Goal: Task Accomplishment & Management: Complete application form

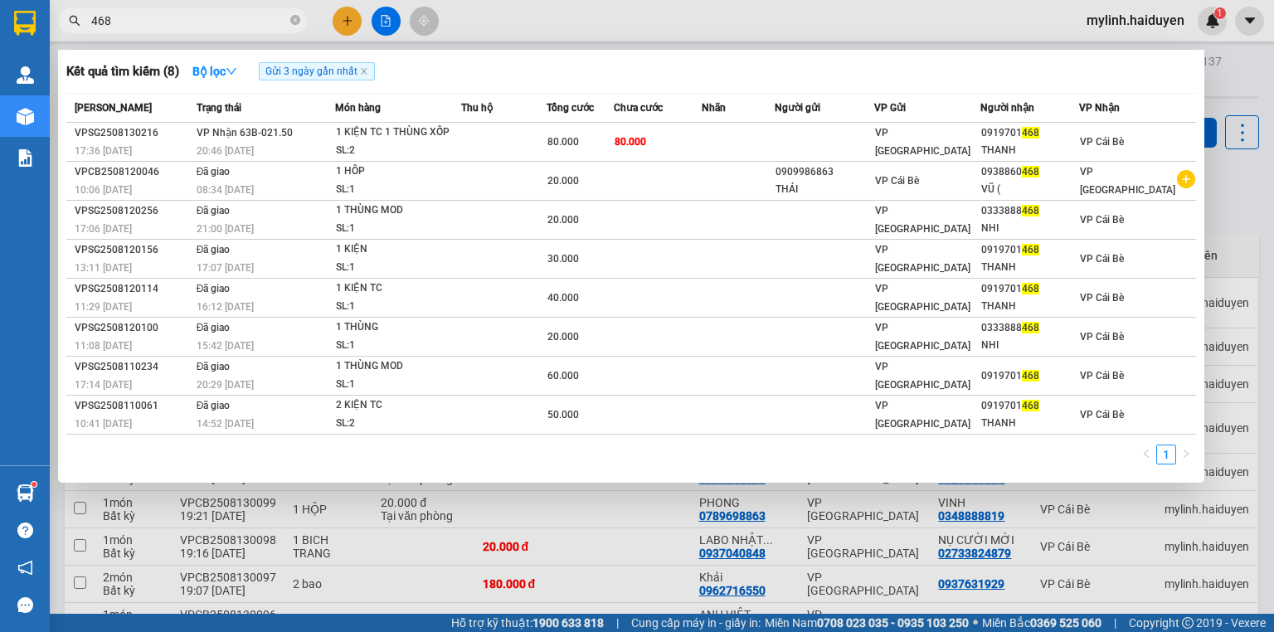
type input "468"
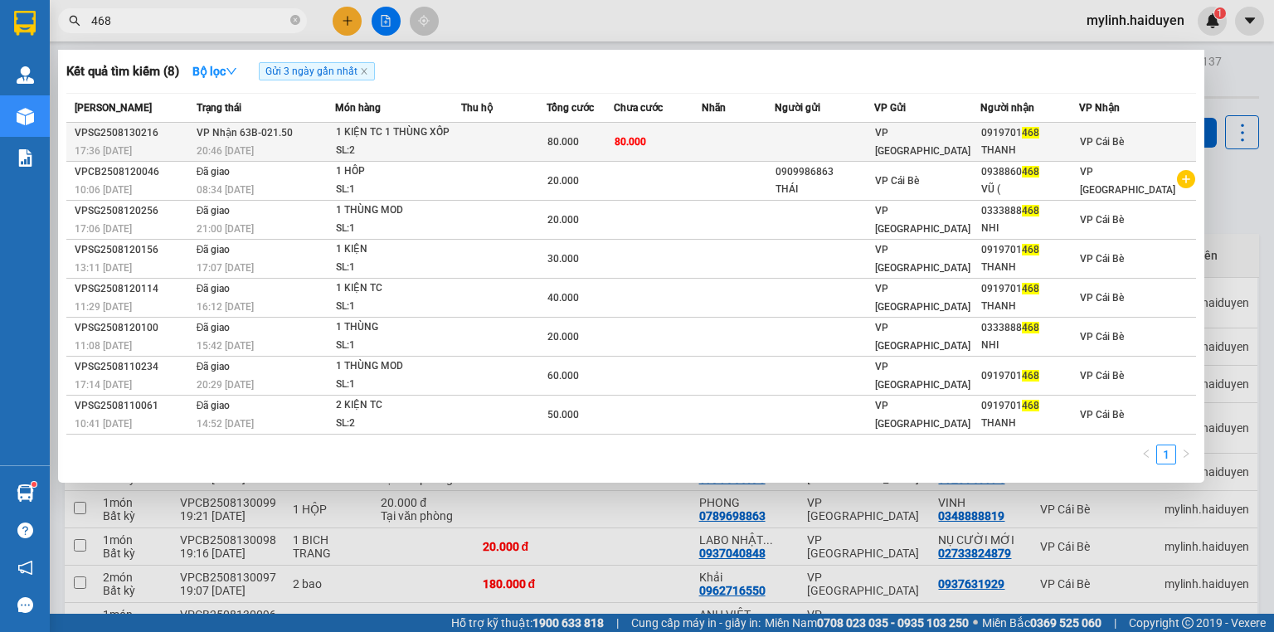
click at [266, 138] on span "VP Nhận 63B-021.50" at bounding box center [245, 133] width 96 height 12
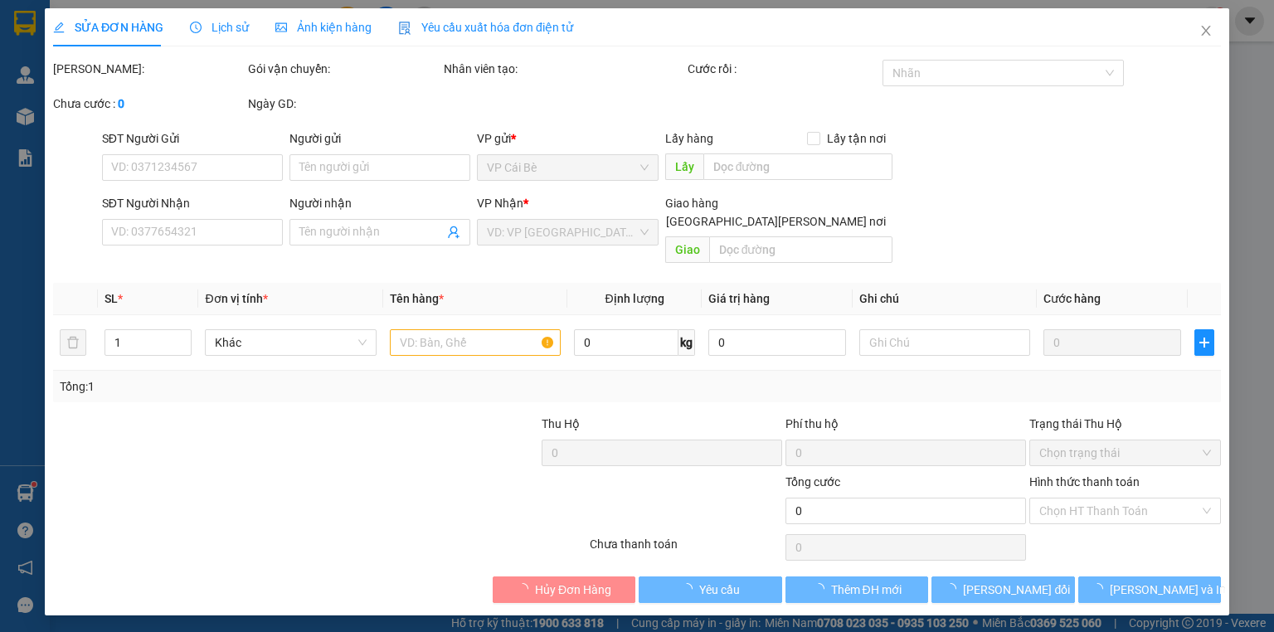
type input "0919701468"
type input "THANH"
type input "80.000"
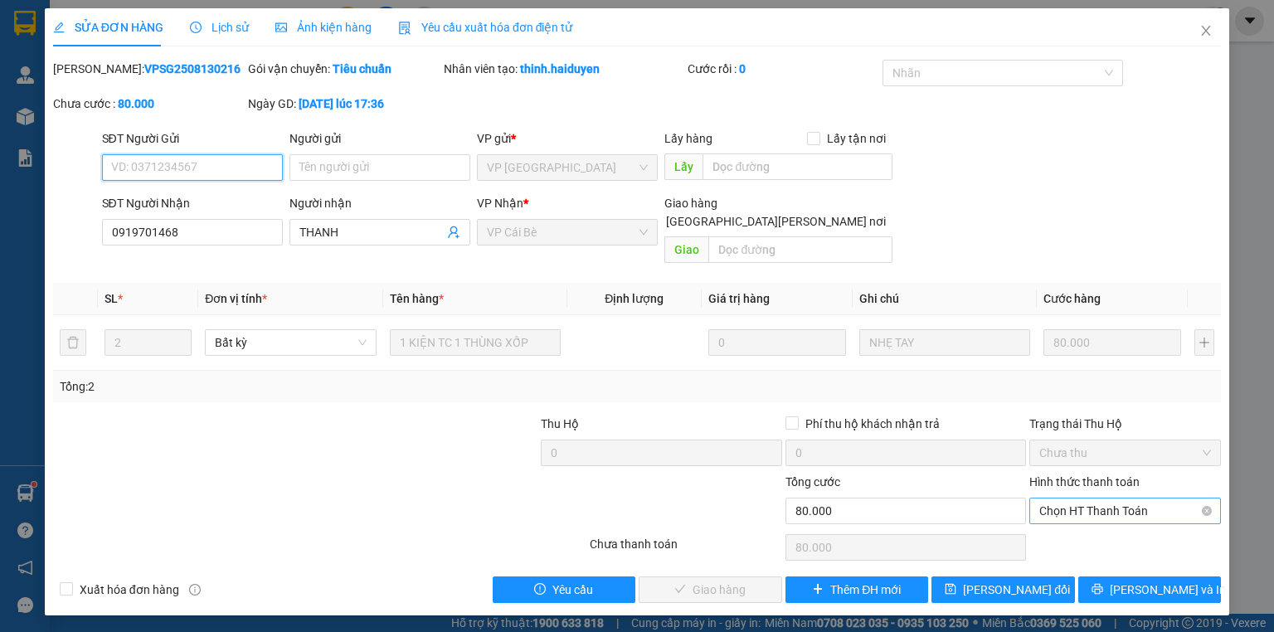
click at [1089, 498] on span "Chọn HT Thanh Toán" at bounding box center [1125, 510] width 172 height 25
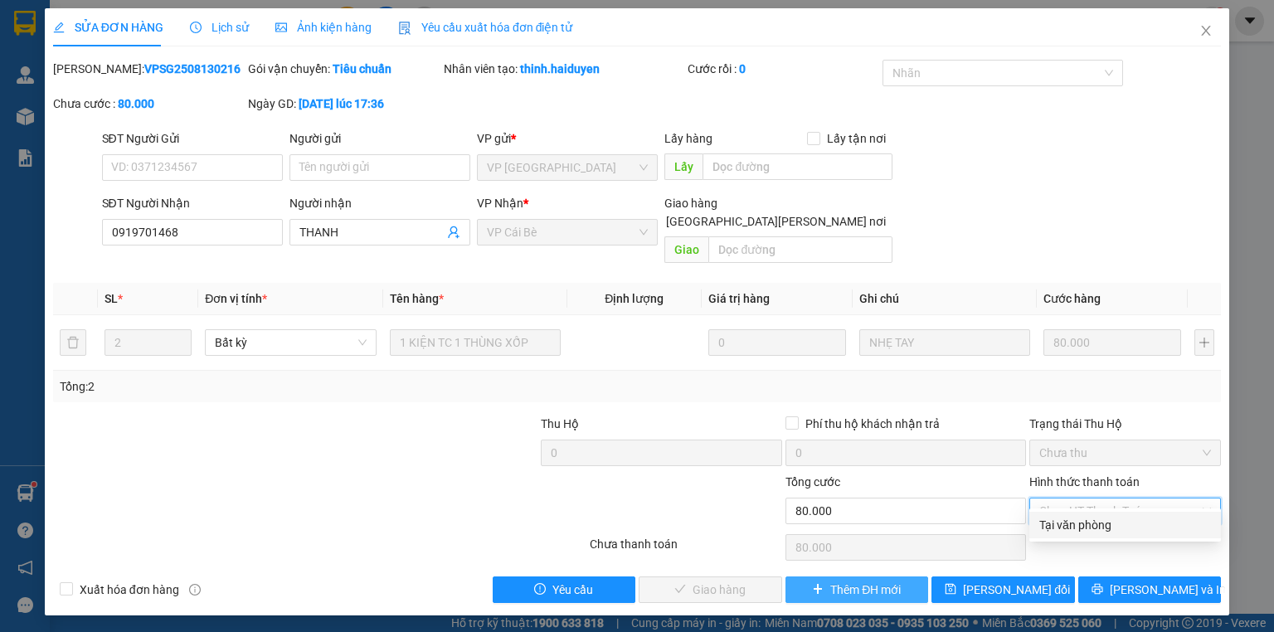
drag, startPoint x: 1087, startPoint y: 505, endPoint x: 846, endPoint y: 580, distance: 251.8
click at [1077, 521] on div "Tại văn phòng" at bounding box center [1125, 525] width 172 height 18
type input "0"
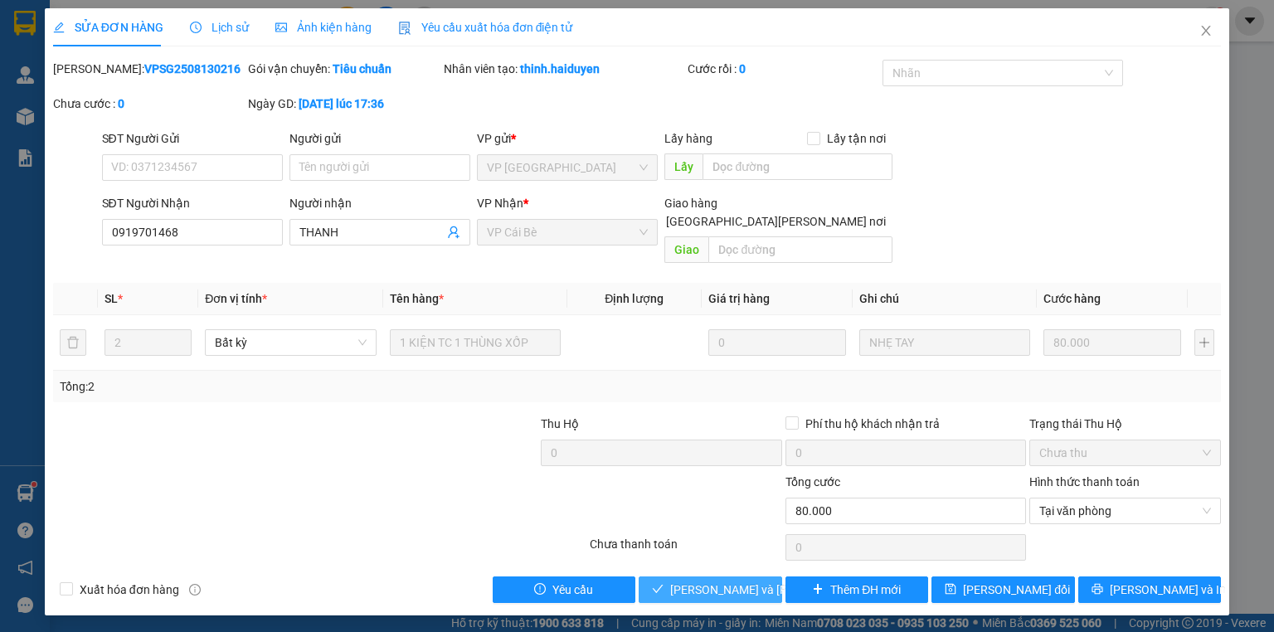
click at [695, 581] on span "[PERSON_NAME] và [PERSON_NAME] hàng" at bounding box center [782, 590] width 224 height 18
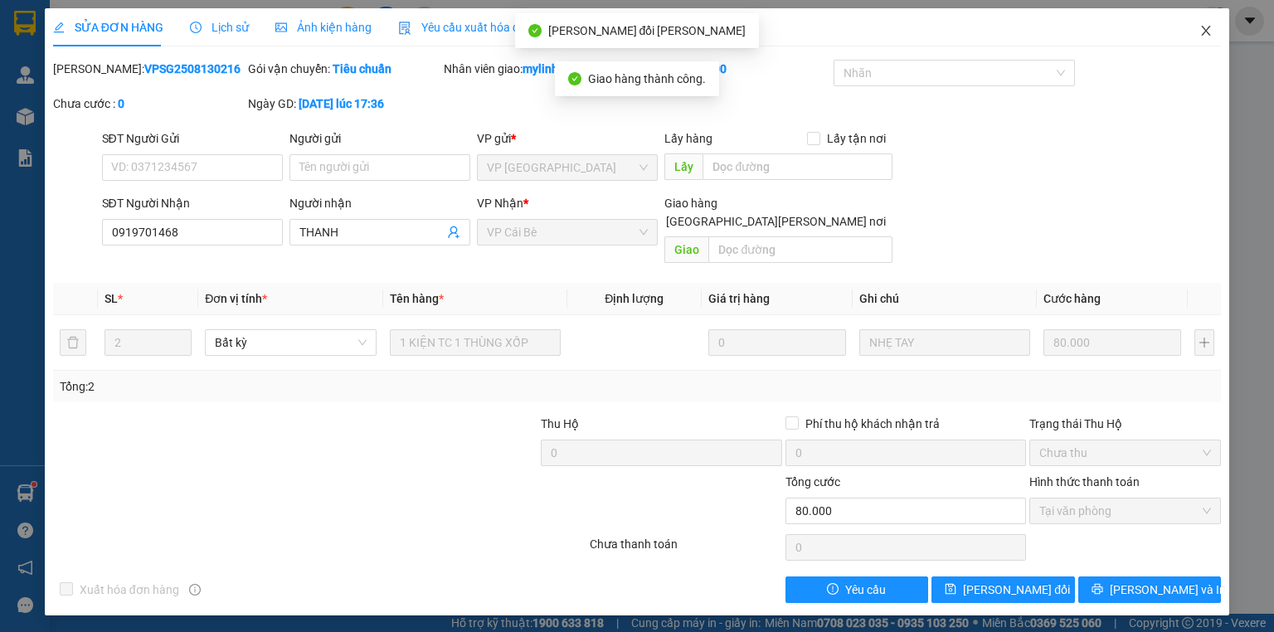
click at [1207, 27] on icon "close" at bounding box center [1205, 30] width 13 height 13
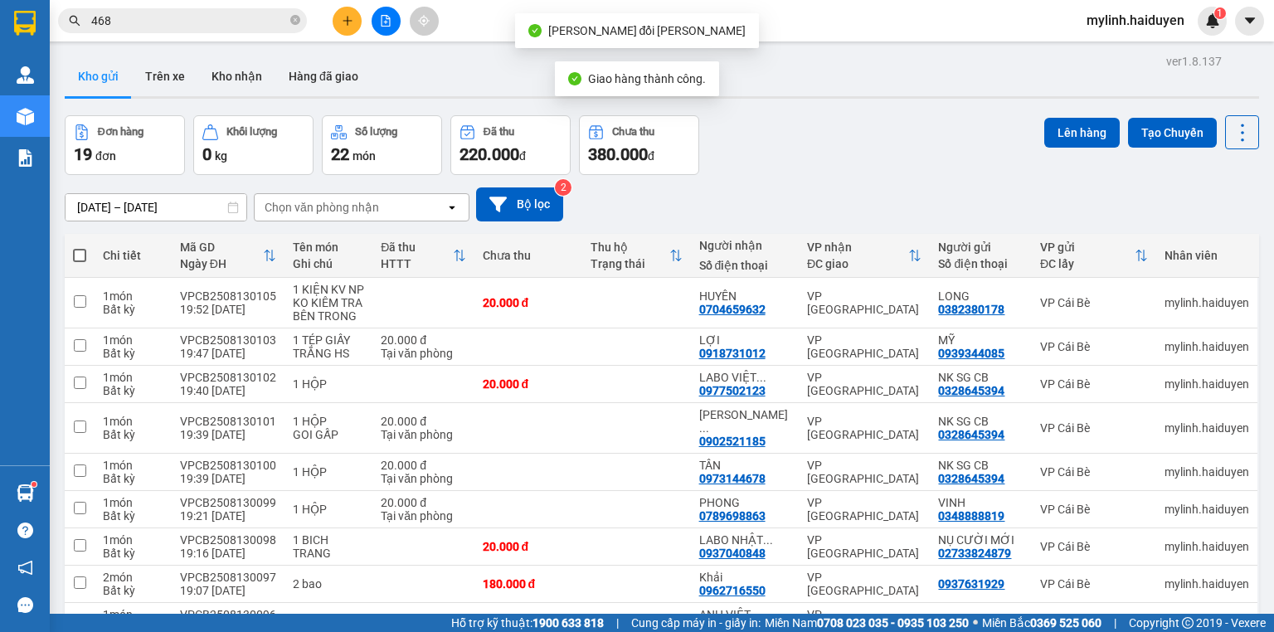
click at [262, 20] on input "468" at bounding box center [189, 21] width 196 height 18
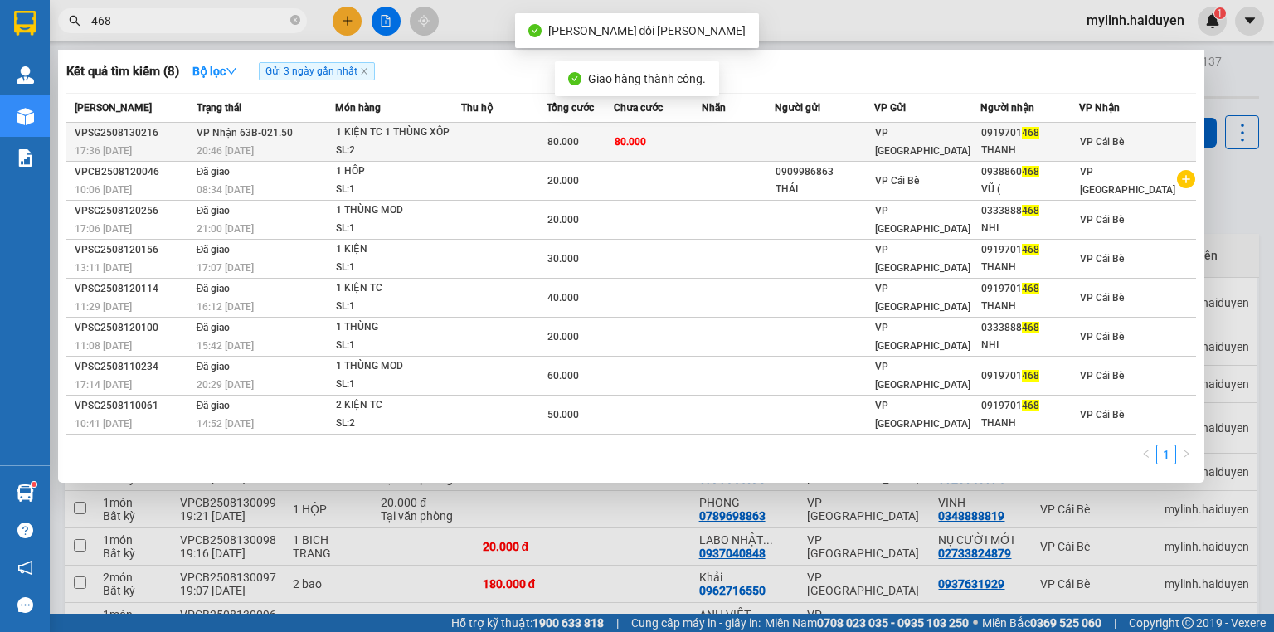
click at [375, 131] on div "1 KIỆN TC 1 THÙNG XỐP" at bounding box center [398, 133] width 124 height 18
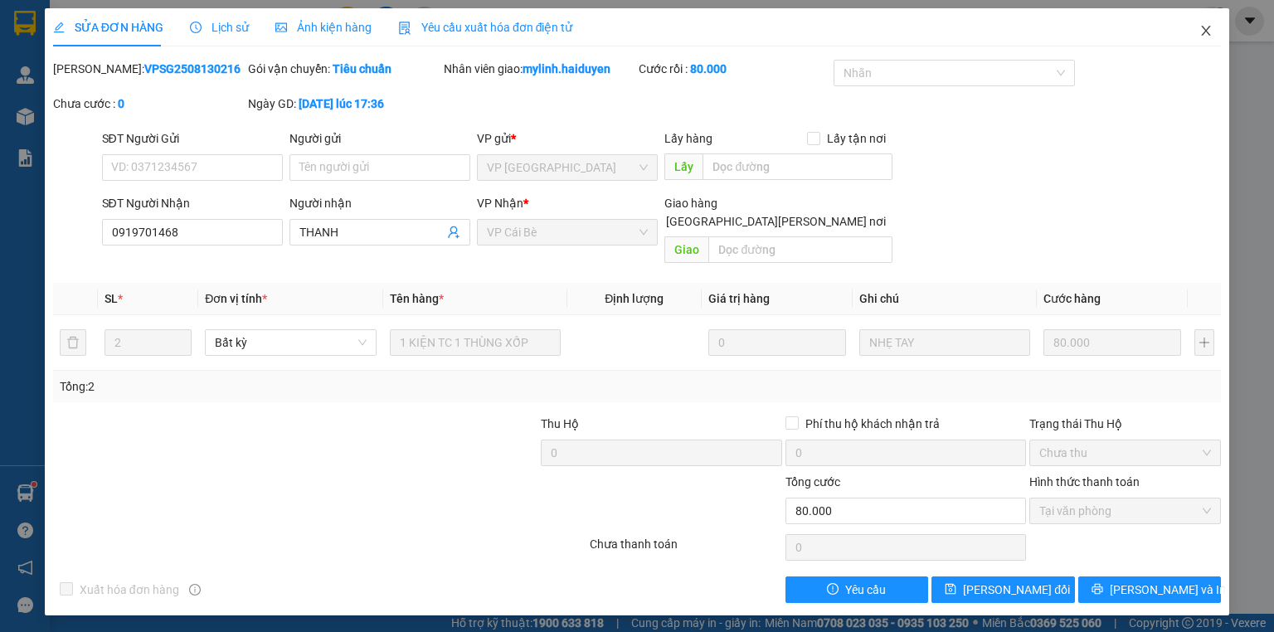
drag, startPoint x: 1208, startPoint y: 33, endPoint x: 255, endPoint y: 20, distance: 953.1
click at [1208, 32] on icon "close" at bounding box center [1205, 30] width 13 height 13
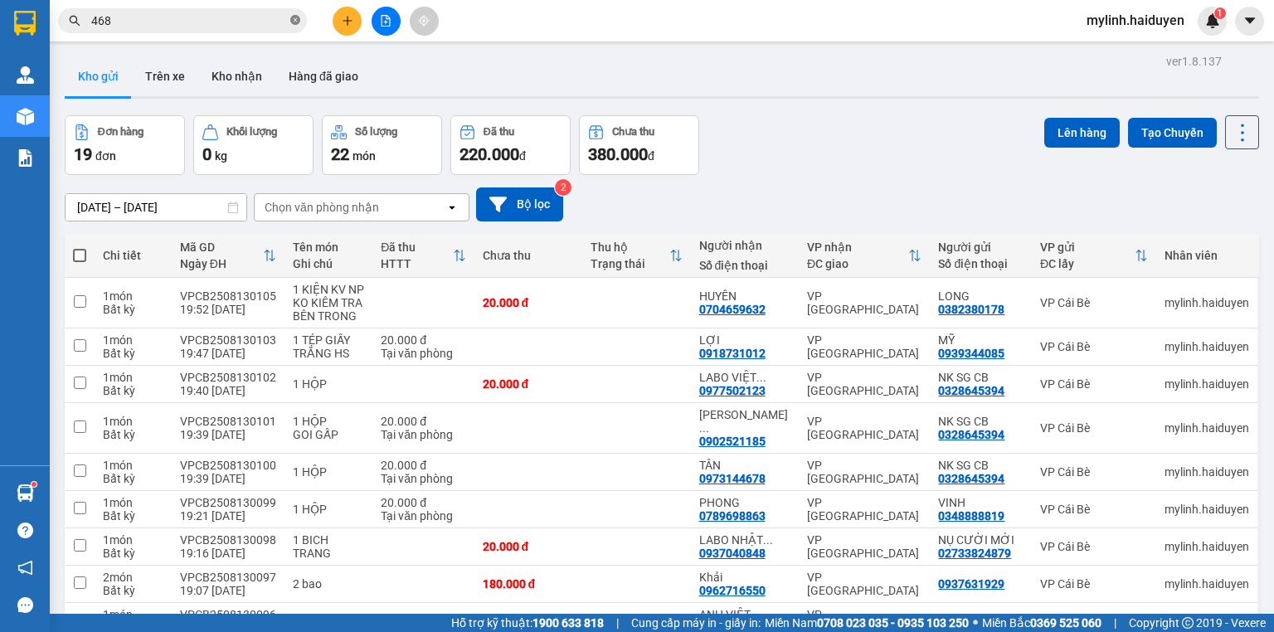
click at [297, 17] on icon "close-circle" at bounding box center [295, 20] width 10 height 10
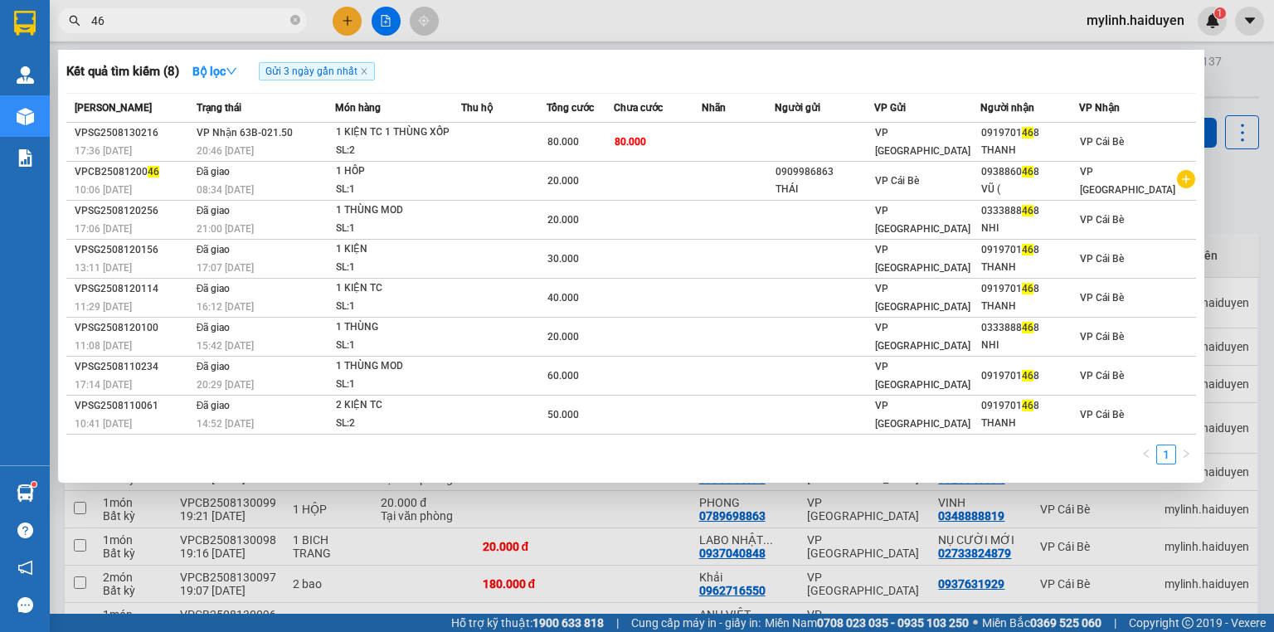
type input "468"
drag, startPoint x: 294, startPoint y: 17, endPoint x: 303, endPoint y: 3, distance: 16.1
click at [292, 15] on icon "close-circle" at bounding box center [295, 20] width 10 height 10
type input "1695"
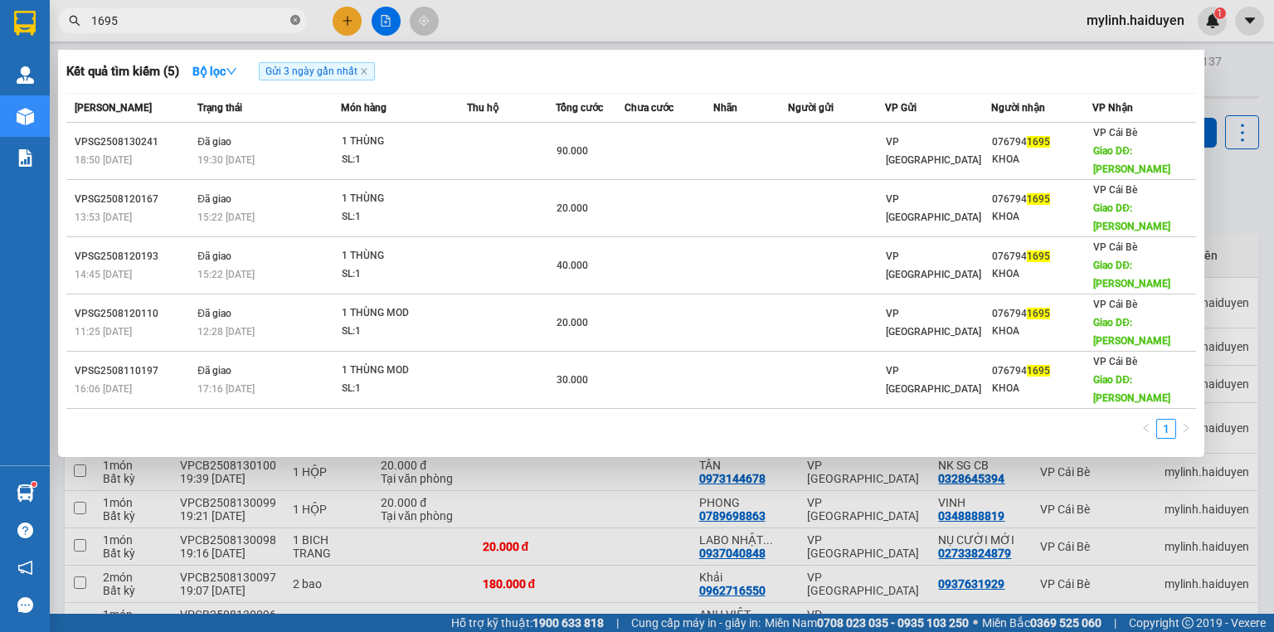
click at [290, 22] on icon "close-circle" at bounding box center [295, 20] width 10 height 10
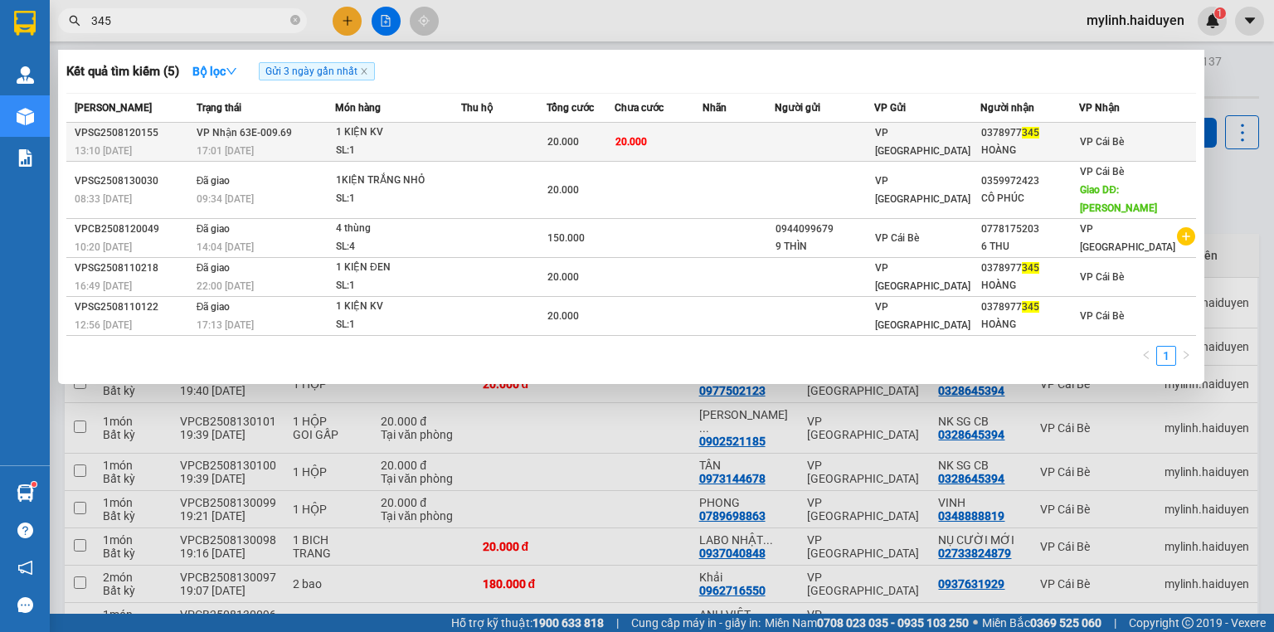
type input "345"
click at [460, 148] on div "SL: 1" at bounding box center [398, 151] width 124 height 18
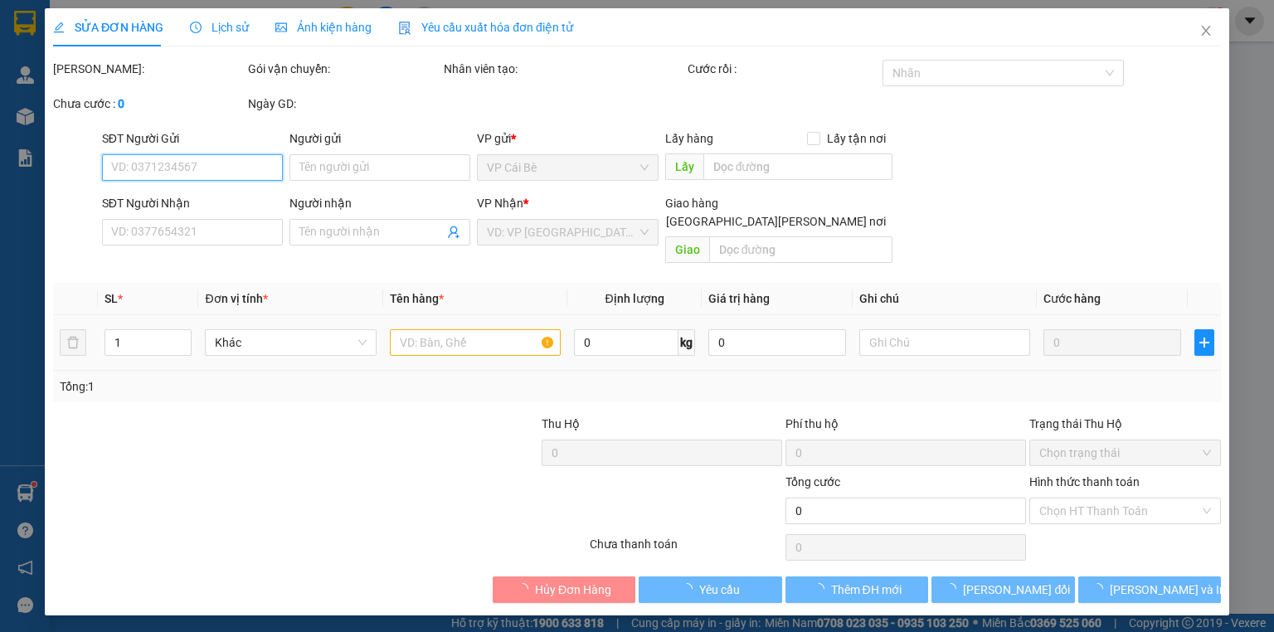
type input "0378977345"
type input "HOÀNG"
type input "20.000"
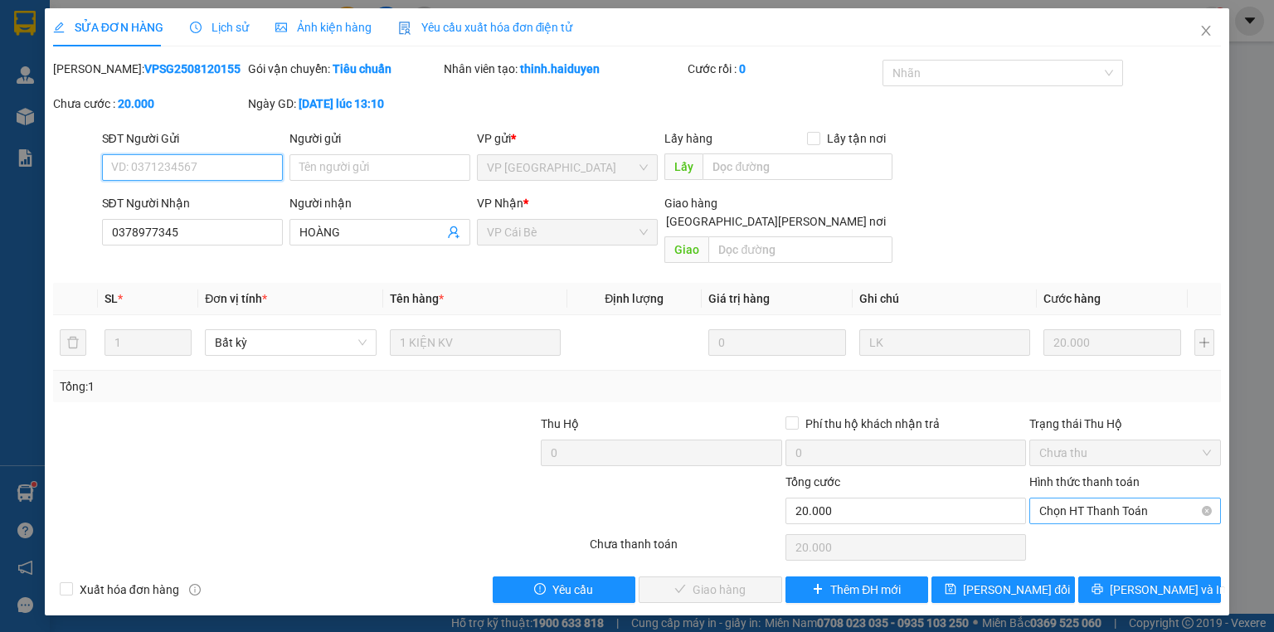
click at [1112, 498] on span "Chọn HT Thanh Toán" at bounding box center [1125, 510] width 172 height 25
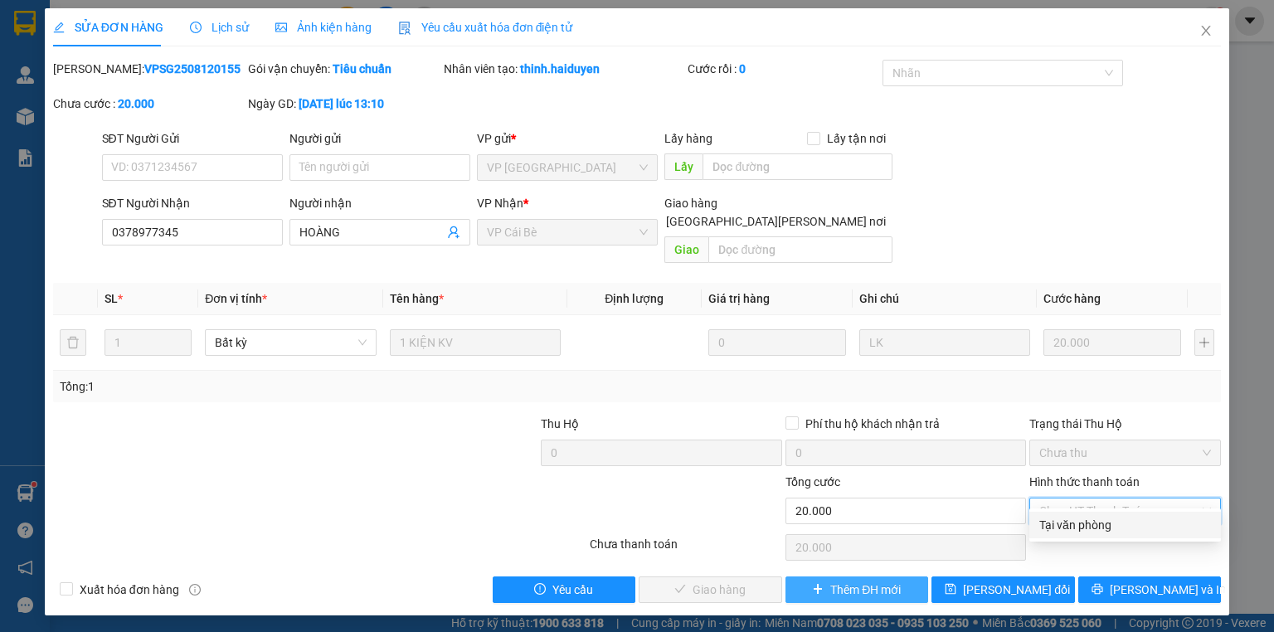
click at [1075, 516] on div "Tại văn phòng" at bounding box center [1125, 525] width 172 height 18
type input "0"
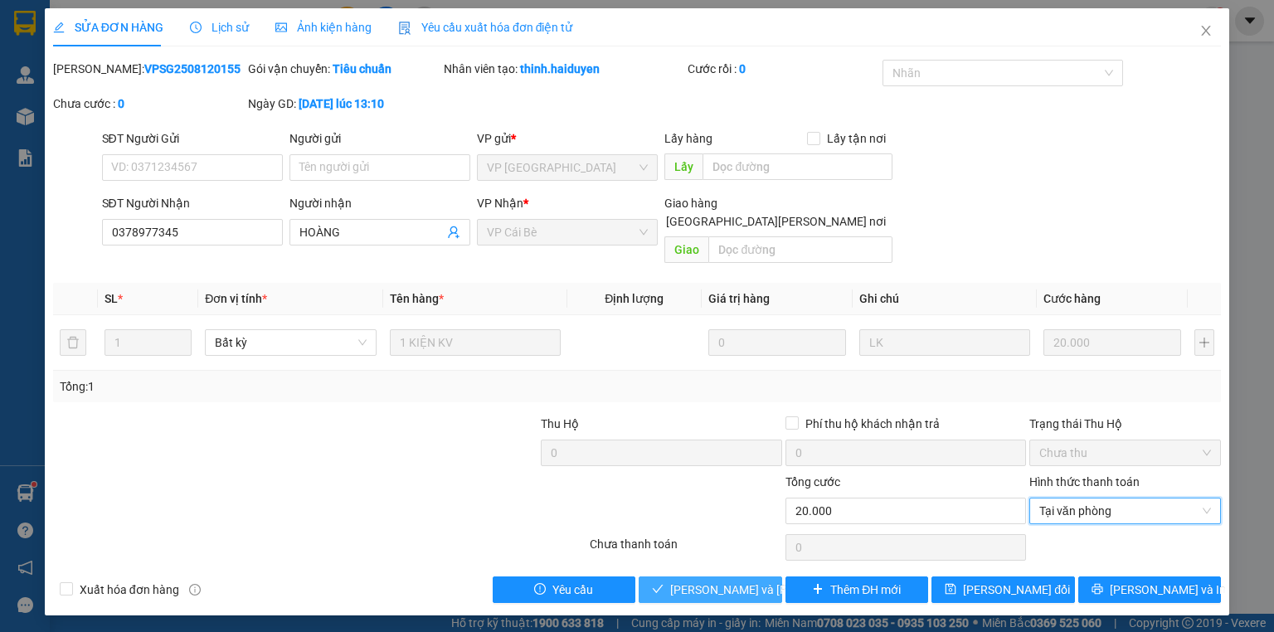
click at [664, 583] on icon "check" at bounding box center [658, 589] width 12 height 12
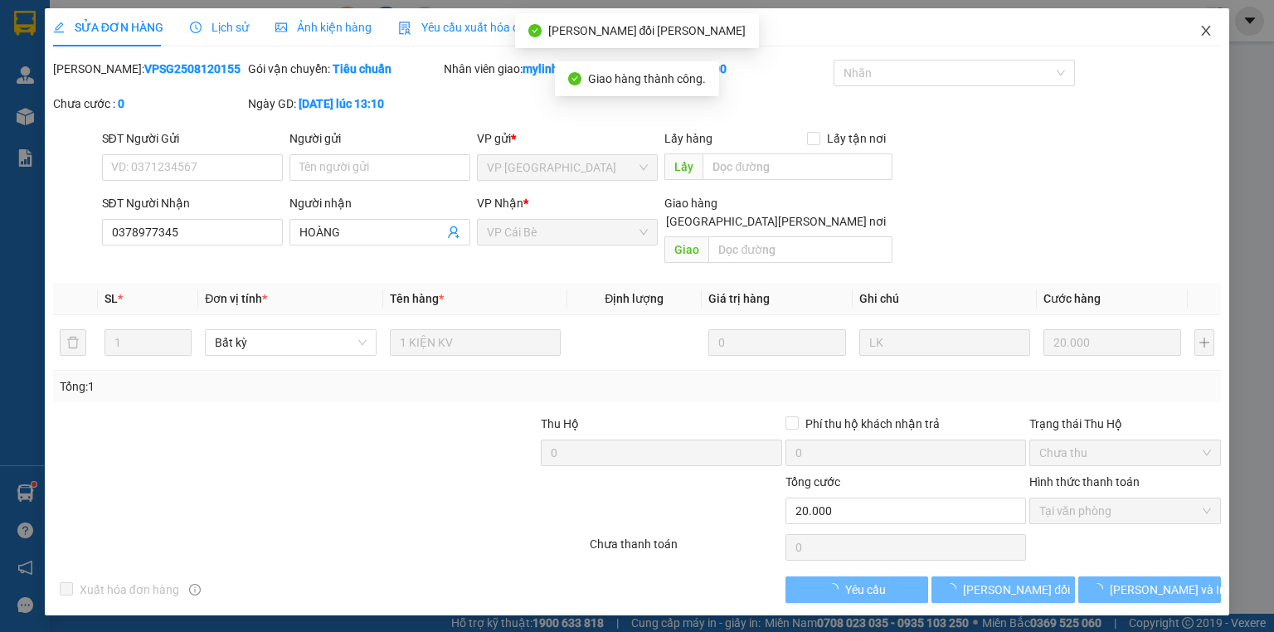
click at [1206, 32] on icon "close" at bounding box center [1206, 31] width 9 height 10
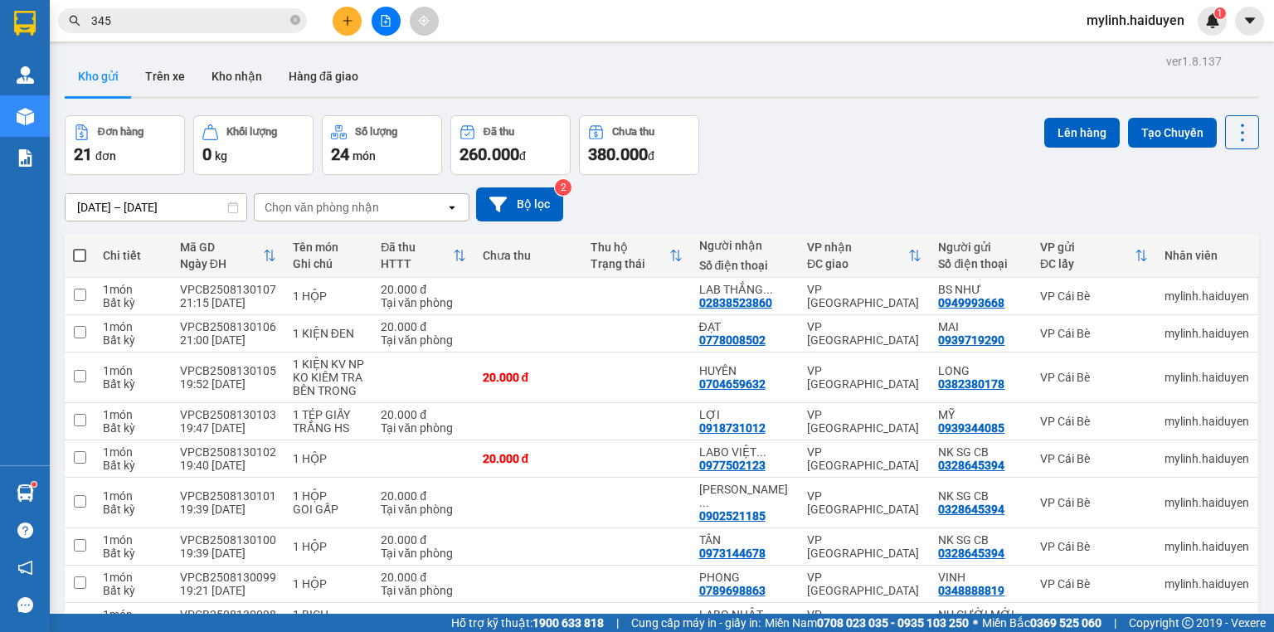
click at [156, 29] on input "345" at bounding box center [189, 21] width 196 height 18
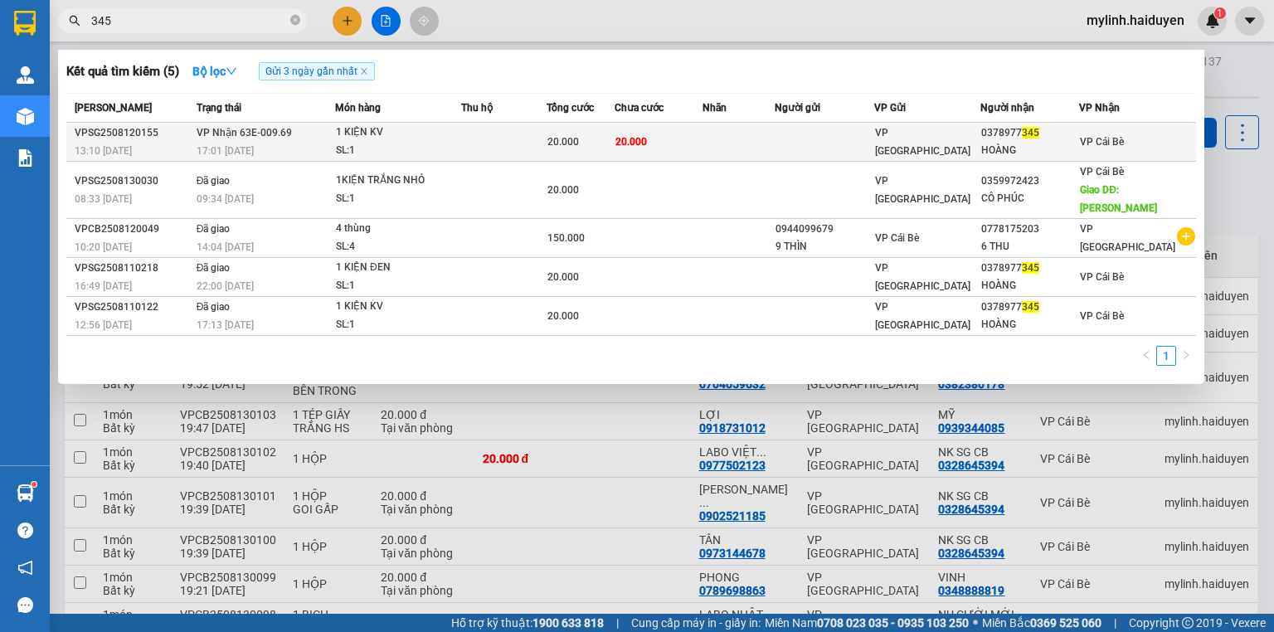
click at [593, 141] on div "20.000" at bounding box center [580, 142] width 66 height 18
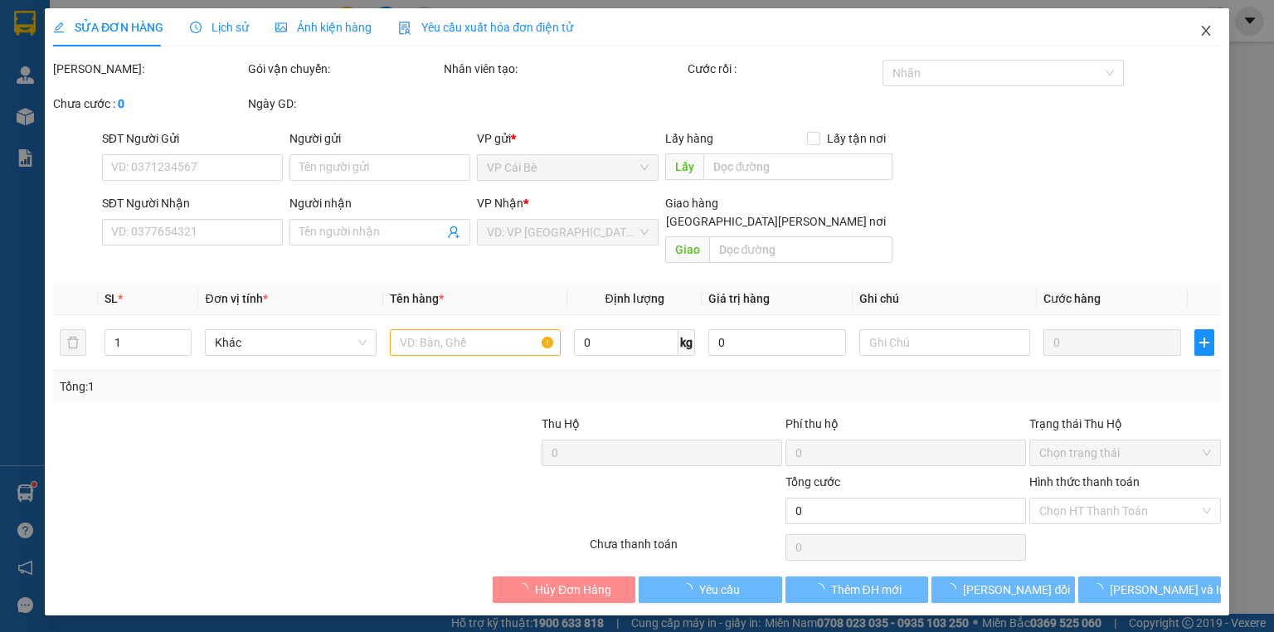
type input "0378977345"
type input "HOÀNG"
type input "20.000"
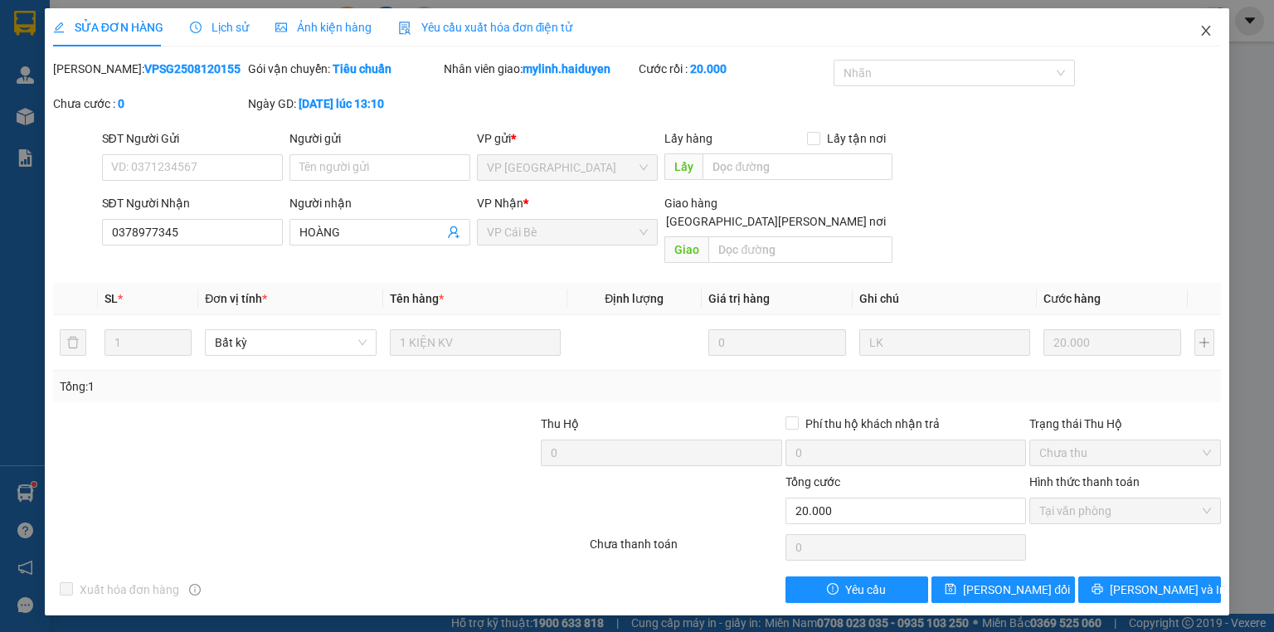
click at [1204, 27] on icon "close" at bounding box center [1205, 30] width 13 height 13
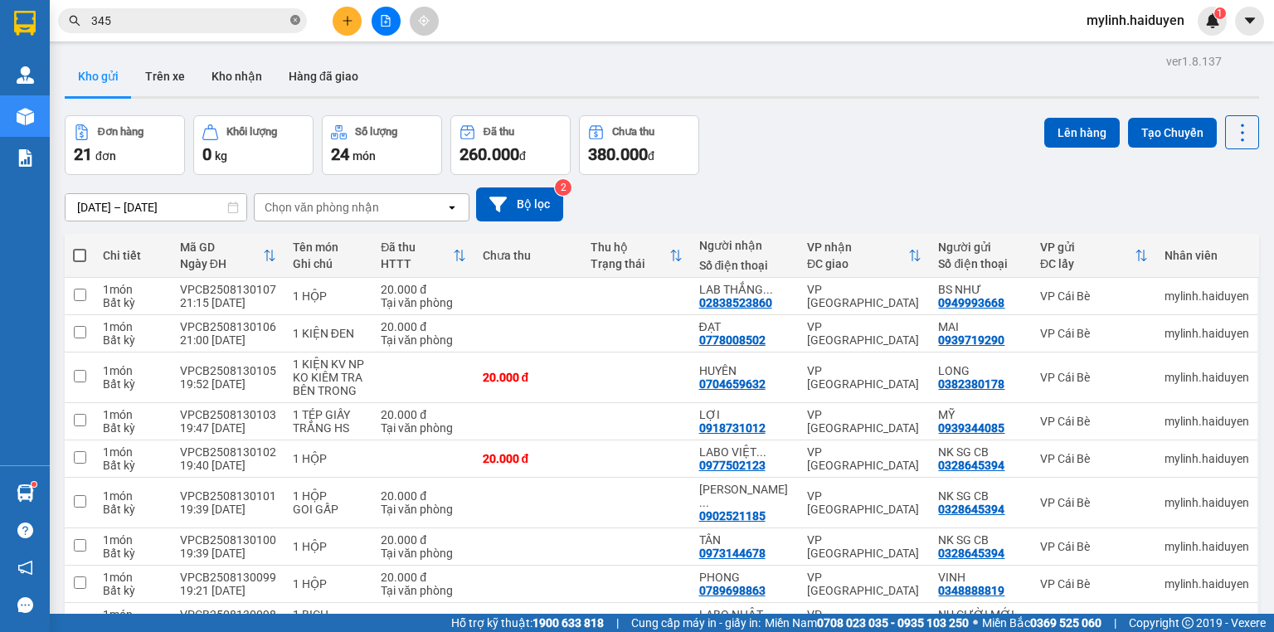
click at [293, 23] on icon "close-circle" at bounding box center [295, 20] width 10 height 10
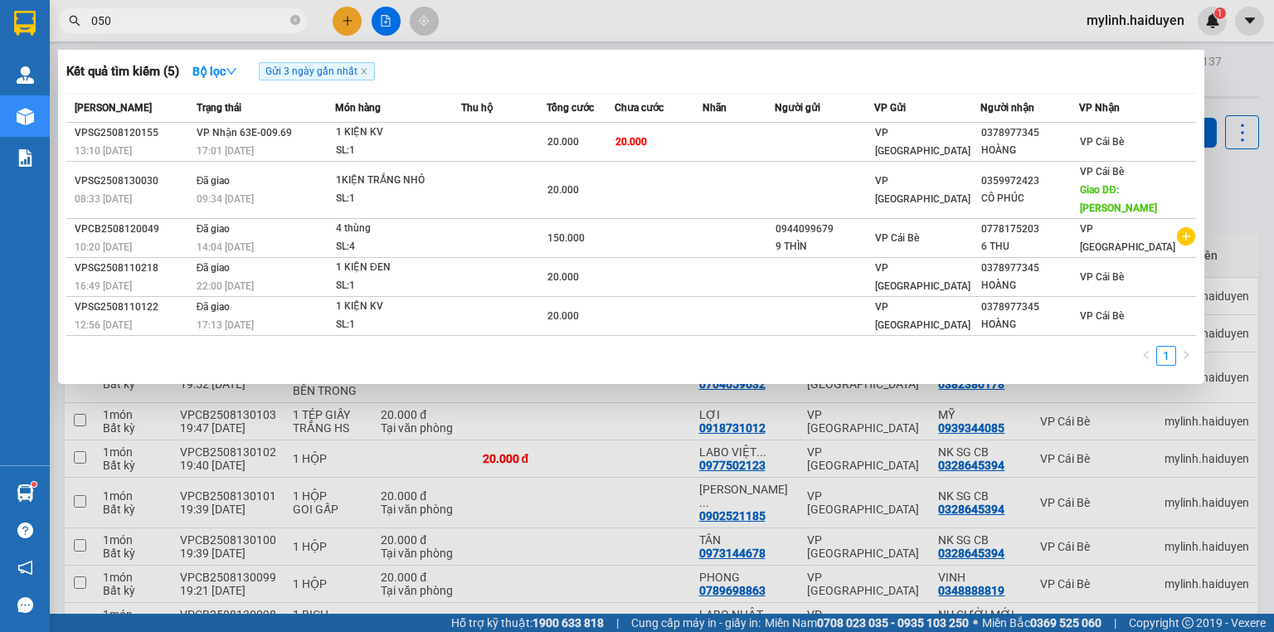
type input "0505"
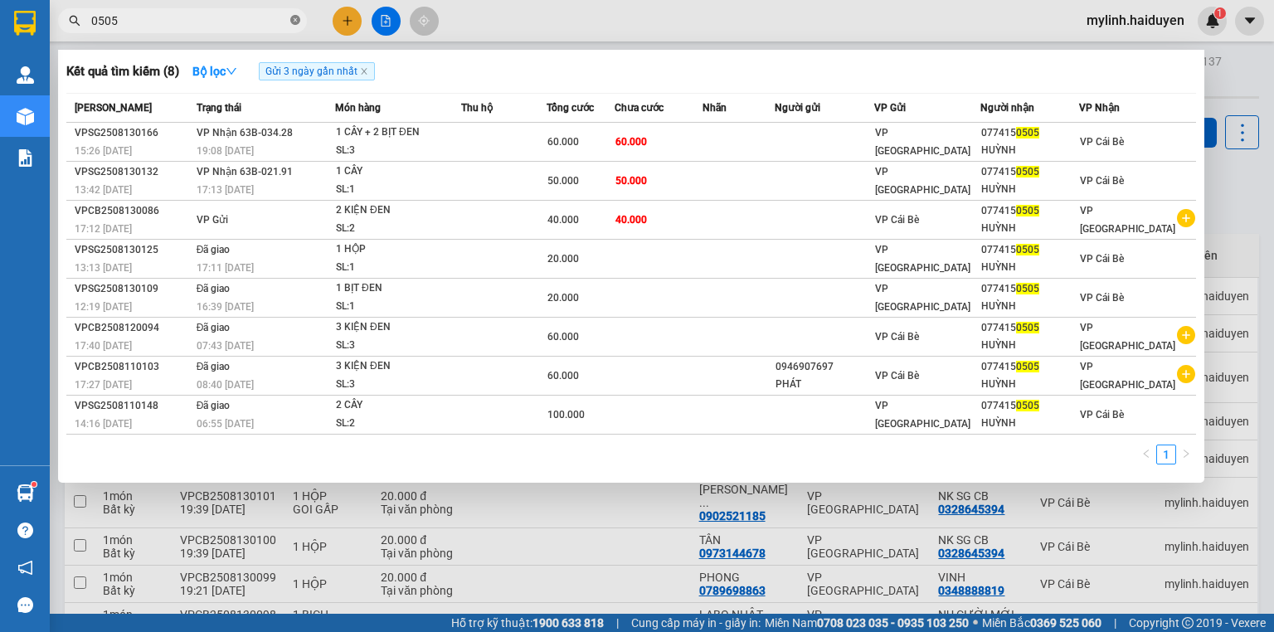
click at [292, 19] on icon "close-circle" at bounding box center [295, 20] width 10 height 10
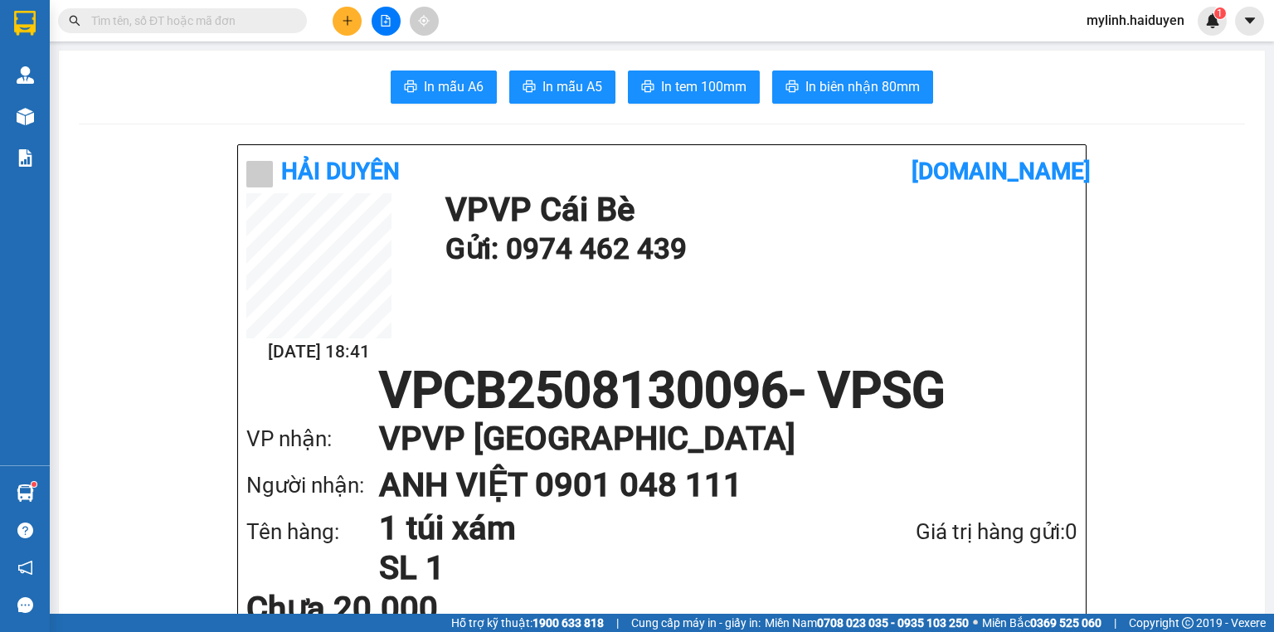
click at [179, 25] on input "text" at bounding box center [189, 21] width 196 height 18
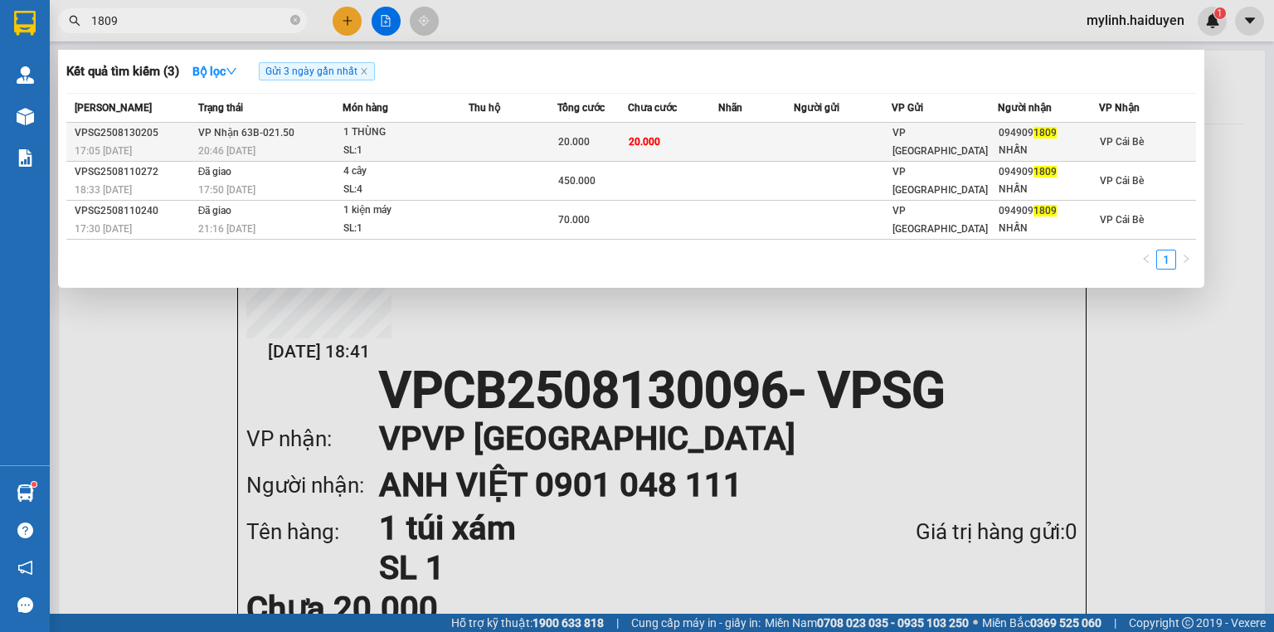
type input "1809"
click at [366, 144] on div "SL: 1" at bounding box center [405, 151] width 124 height 18
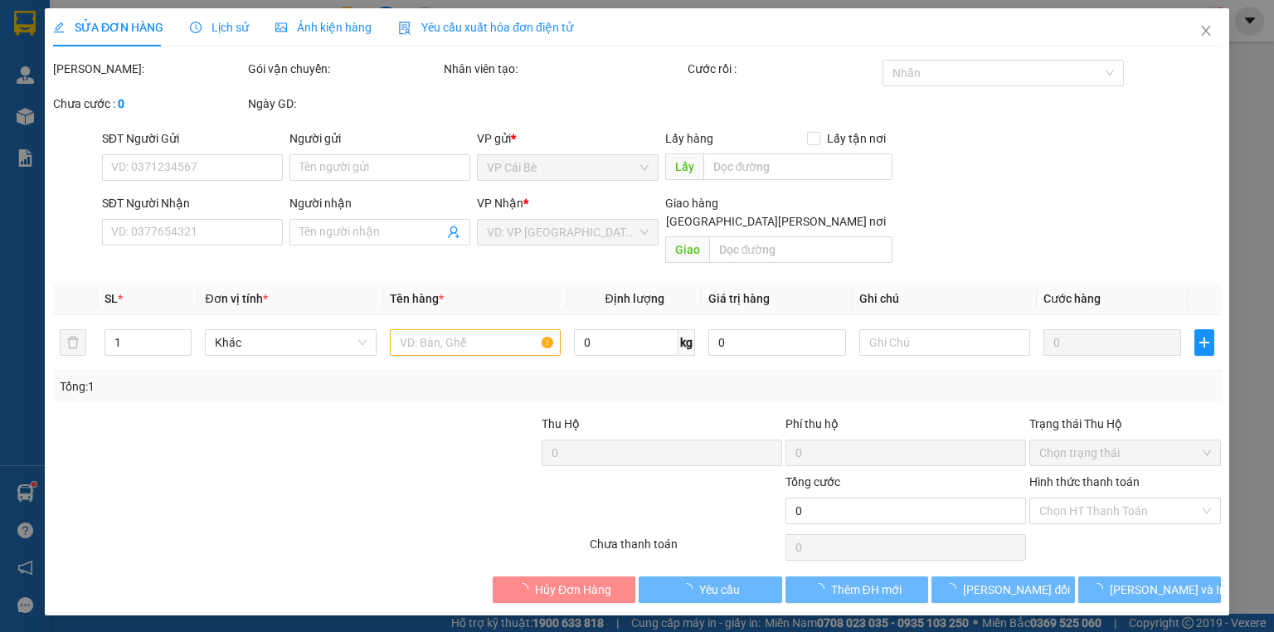
type input "0949091809"
type input "NHẪN"
type input "20.000"
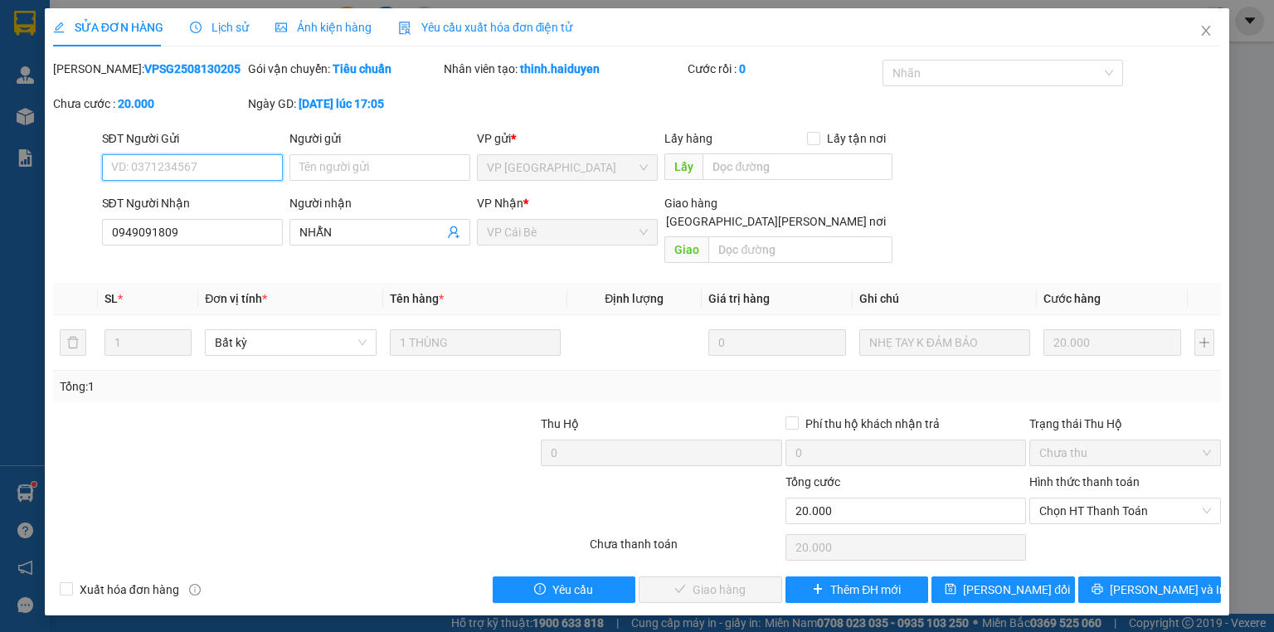
drag, startPoint x: 1074, startPoint y: 494, endPoint x: 1078, endPoint y: 513, distance: 18.7
click at [1075, 498] on span "Chọn HT Thanh Toán" at bounding box center [1125, 510] width 172 height 25
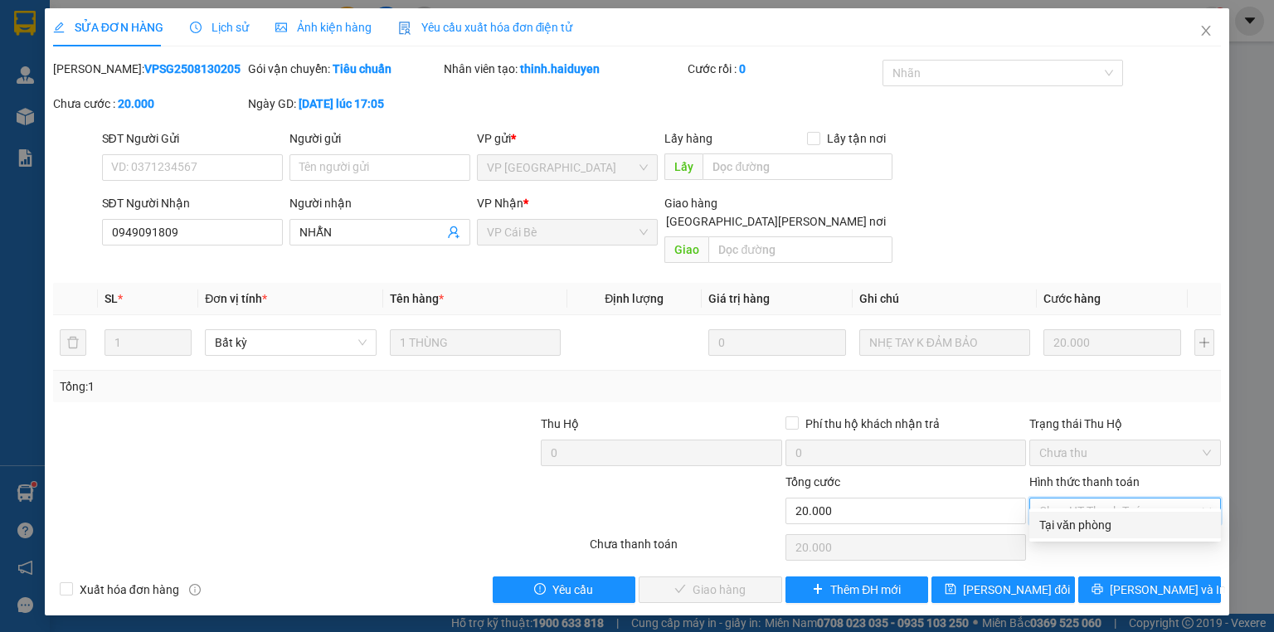
click at [1077, 526] on div "Tại văn phòng" at bounding box center [1125, 525] width 172 height 18
type input "0"
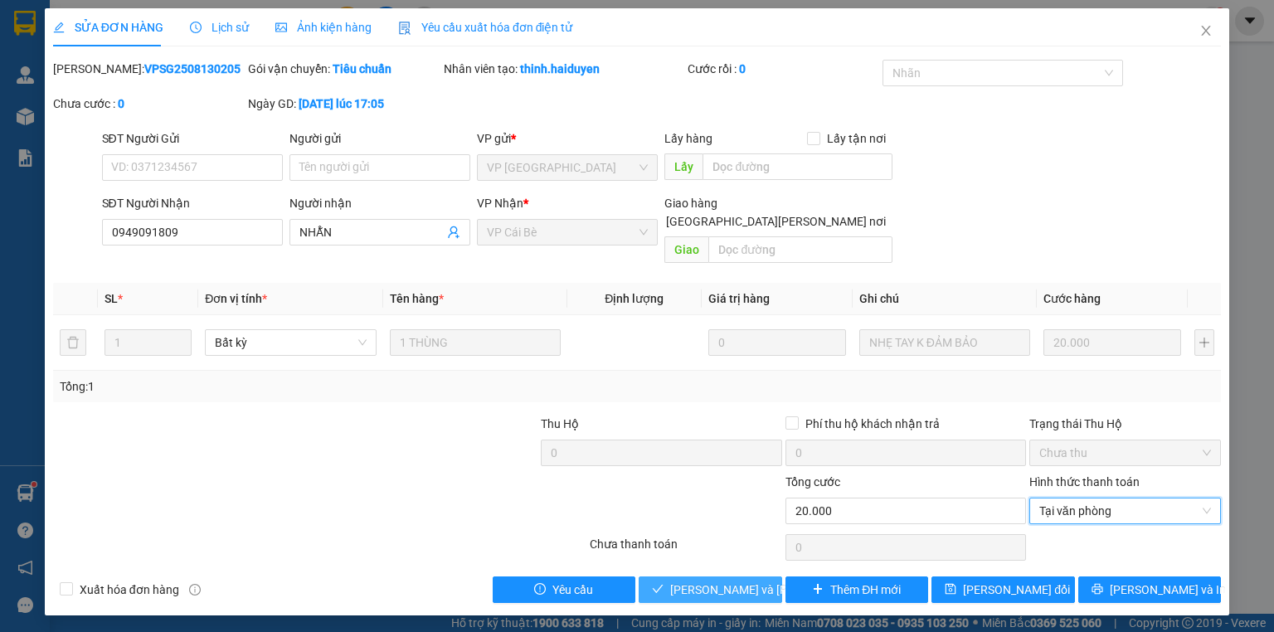
click at [733, 581] on span "[PERSON_NAME] và [PERSON_NAME] hàng" at bounding box center [782, 590] width 224 height 18
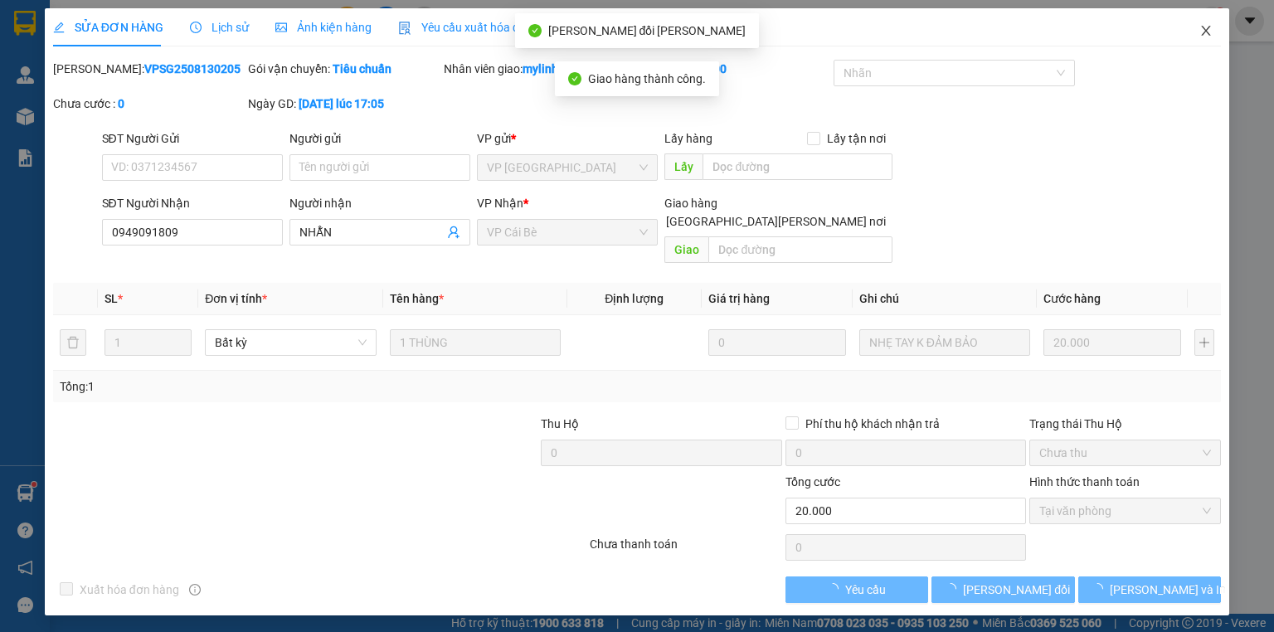
drag, startPoint x: 1204, startPoint y: 29, endPoint x: 760, endPoint y: 28, distance: 444.6
click at [1200, 28] on icon "close" at bounding box center [1205, 30] width 13 height 13
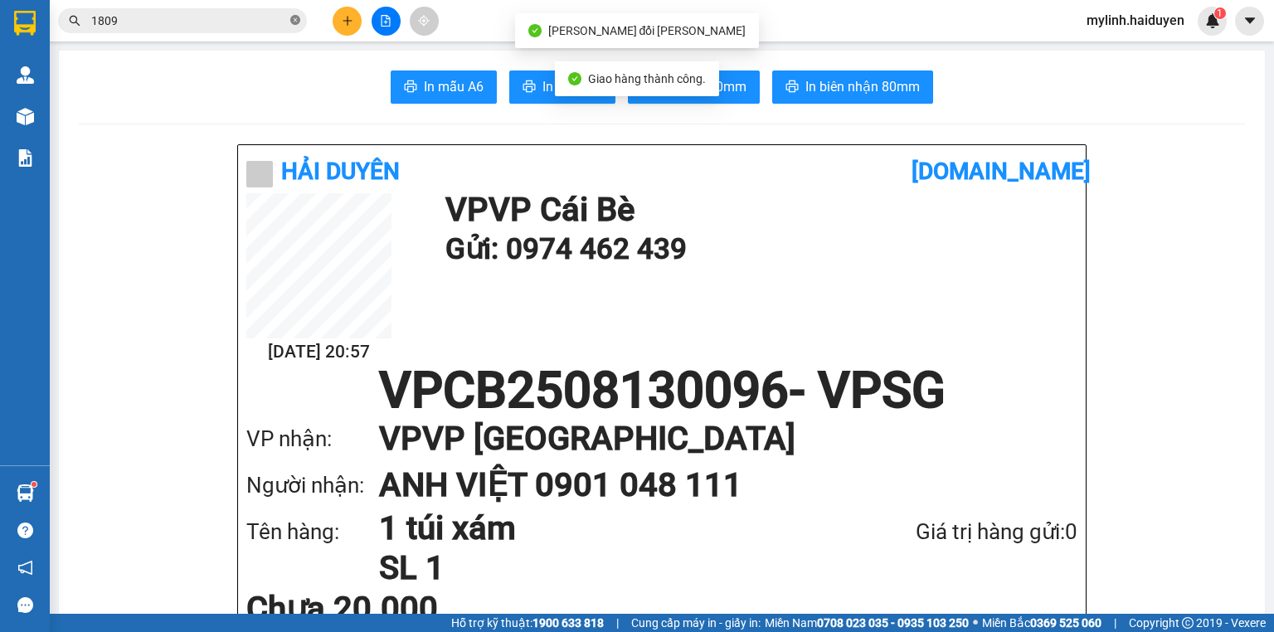
click at [296, 21] on icon "close-circle" at bounding box center [295, 20] width 10 height 10
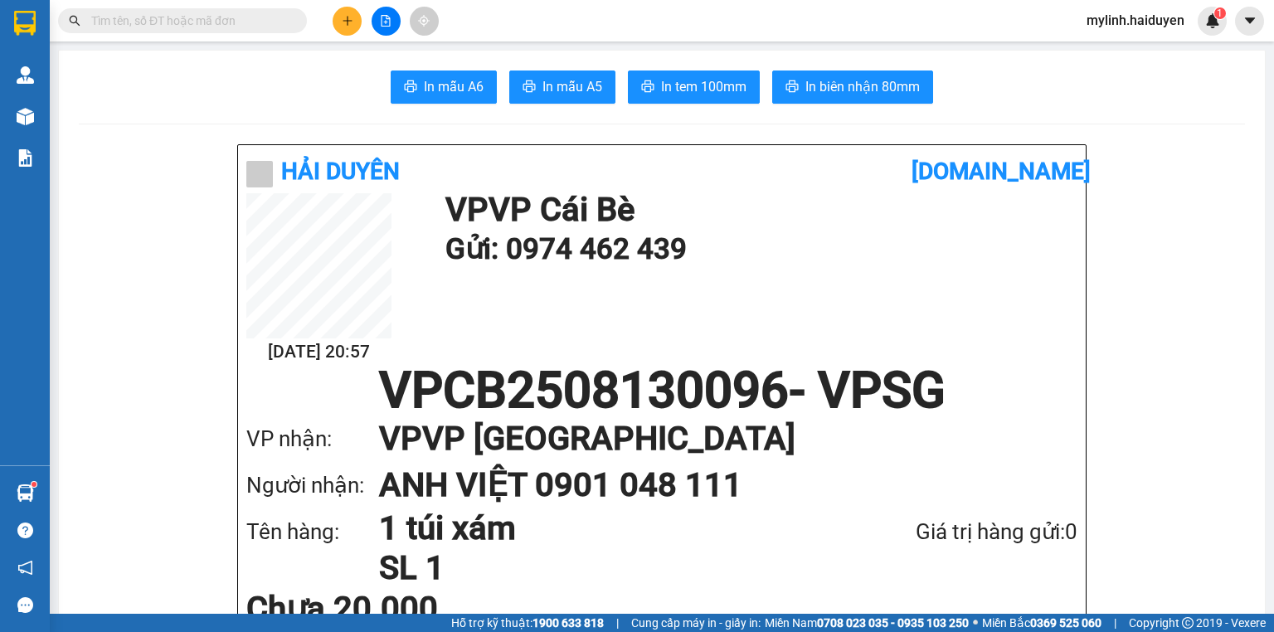
click at [186, 18] on input "text" at bounding box center [189, 21] width 196 height 18
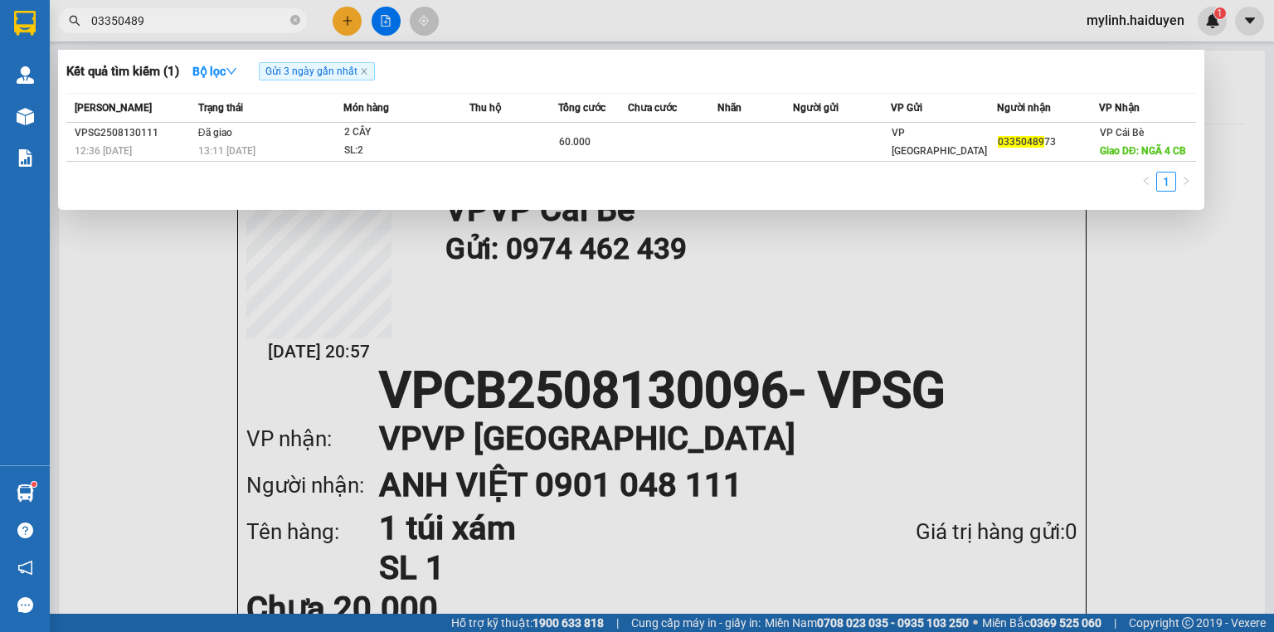
type input "03350489"
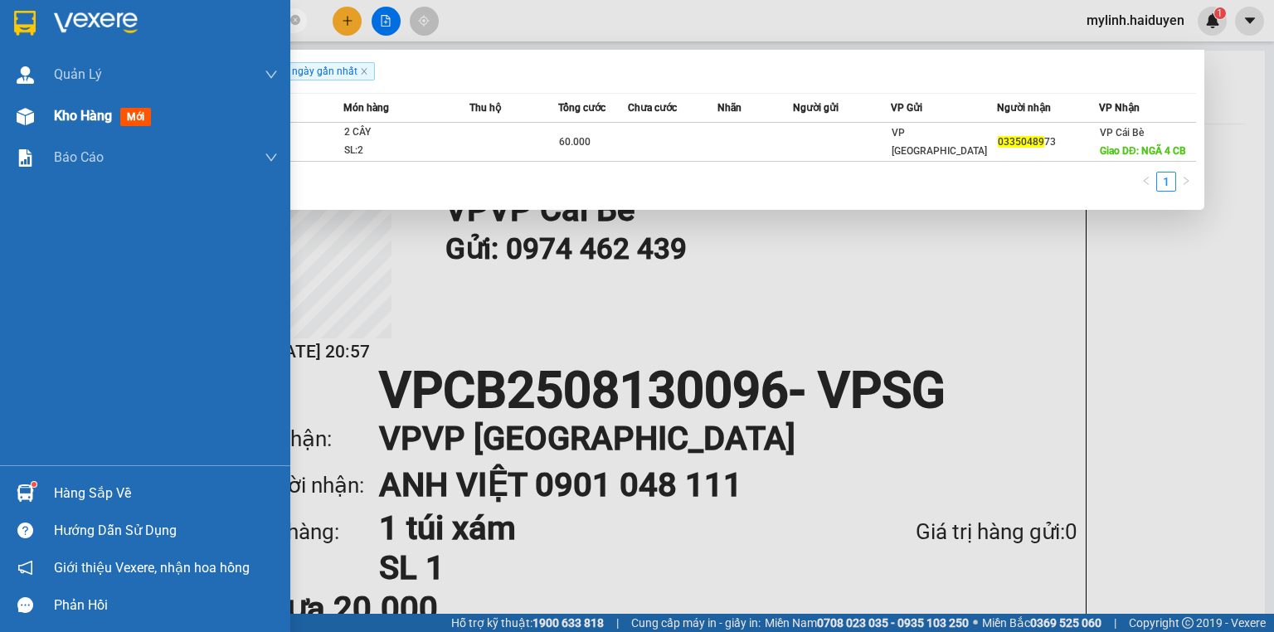
click at [72, 113] on span "Kho hàng" at bounding box center [83, 116] width 58 height 16
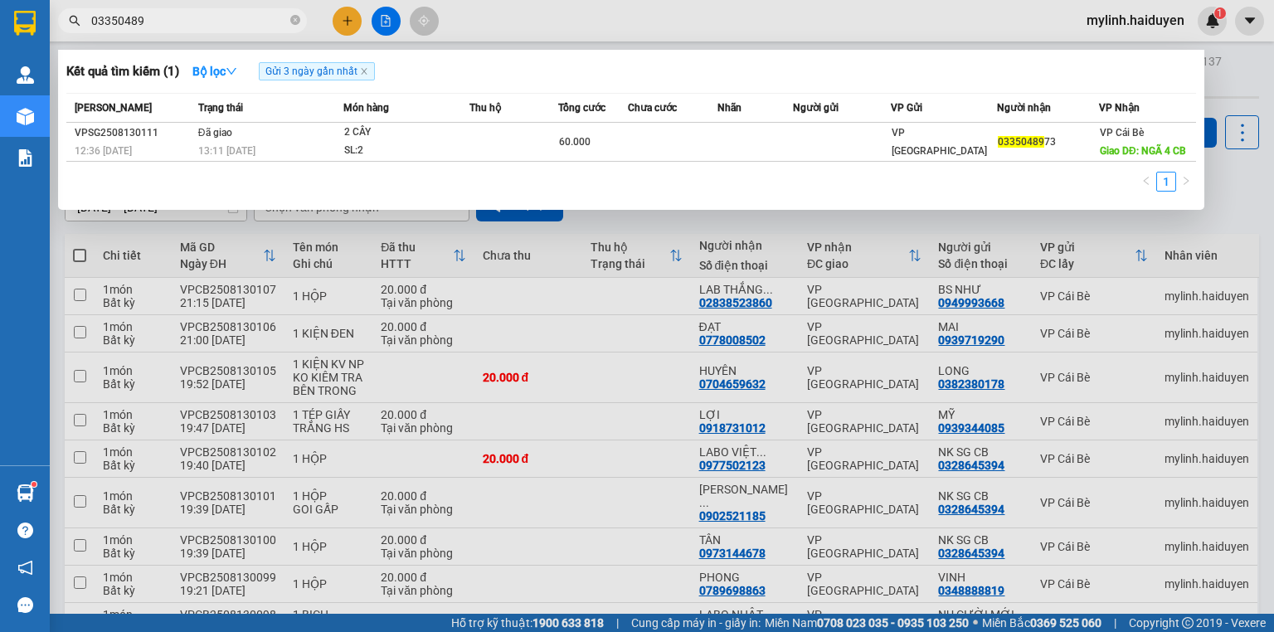
click at [634, 221] on div at bounding box center [637, 316] width 1274 height 632
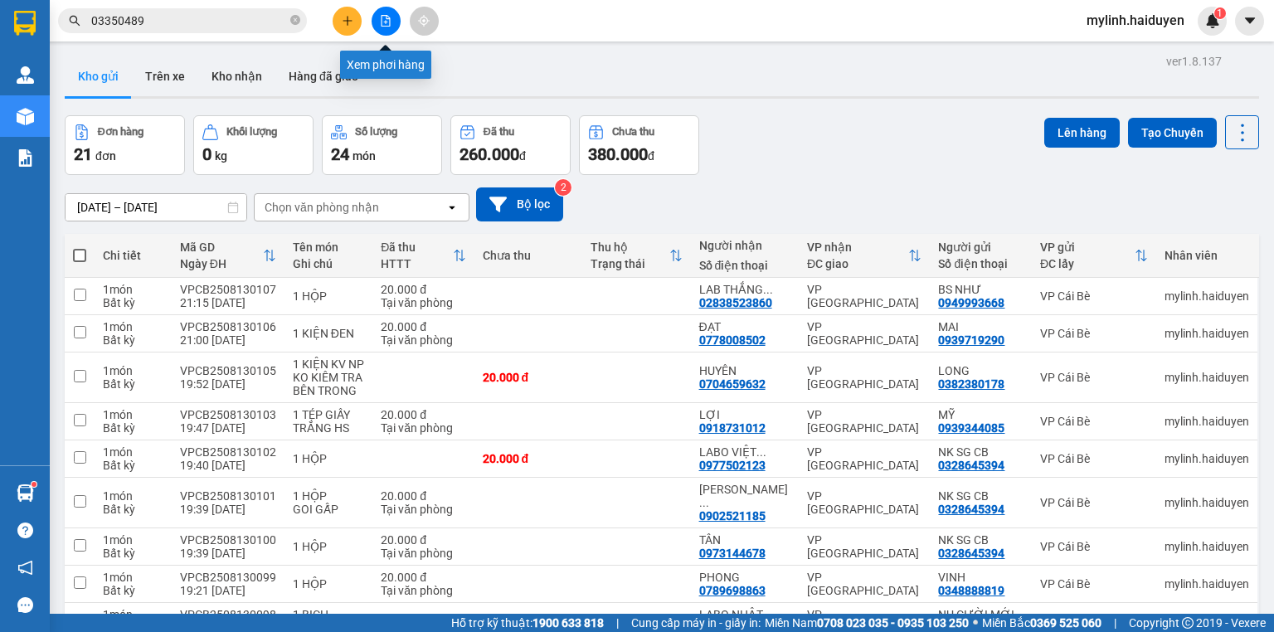
click at [385, 13] on button at bounding box center [386, 21] width 29 height 29
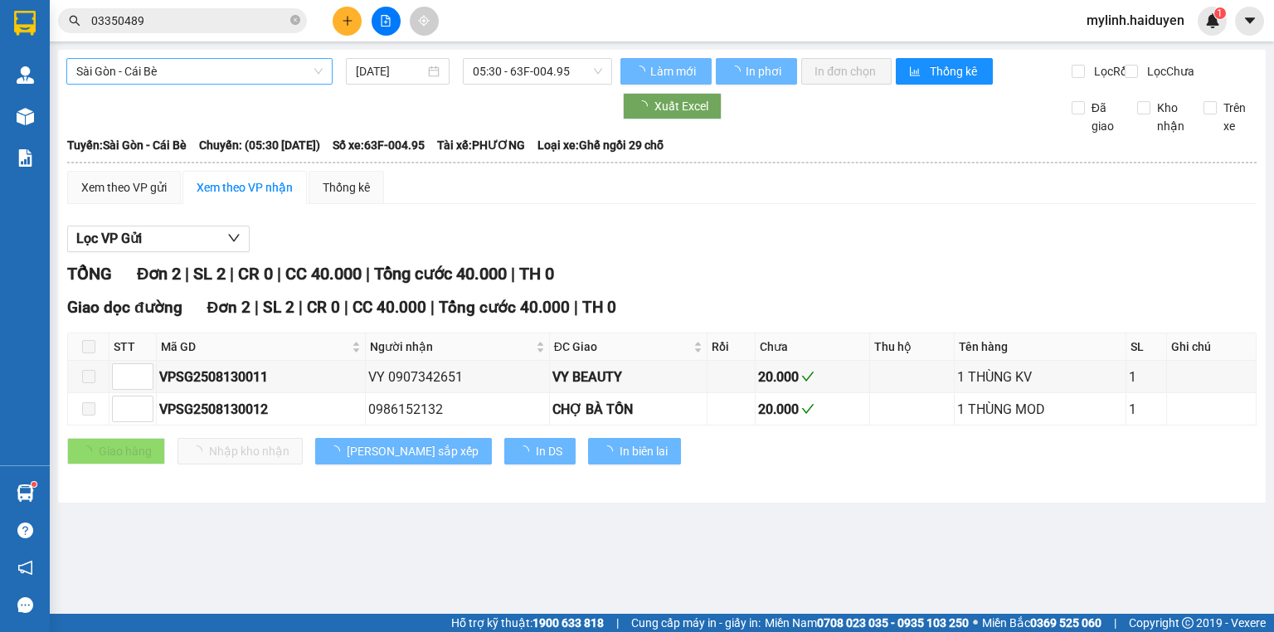
click at [199, 75] on span "Sài Gòn - Cái Bè" at bounding box center [199, 71] width 246 height 25
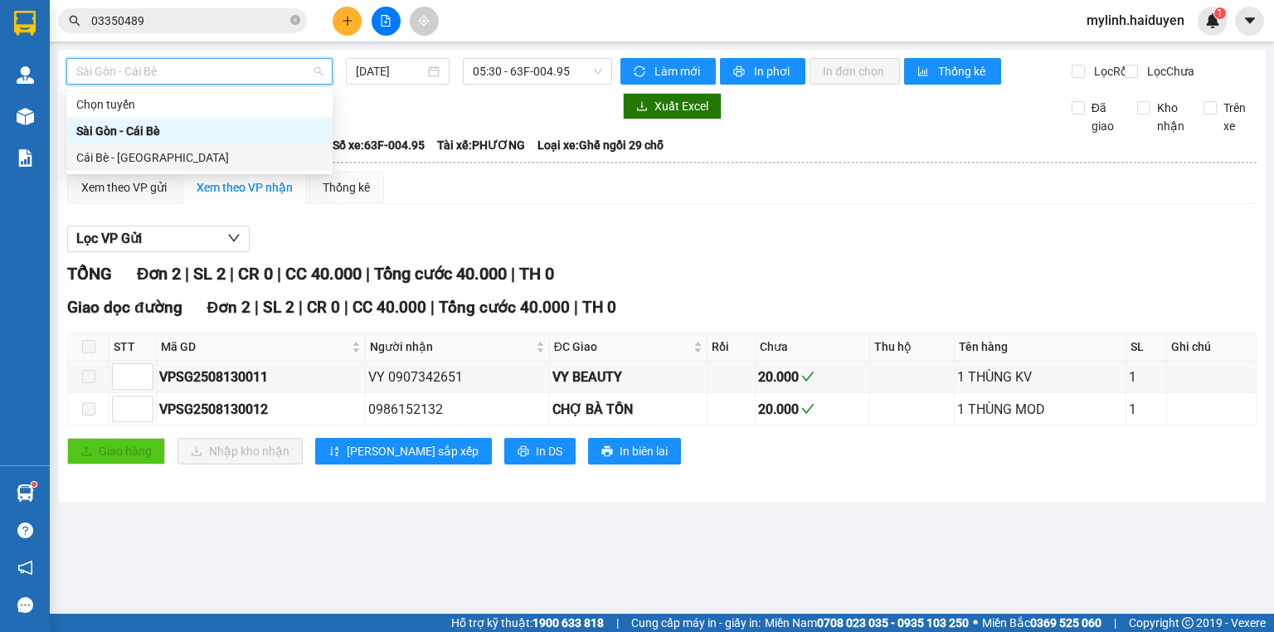
click at [139, 159] on div "Cái Bè - Sài Gòn" at bounding box center [199, 157] width 246 height 18
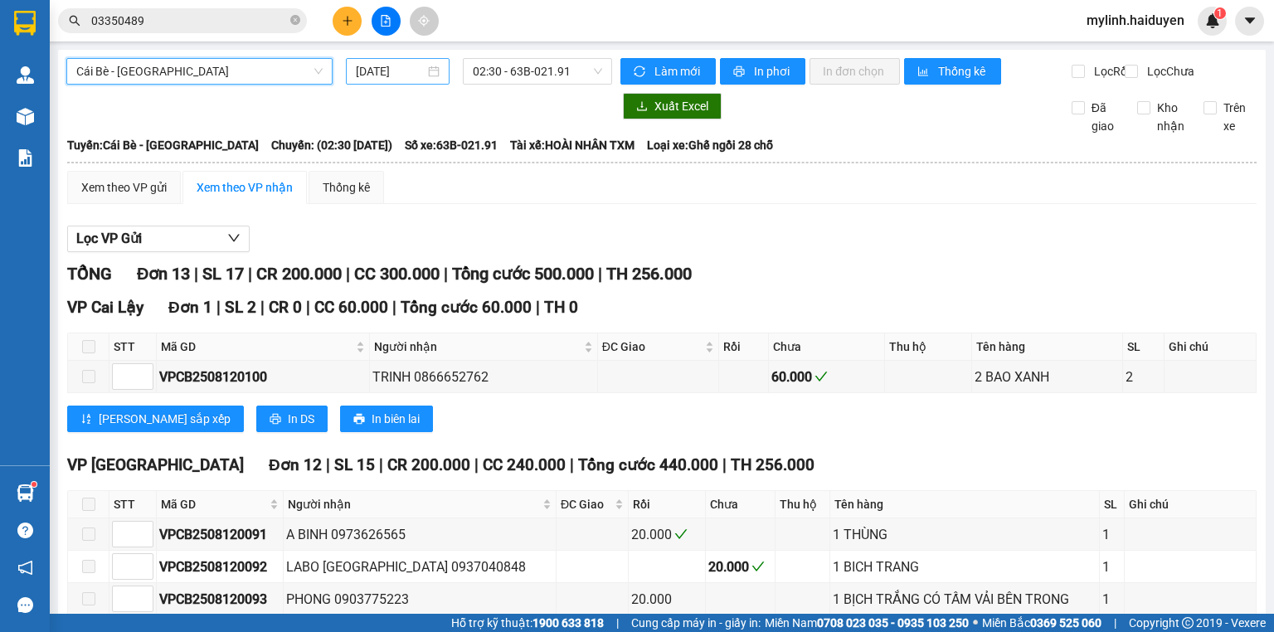
click at [373, 70] on input "[DATE]" at bounding box center [390, 71] width 68 height 18
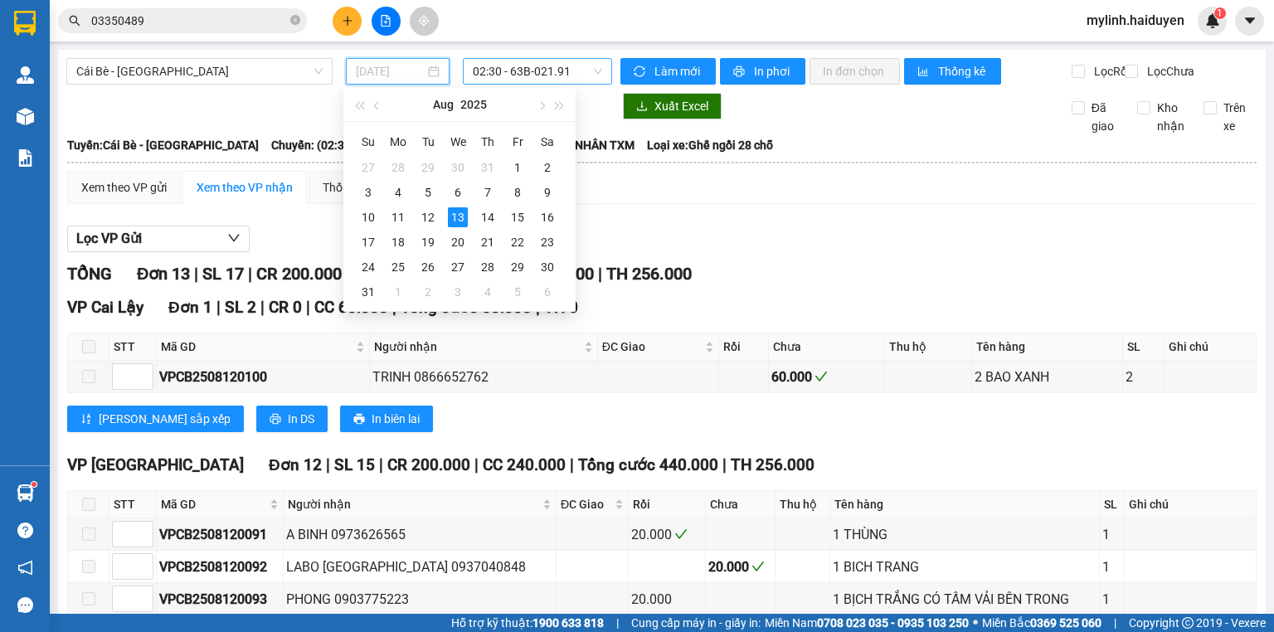
type input "[DATE]"
click at [511, 70] on span "02:30 - 63B-021.91" at bounding box center [538, 71] width 130 height 25
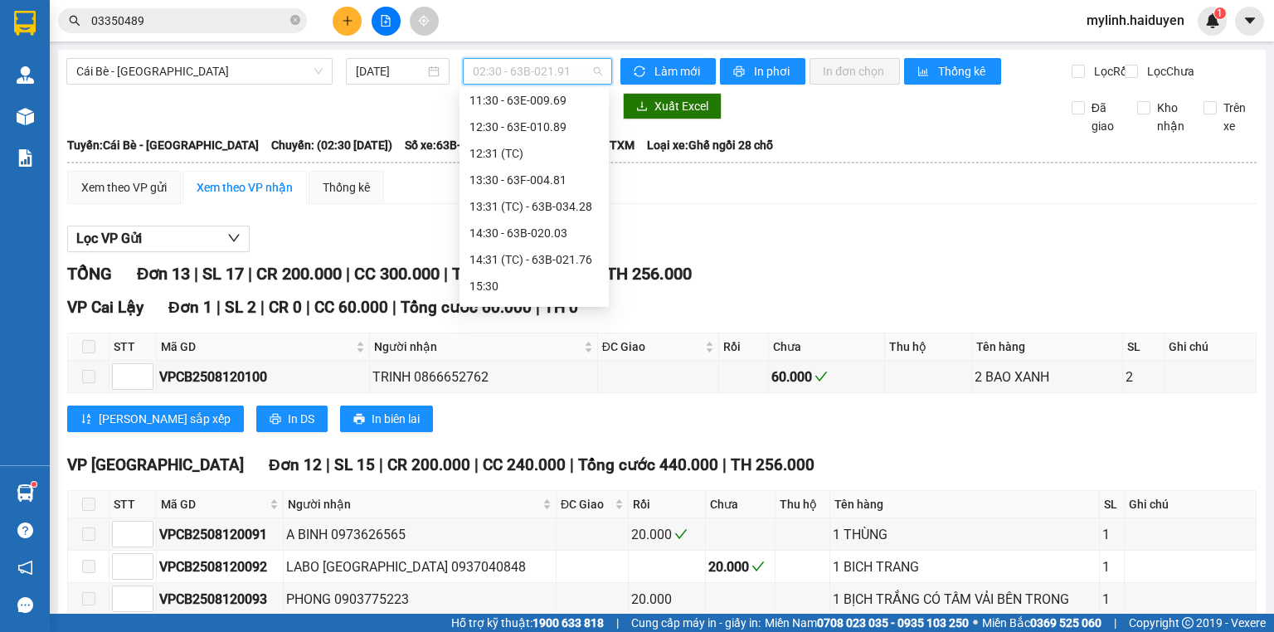
scroll to position [425, 0]
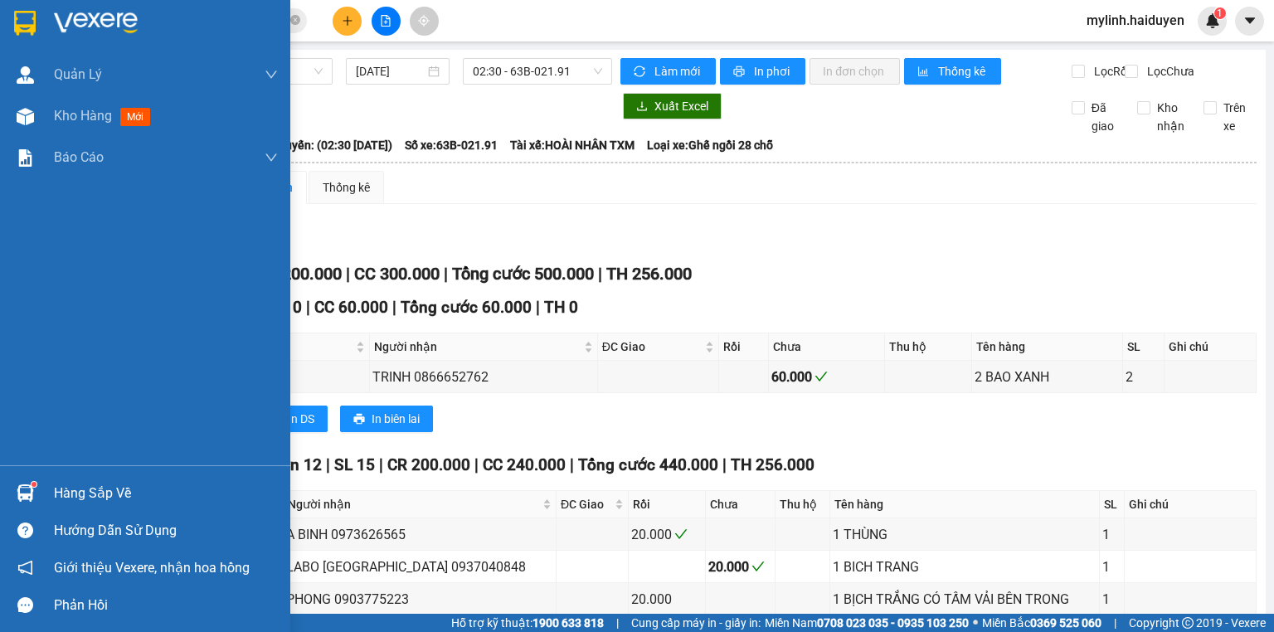
click at [57, 498] on div "Hàng sắp về" at bounding box center [166, 493] width 224 height 25
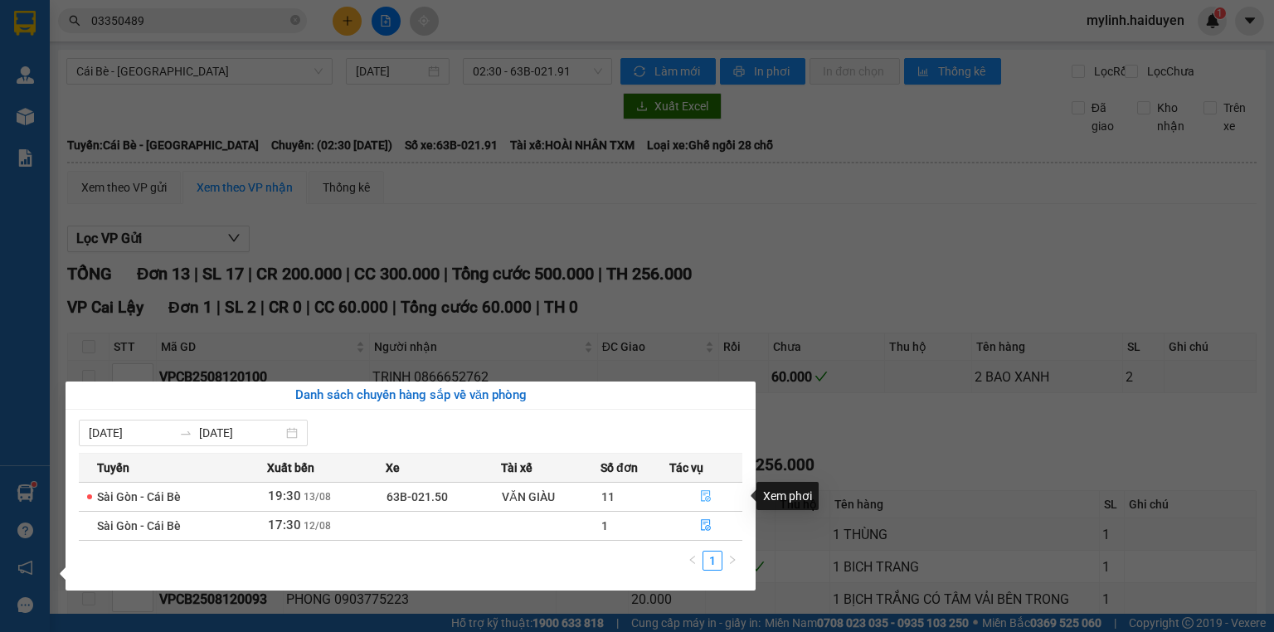
click at [707, 495] on icon "file-done" at bounding box center [706, 496] width 12 height 12
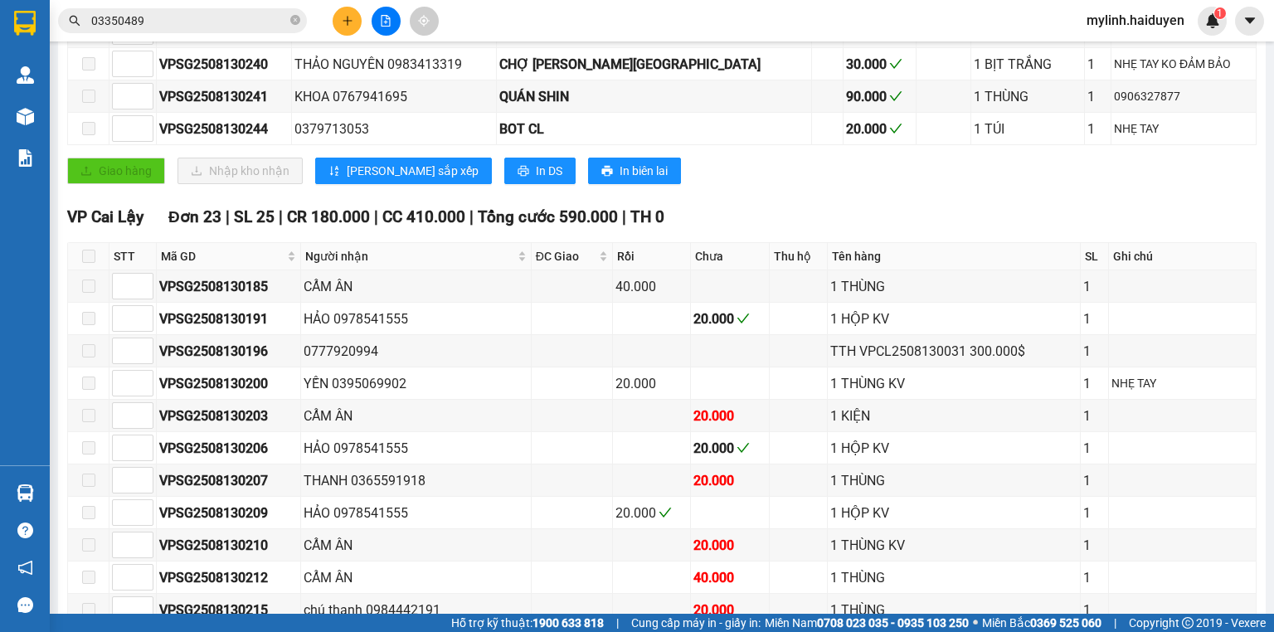
scroll to position [199, 0]
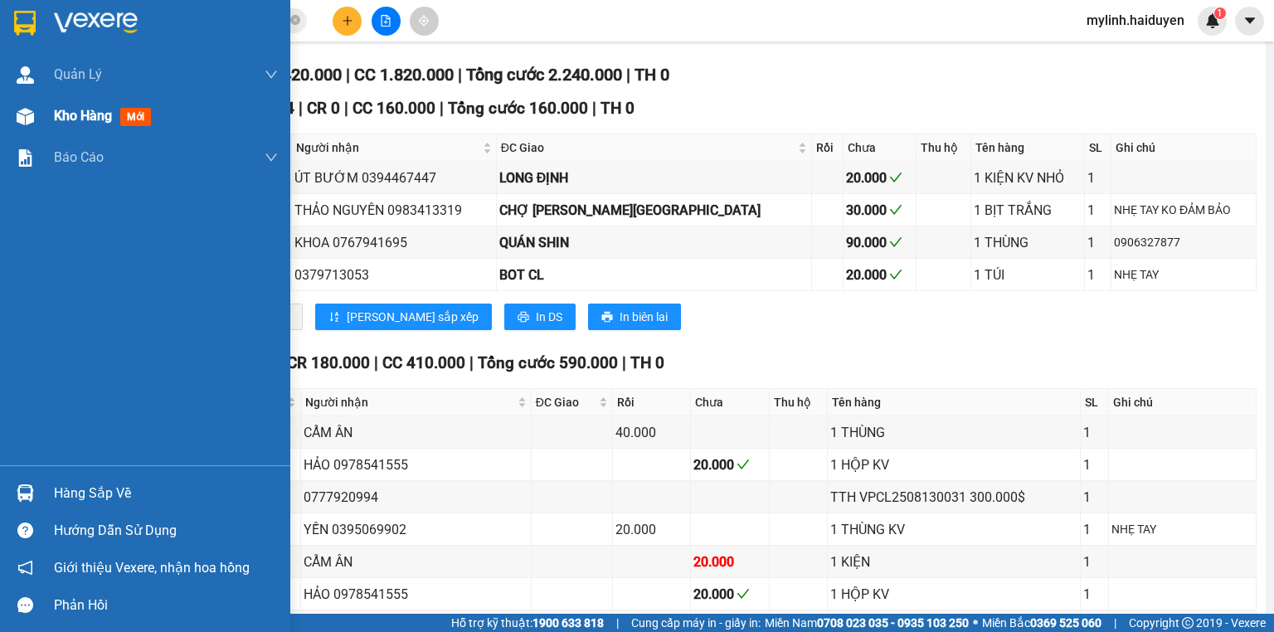
click at [69, 126] on div "Kho hàng mới" at bounding box center [106, 115] width 104 height 21
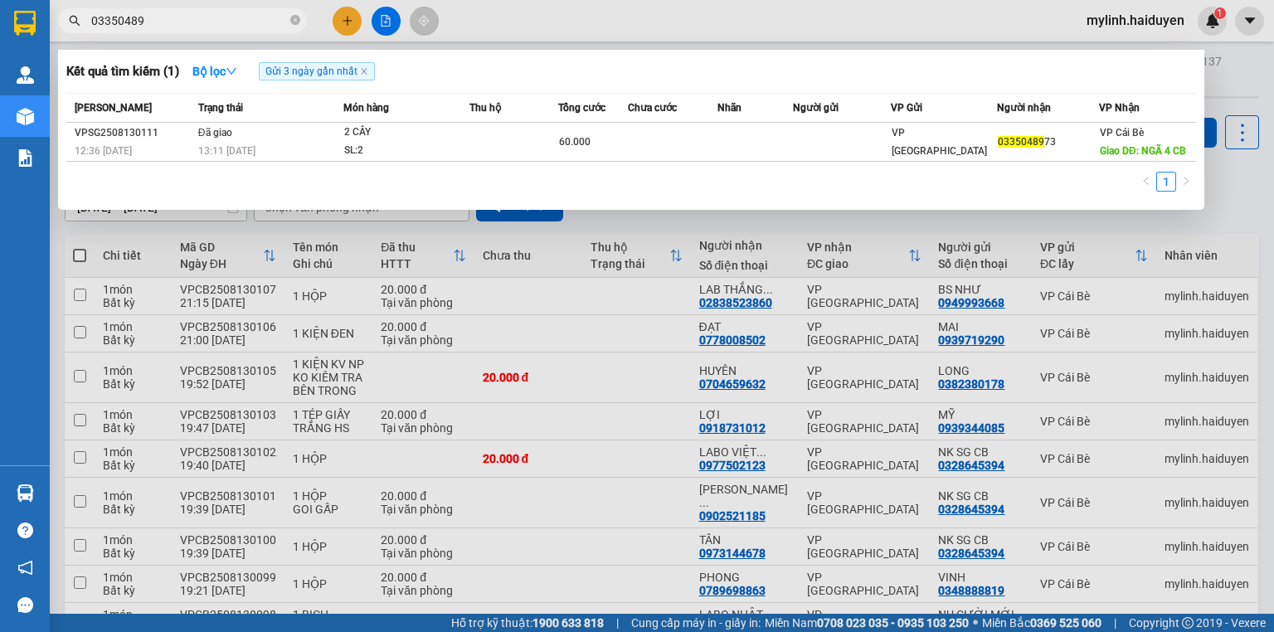
click at [243, 19] on input "03350489" at bounding box center [189, 21] width 196 height 18
click at [299, 19] on icon "close-circle" at bounding box center [295, 20] width 10 height 10
type input "1809"
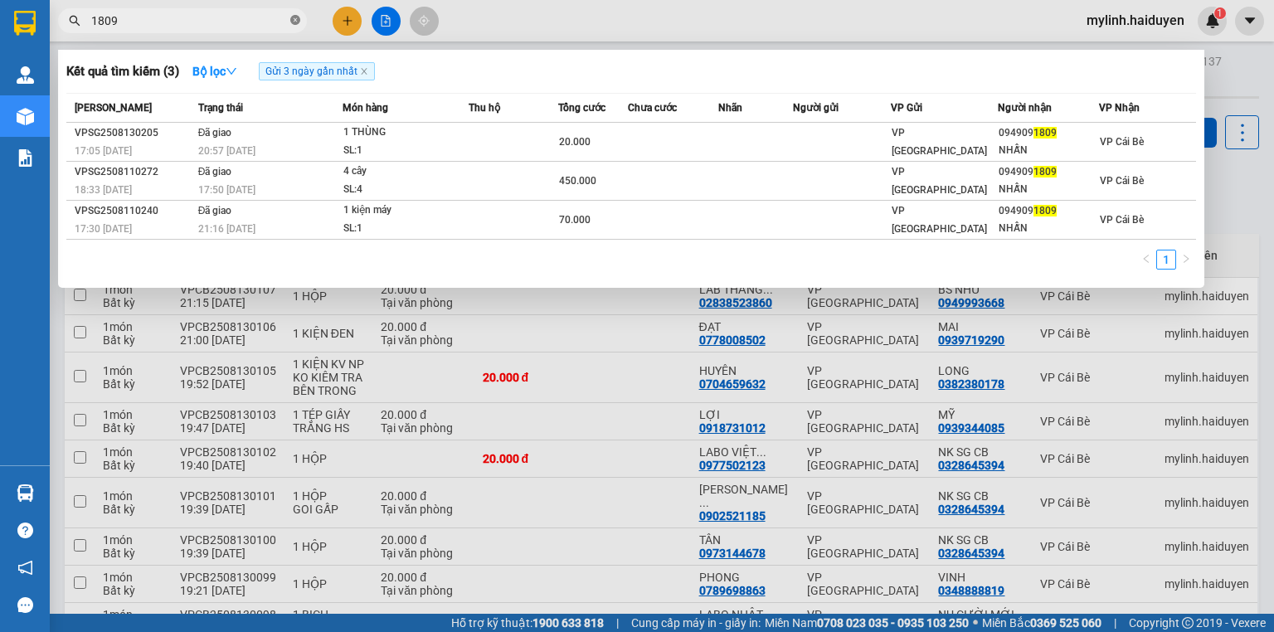
click at [297, 18] on icon "close-circle" at bounding box center [295, 20] width 10 height 10
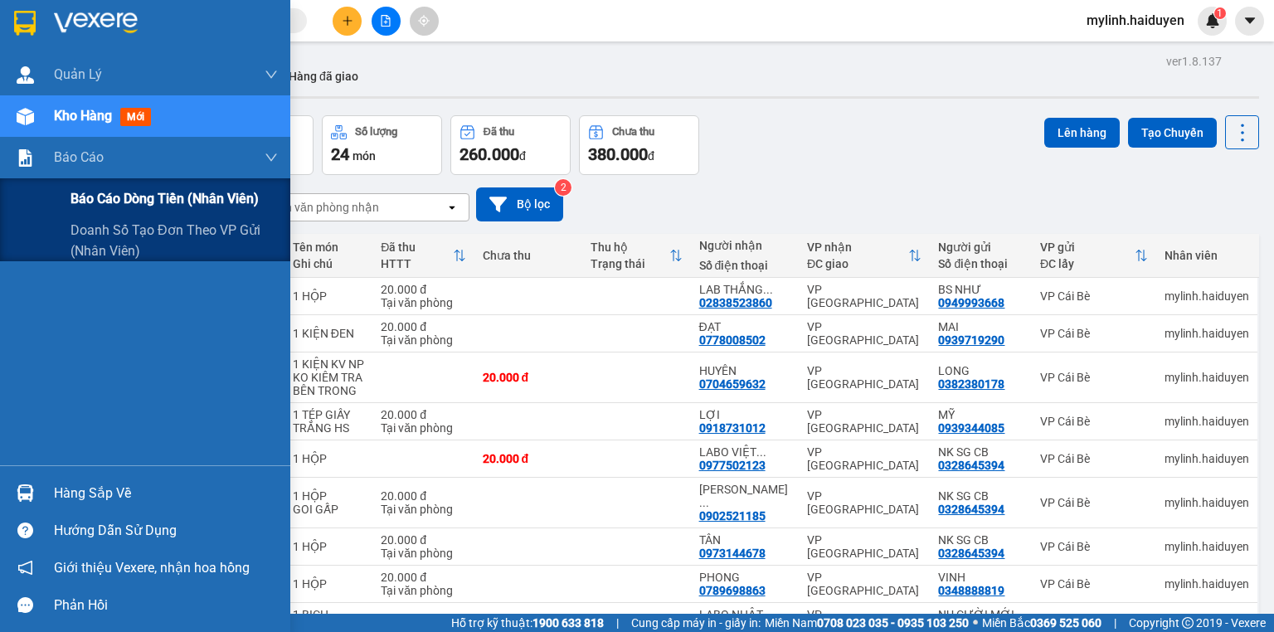
click at [86, 195] on span "Báo cáo dòng tiền (nhân viên)" at bounding box center [164, 198] width 188 height 21
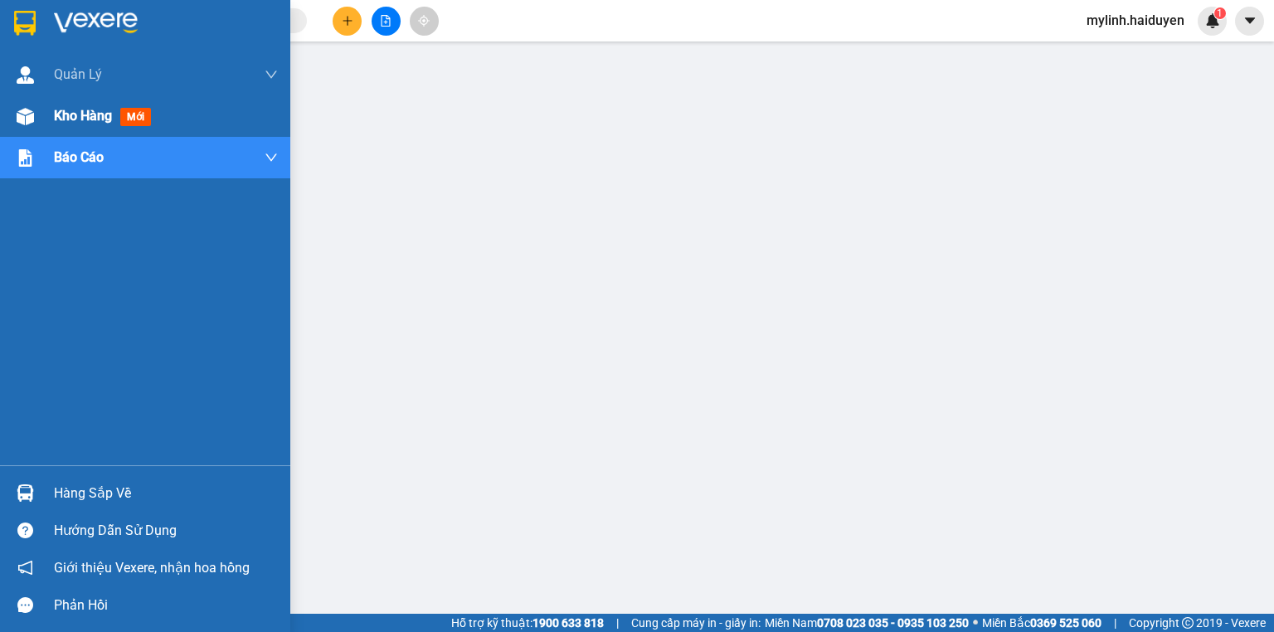
click at [87, 123] on span "Kho hàng" at bounding box center [83, 116] width 58 height 16
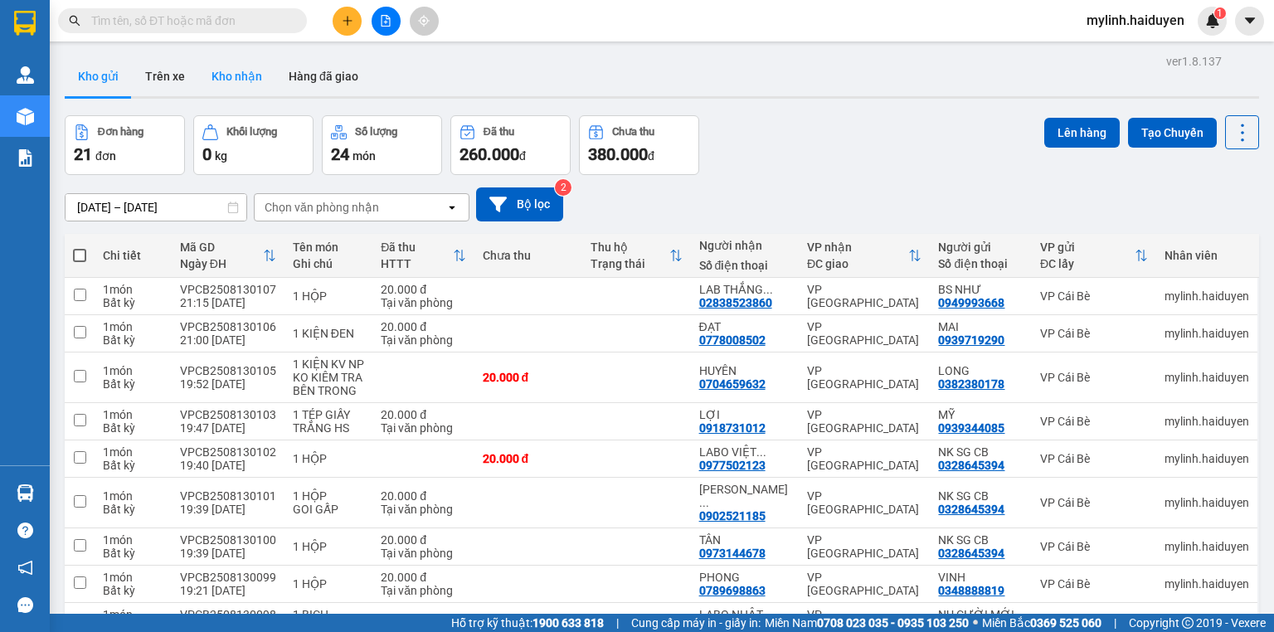
click at [226, 87] on button "Kho nhận" at bounding box center [236, 76] width 77 height 40
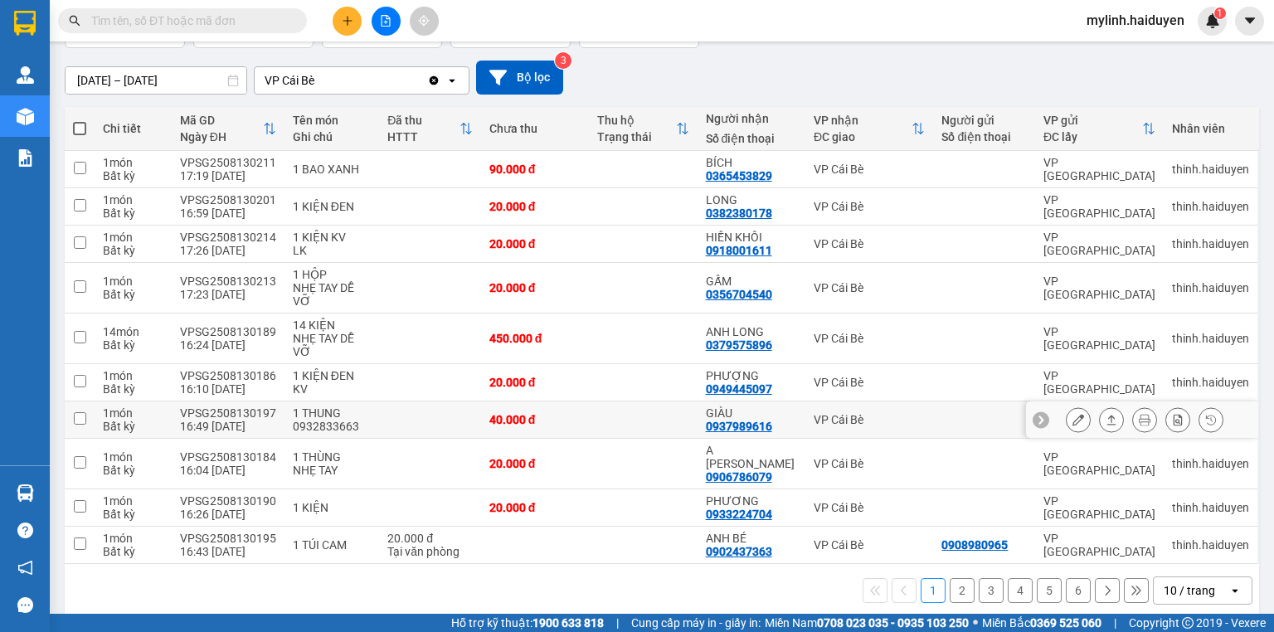
scroll to position [129, 0]
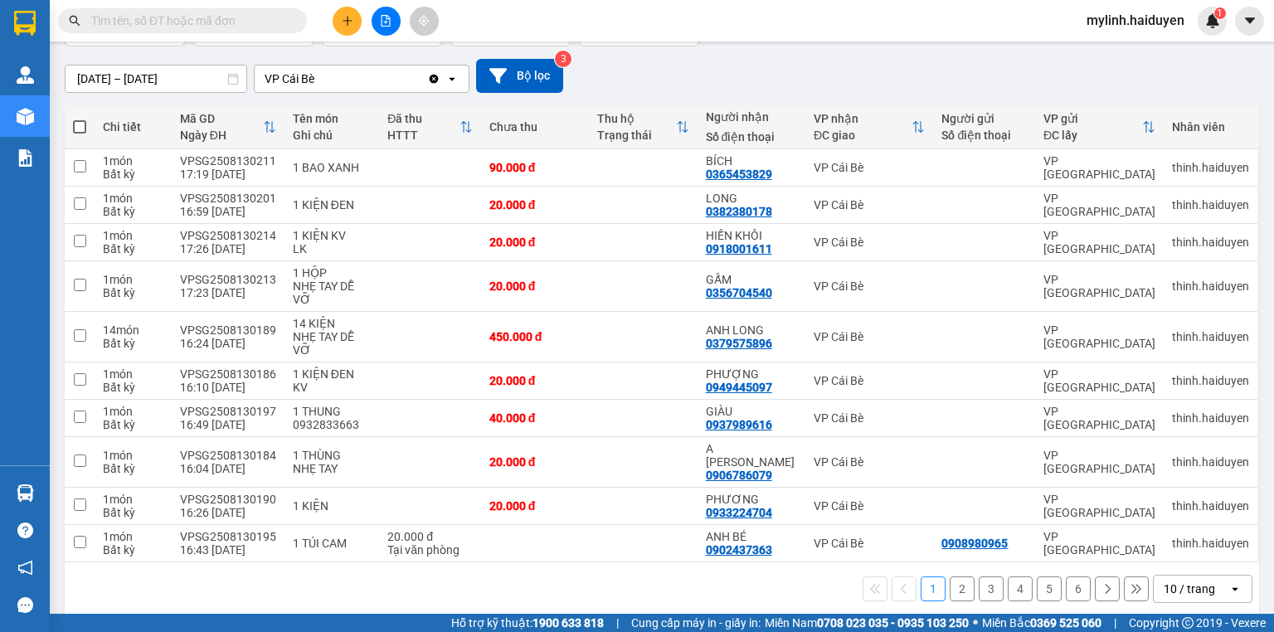
click at [1164, 581] on div "10 / trang" at bounding box center [1189, 589] width 51 height 17
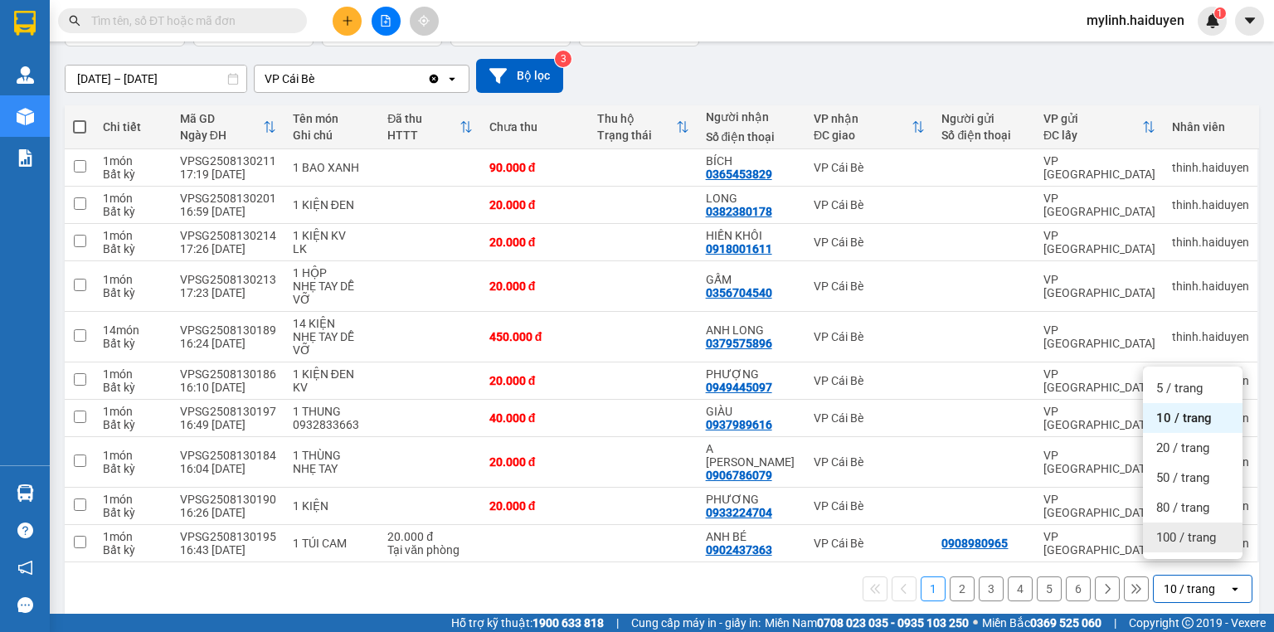
click at [1177, 538] on span "100 / trang" at bounding box center [1186, 537] width 60 height 17
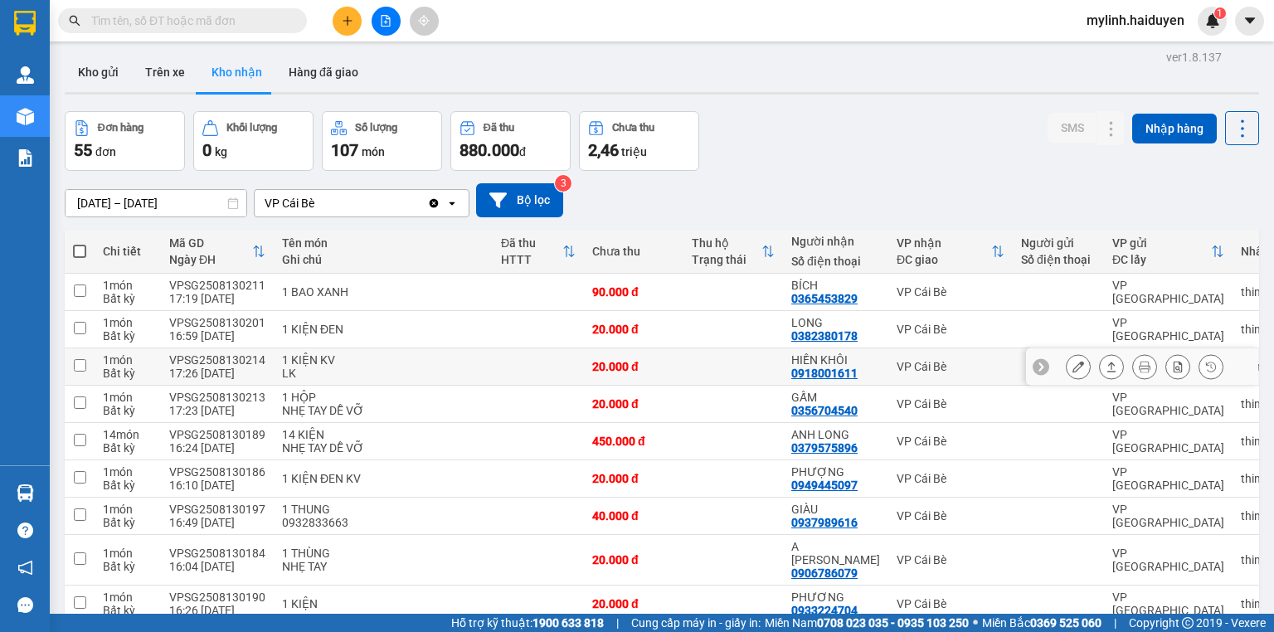
scroll to position [0, 0]
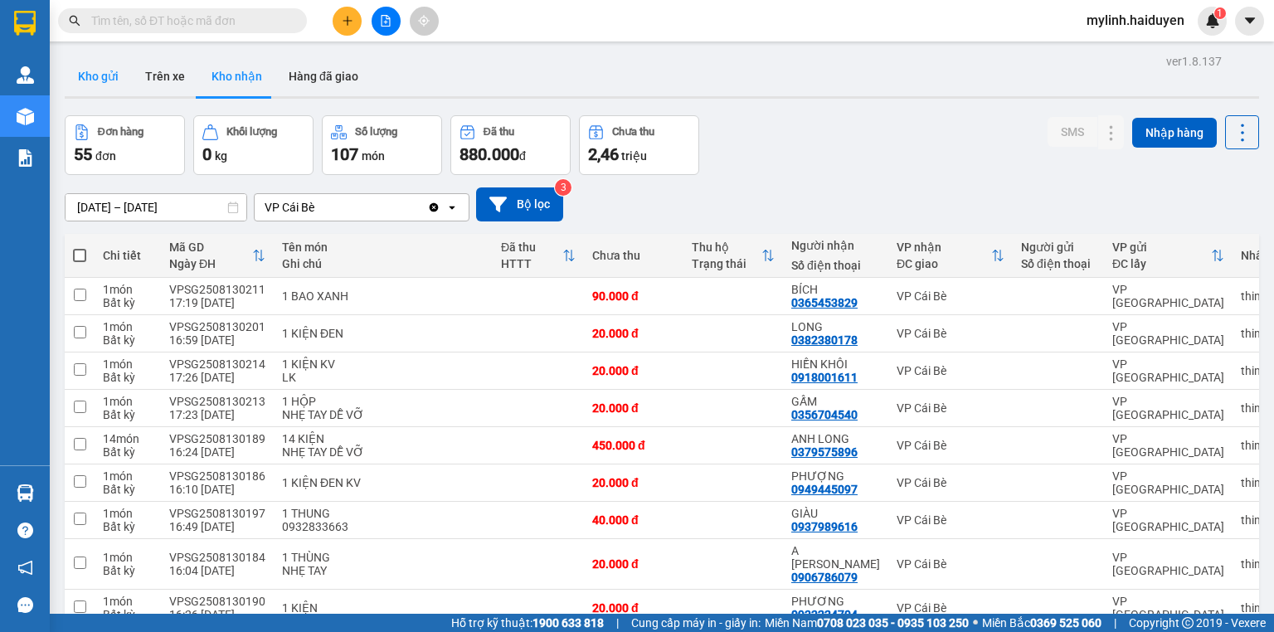
click at [123, 83] on button "Kho gửi" at bounding box center [98, 76] width 67 height 40
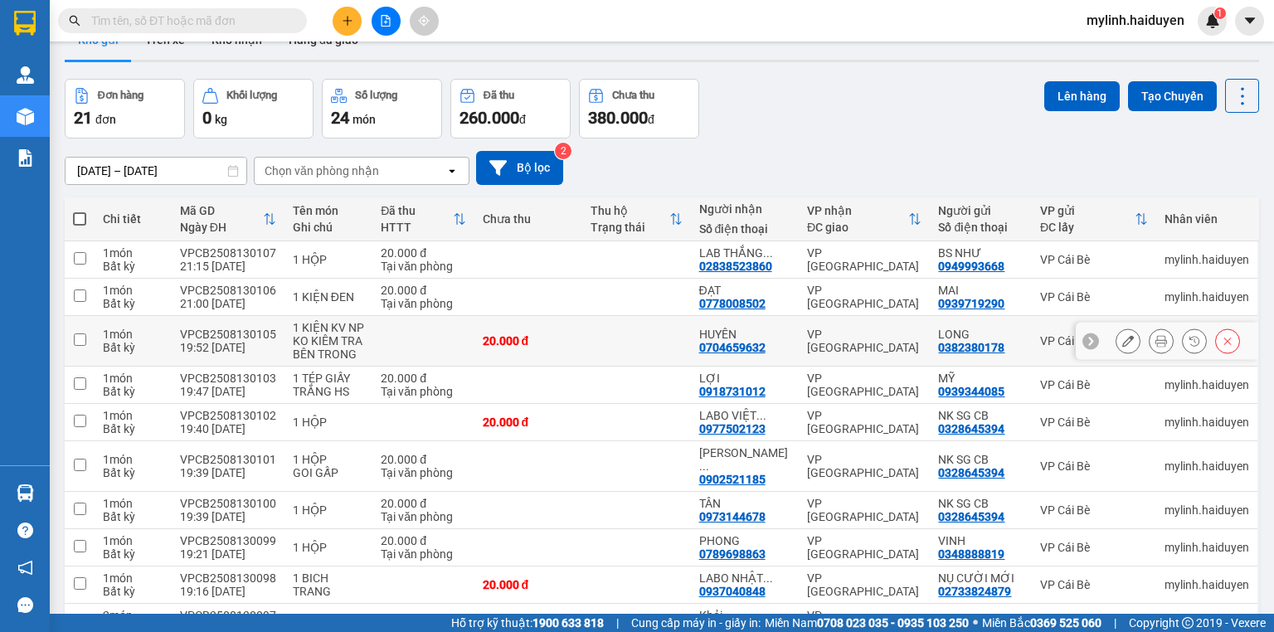
scroll to position [115, 0]
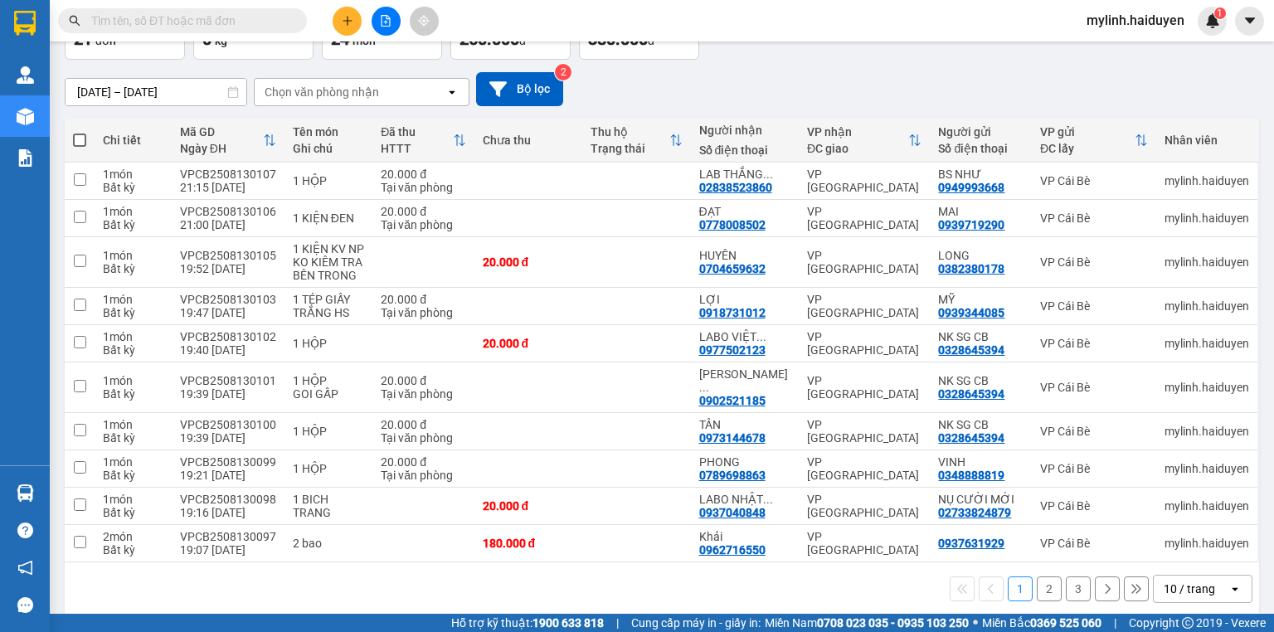
click at [1037, 576] on button "2" at bounding box center [1049, 588] width 25 height 25
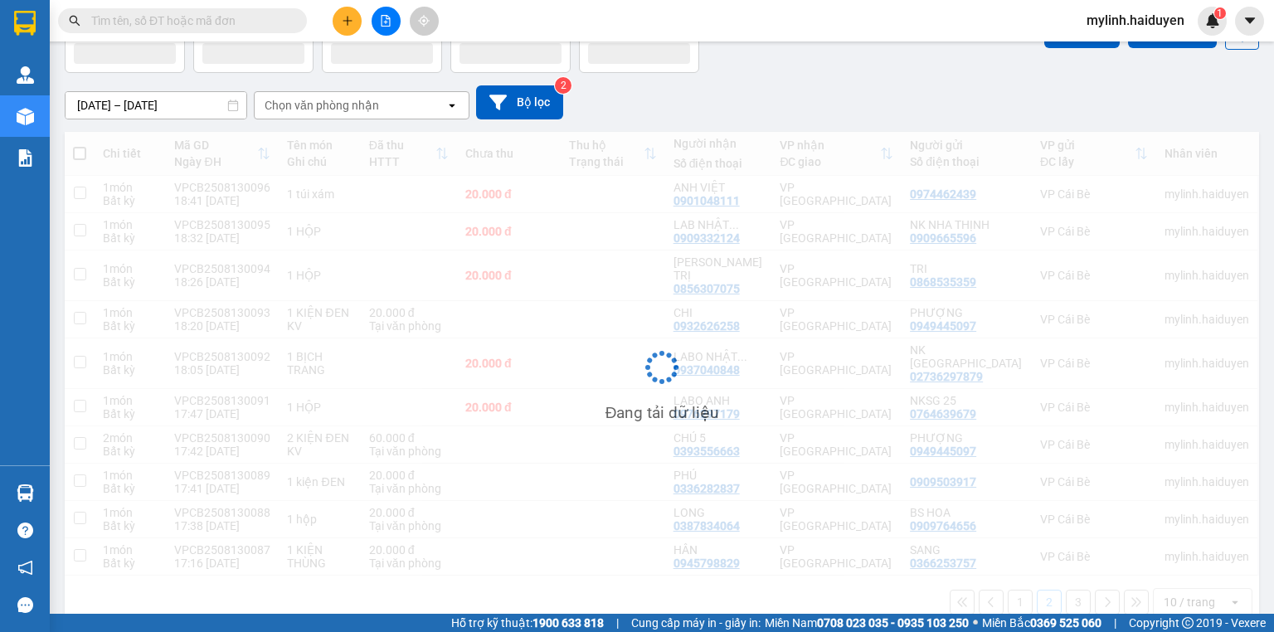
scroll to position [102, 0]
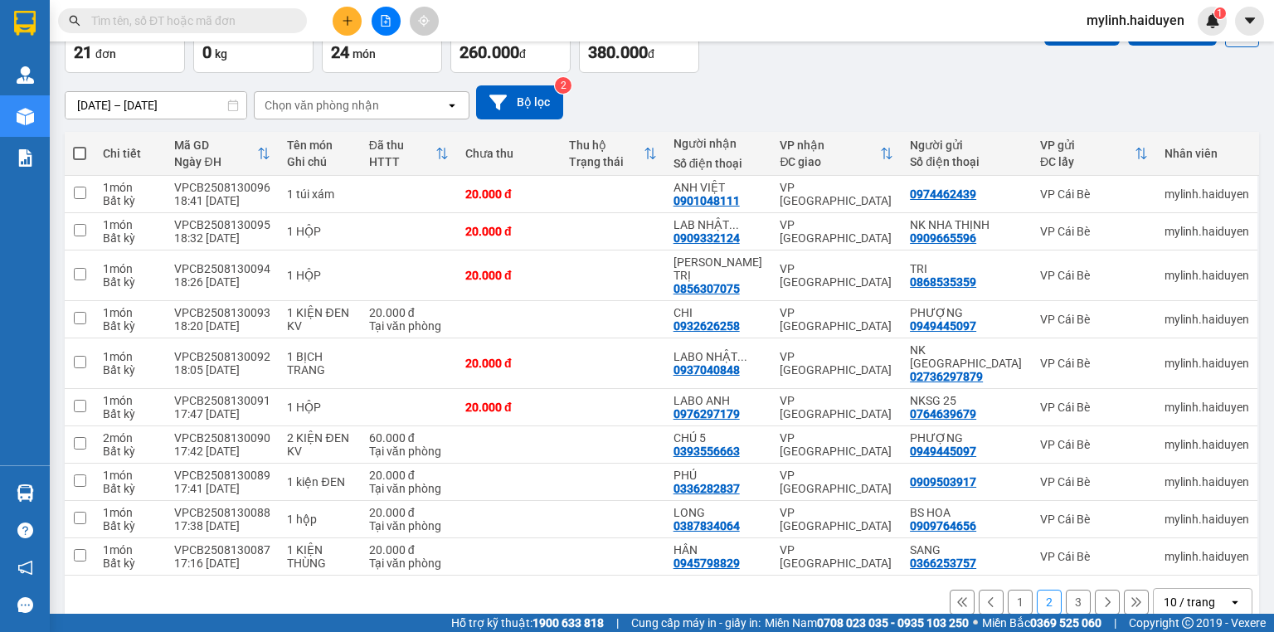
click at [1066, 590] on button "3" at bounding box center [1078, 602] width 25 height 25
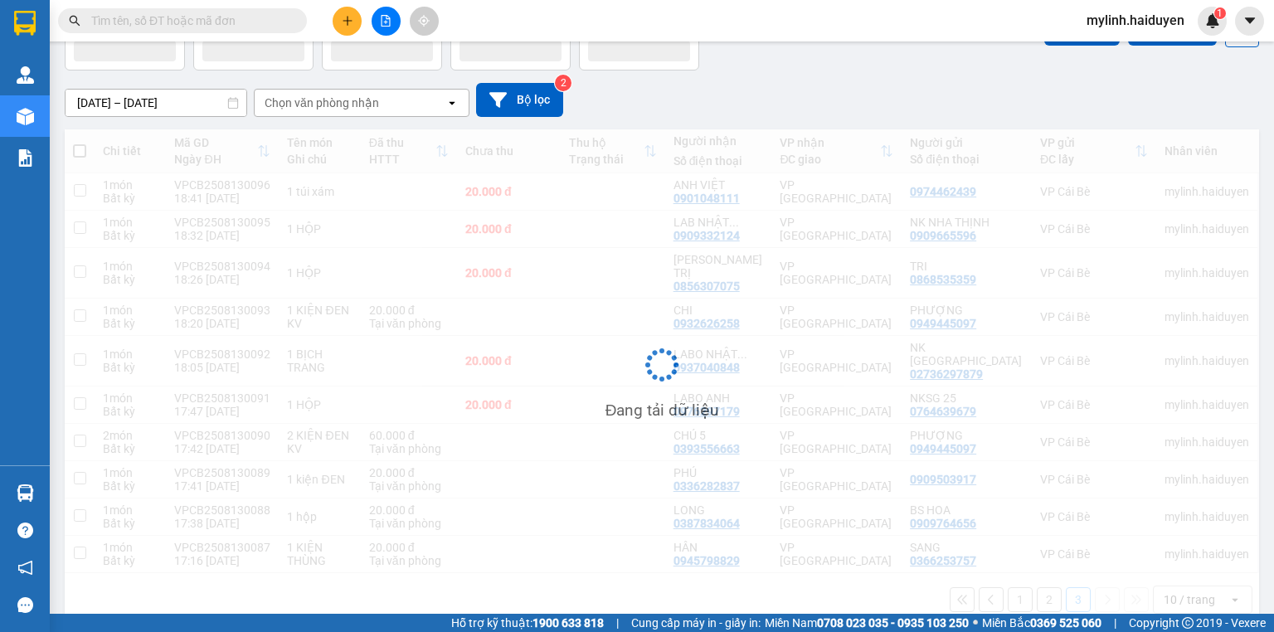
scroll to position [76, 0]
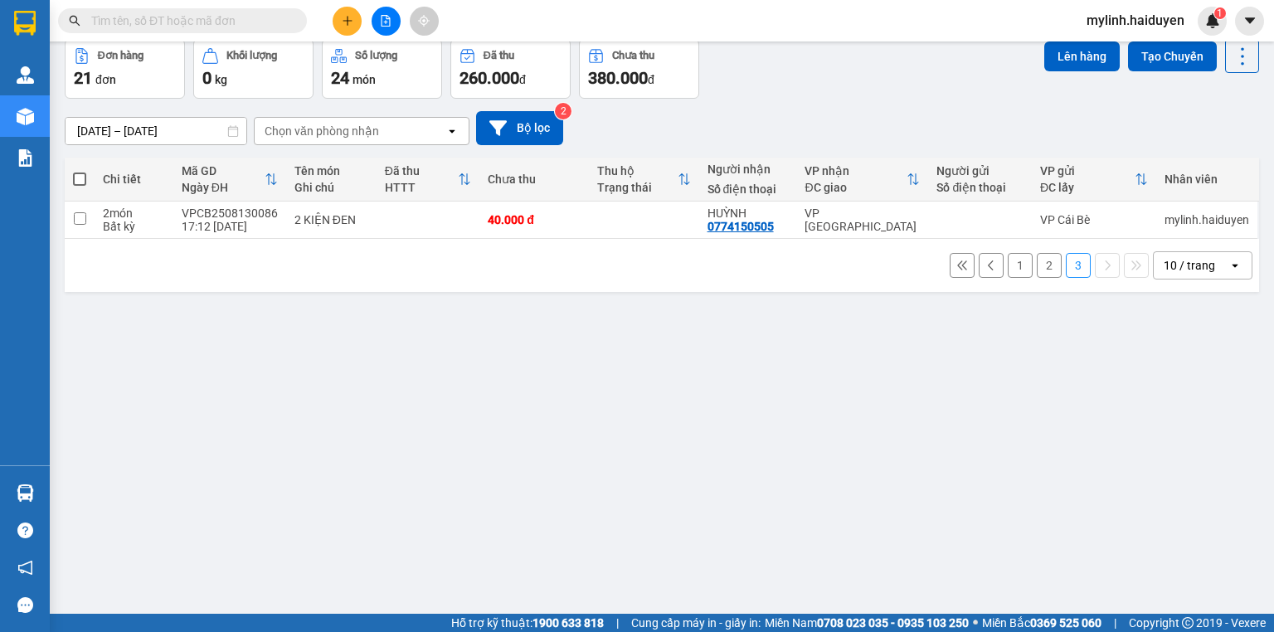
click at [1037, 266] on button "2" at bounding box center [1049, 265] width 25 height 25
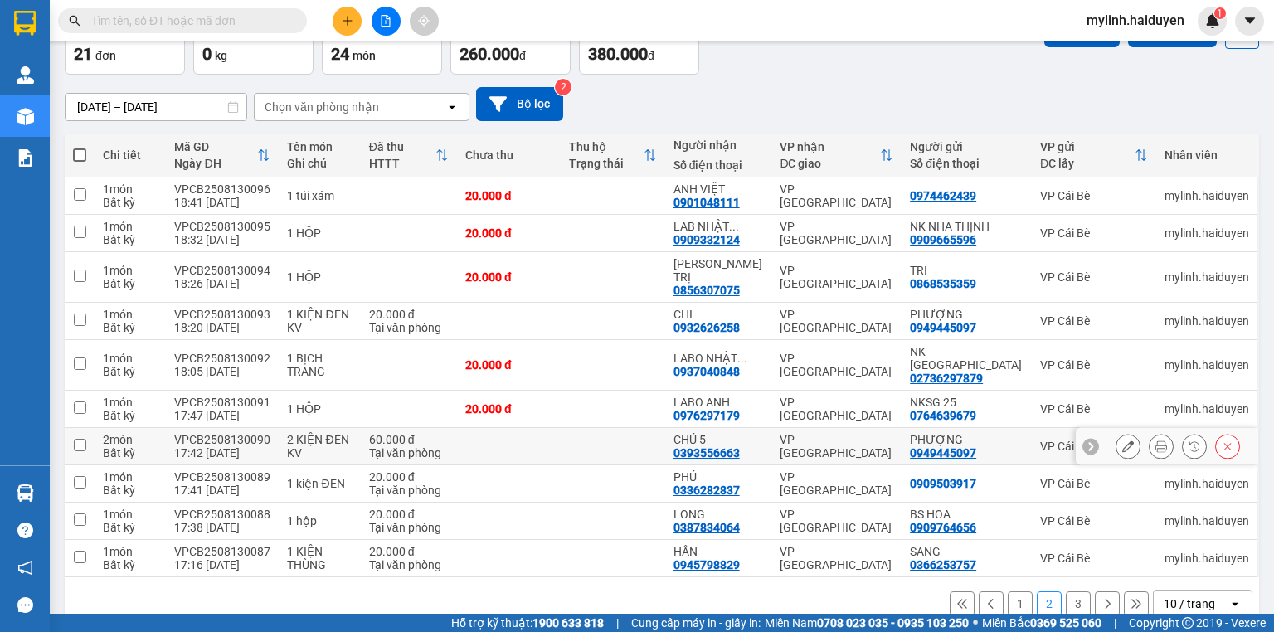
scroll to position [102, 0]
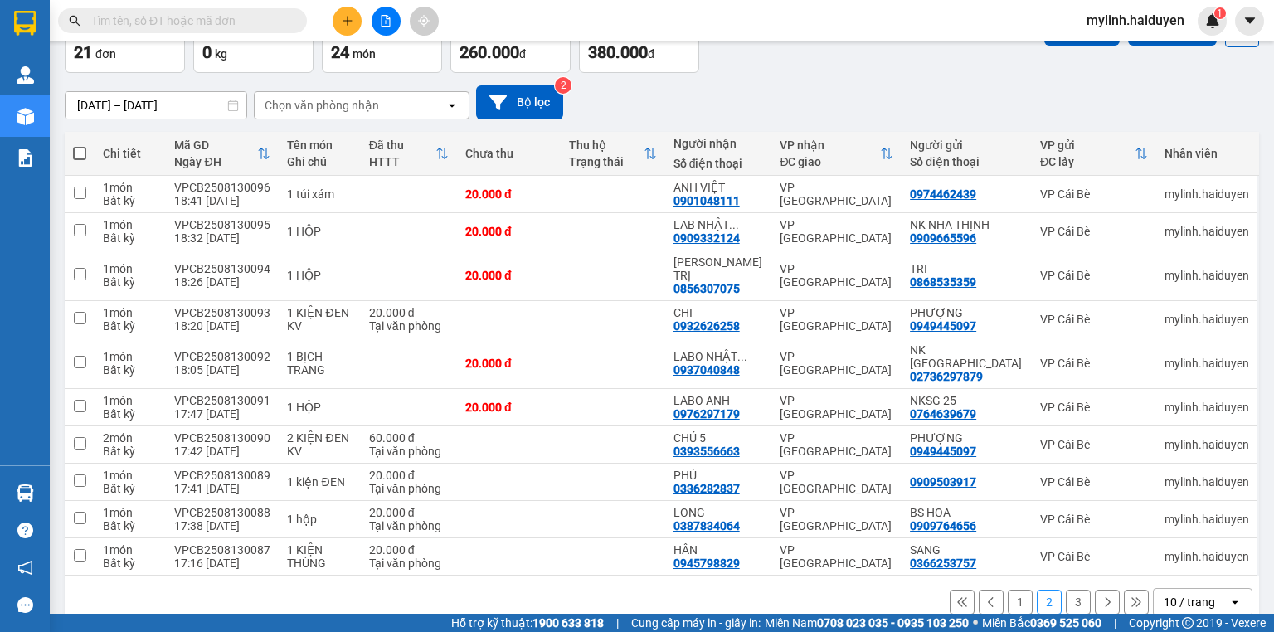
click at [1009, 590] on button "1" at bounding box center [1020, 602] width 25 height 25
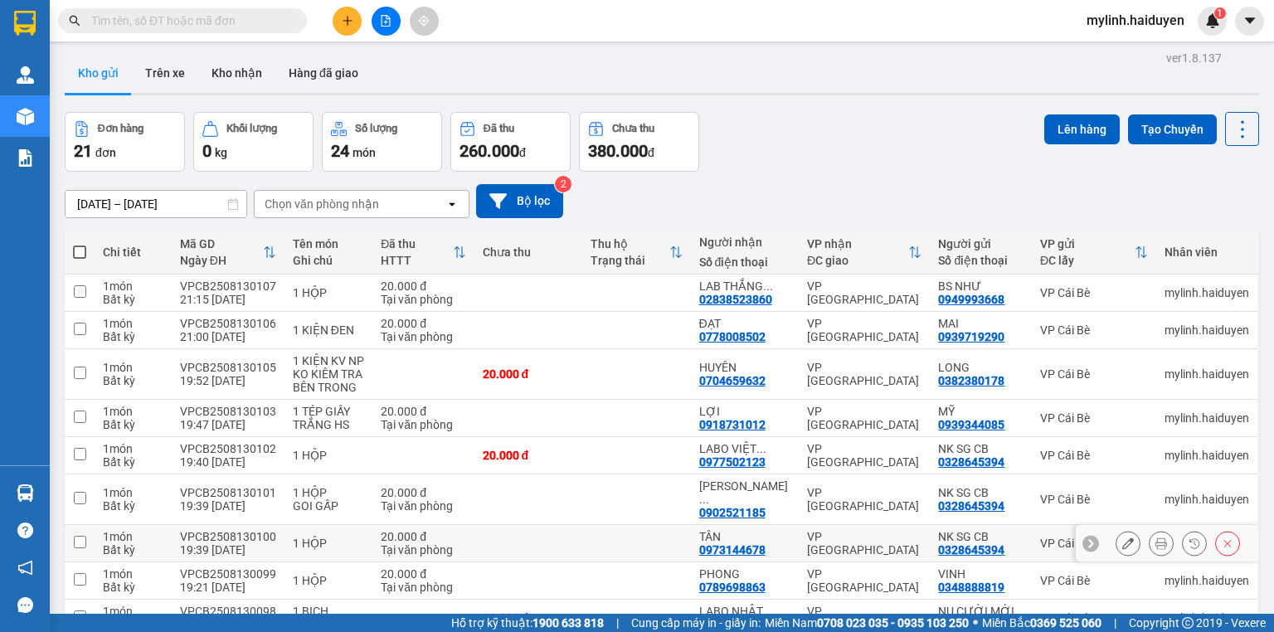
scroll to position [0, 0]
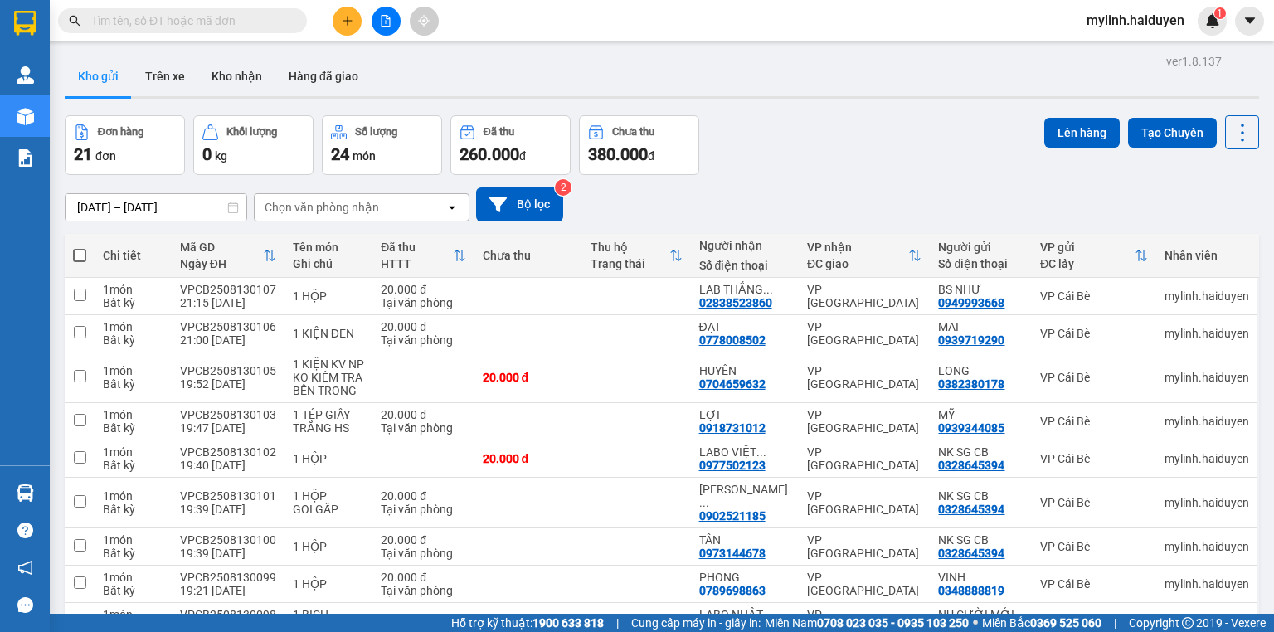
click at [247, 23] on input "text" at bounding box center [189, 21] width 196 height 18
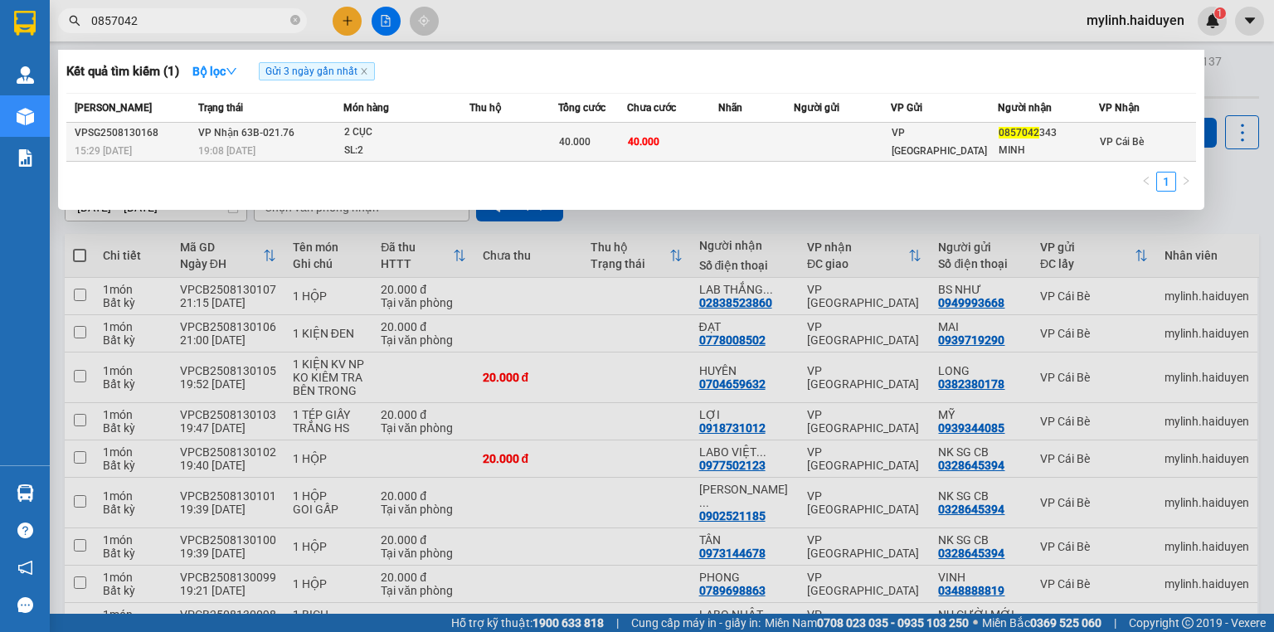
type input "0857042"
click at [437, 143] on div "SL: 2" at bounding box center [406, 151] width 124 height 18
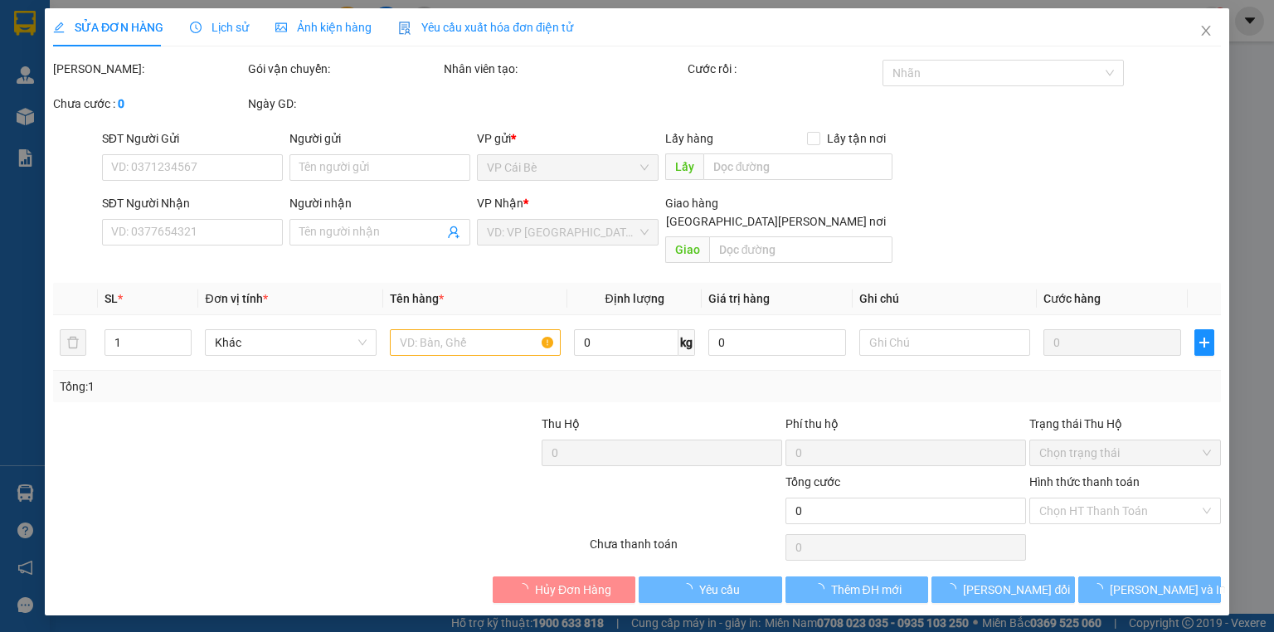
type input "0857042343"
type input "MINH"
type input "40.000"
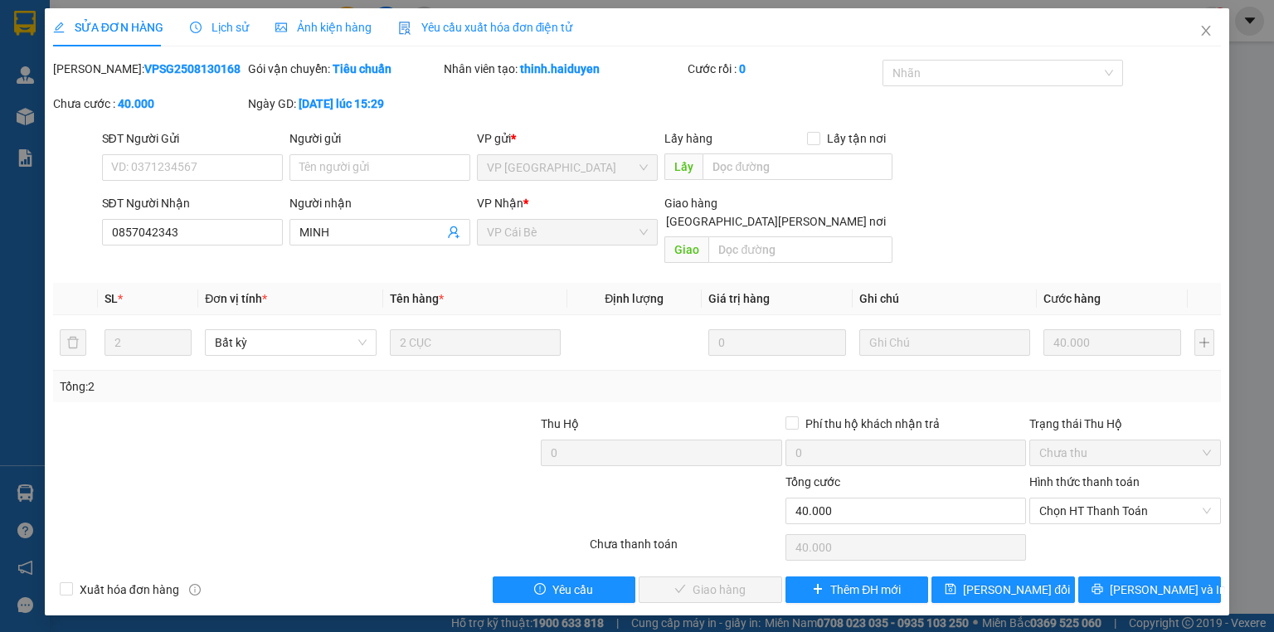
click at [1092, 474] on div "Hình thức thanh toán" at bounding box center [1125, 485] width 192 height 25
click at [1085, 498] on span "Chọn HT Thanh Toán" at bounding box center [1125, 510] width 172 height 25
drag, startPoint x: 1083, startPoint y: 507, endPoint x: 889, endPoint y: 545, distance: 197.8
click at [1077, 529] on div "Tại văn phòng" at bounding box center [1125, 525] width 172 height 18
type input "0"
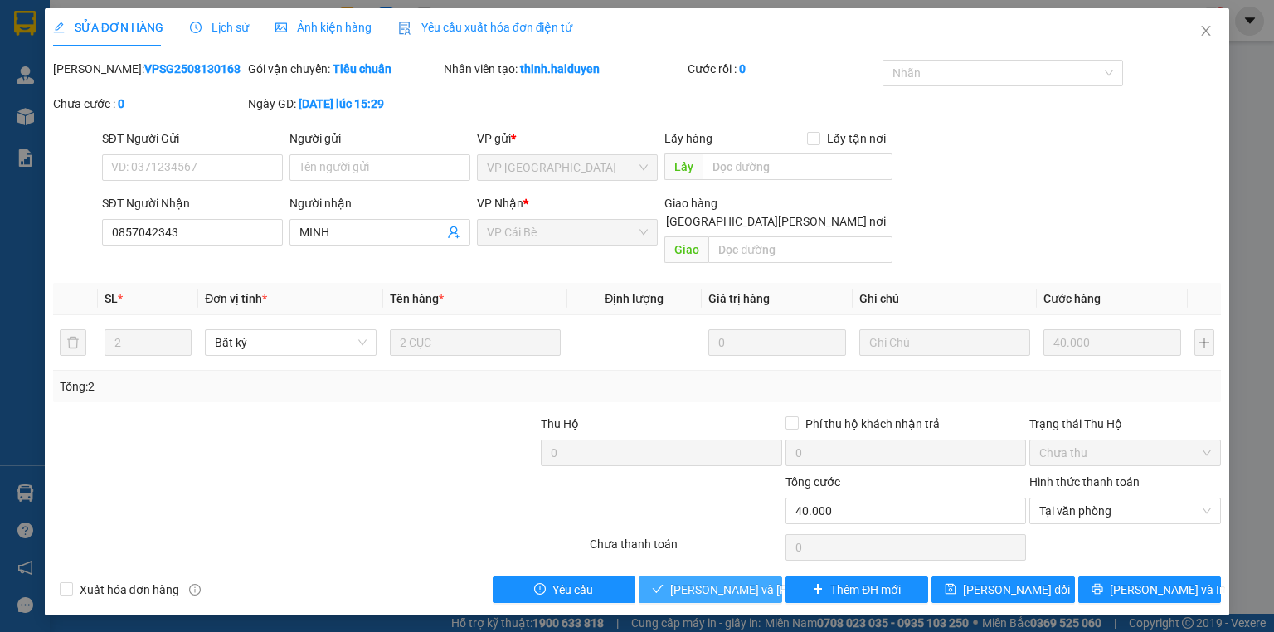
click at [756, 581] on span "Lưu và Giao hàng" at bounding box center [782, 590] width 224 height 18
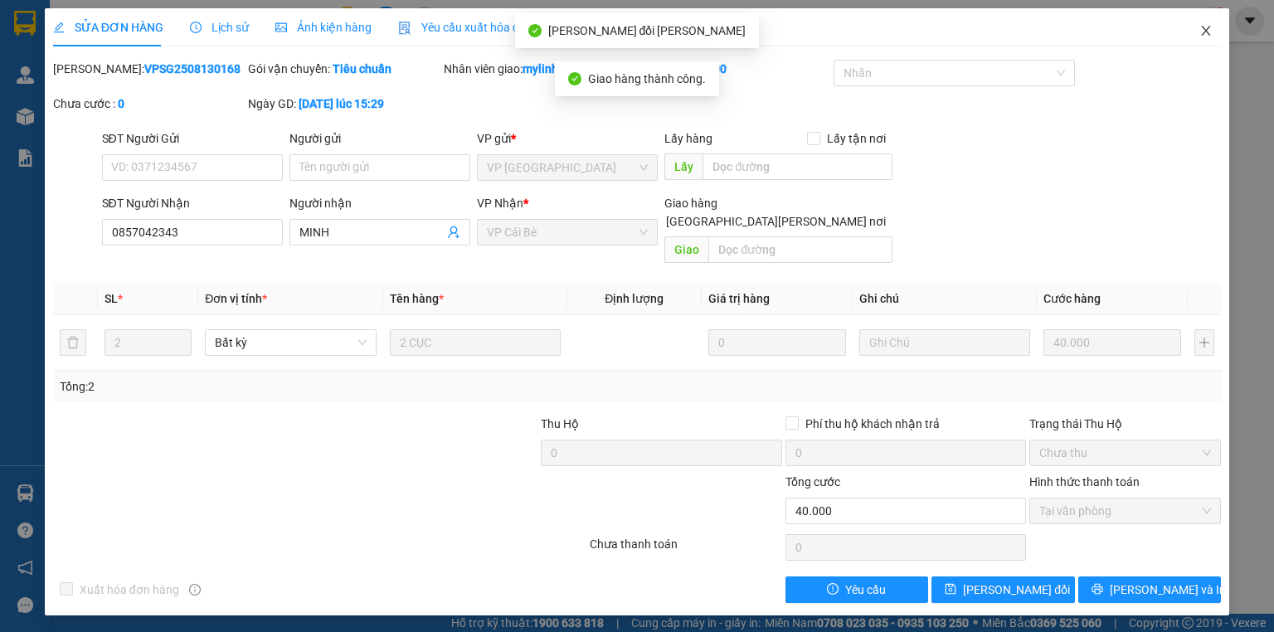
drag, startPoint x: 1205, startPoint y: 34, endPoint x: 226, endPoint y: 23, distance: 979.6
click at [1202, 34] on icon "close" at bounding box center [1205, 30] width 13 height 13
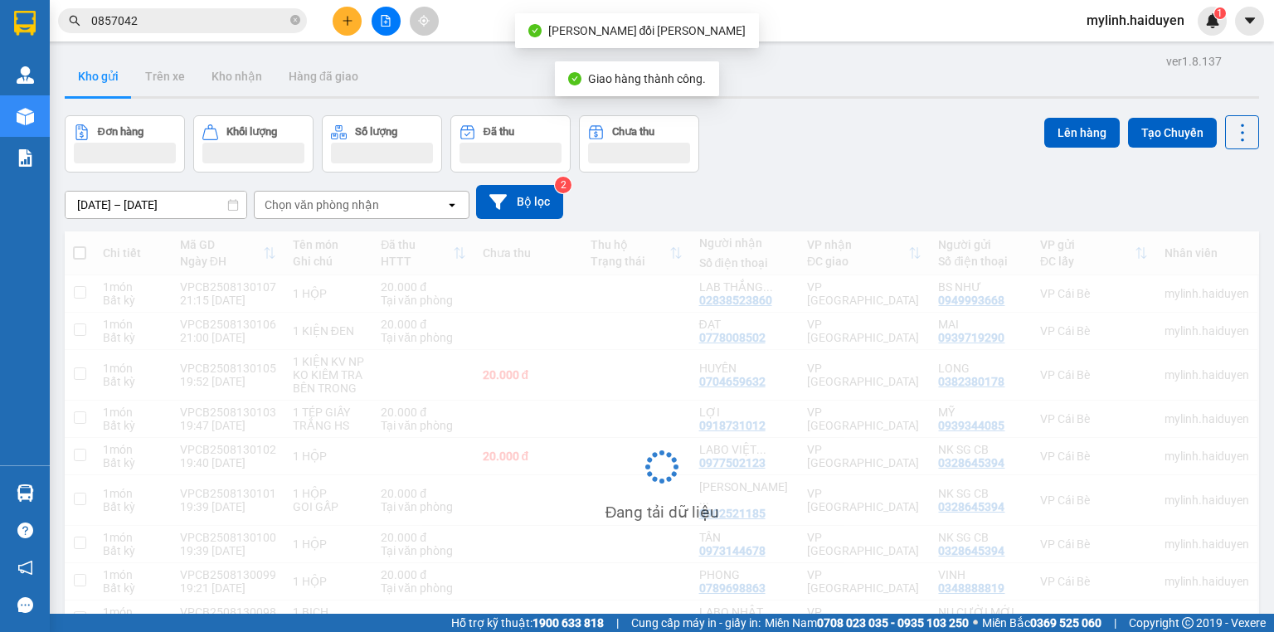
click at [227, 32] on span "0857042" at bounding box center [182, 20] width 249 height 25
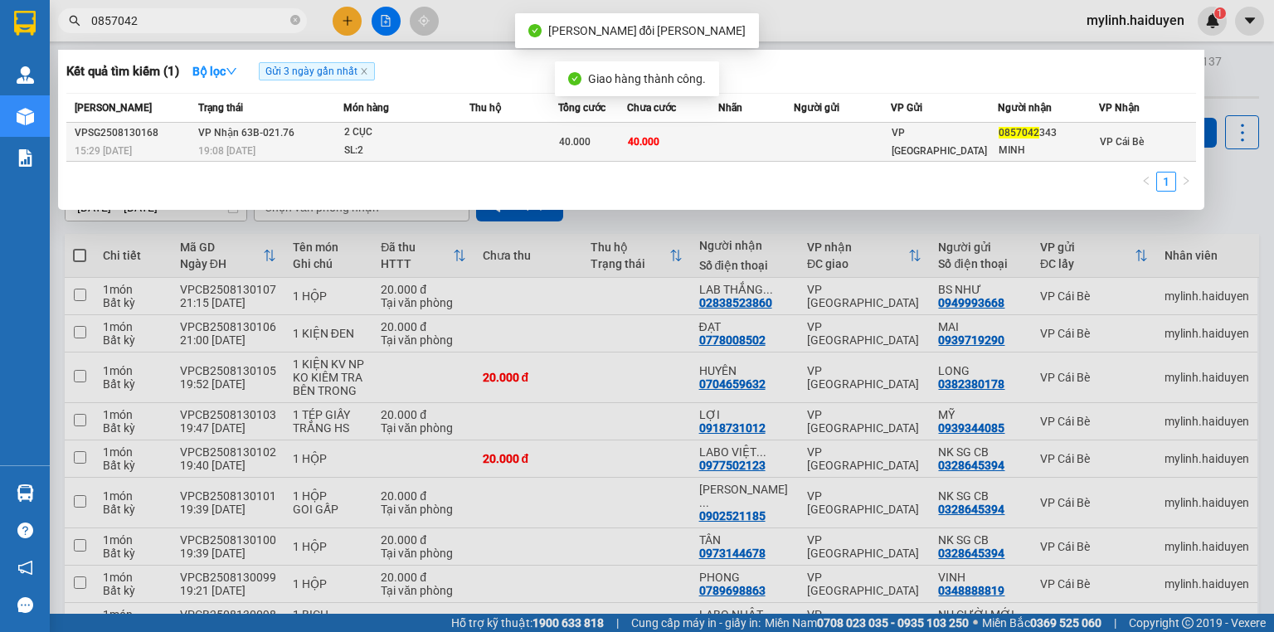
click at [377, 154] on div "SL: 2" at bounding box center [406, 151] width 124 height 18
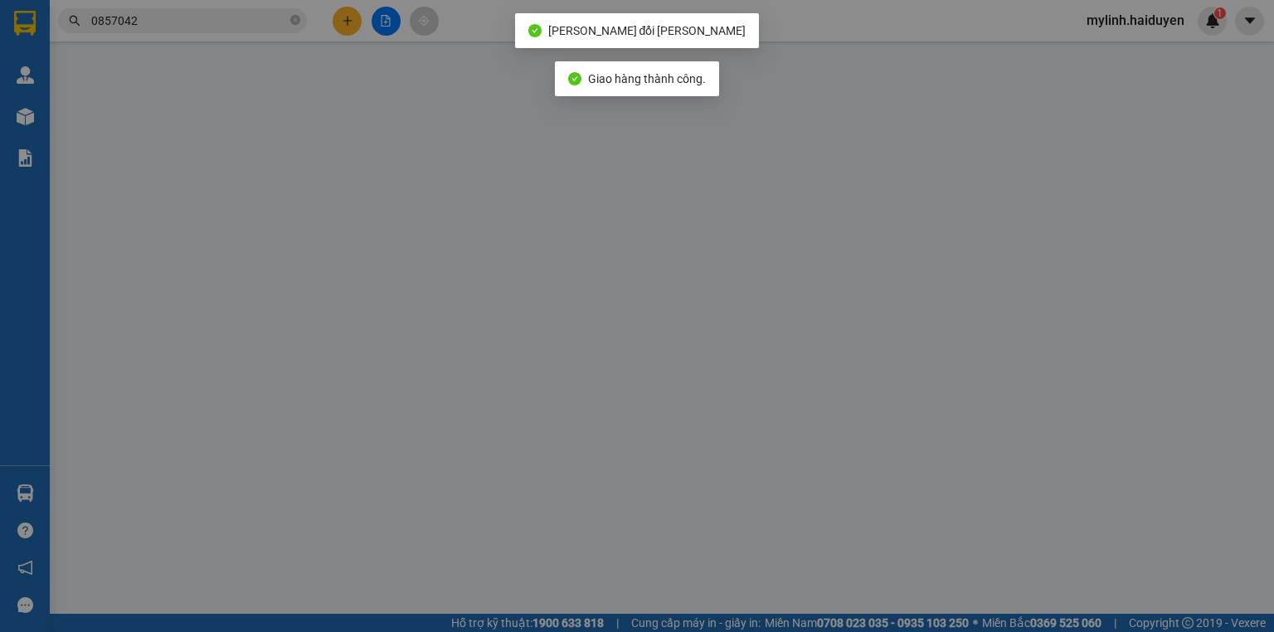
type input "0857042343"
type input "MINH"
type input "40.000"
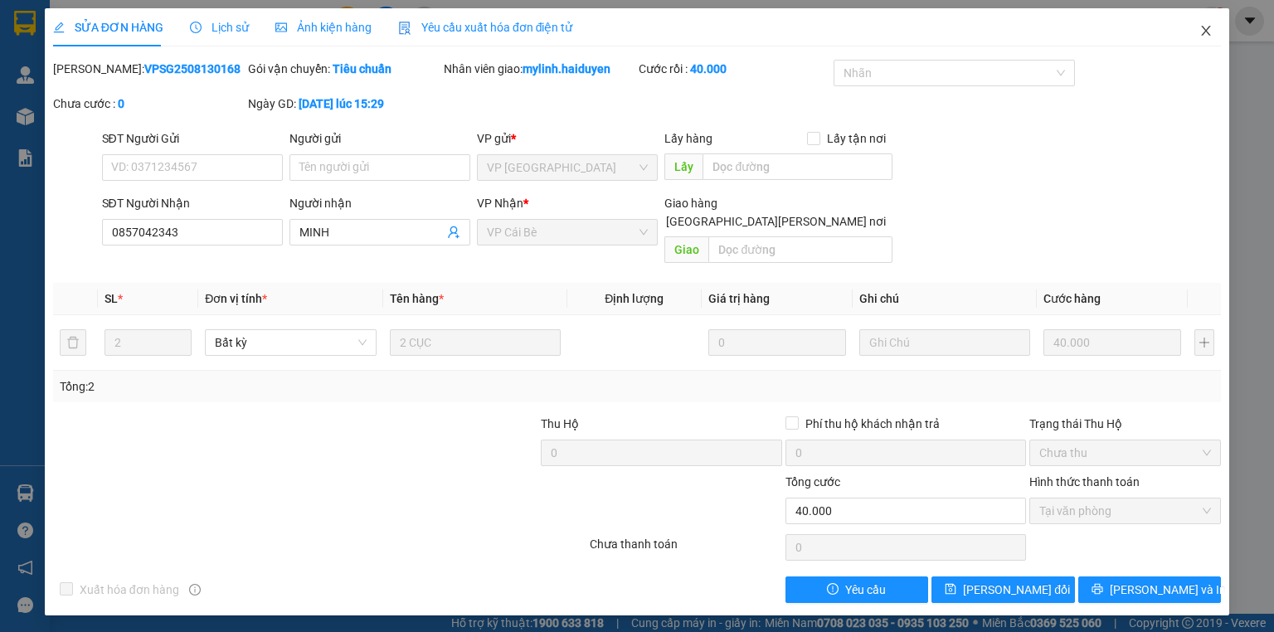
click at [1215, 25] on span "Close" at bounding box center [1206, 31] width 46 height 46
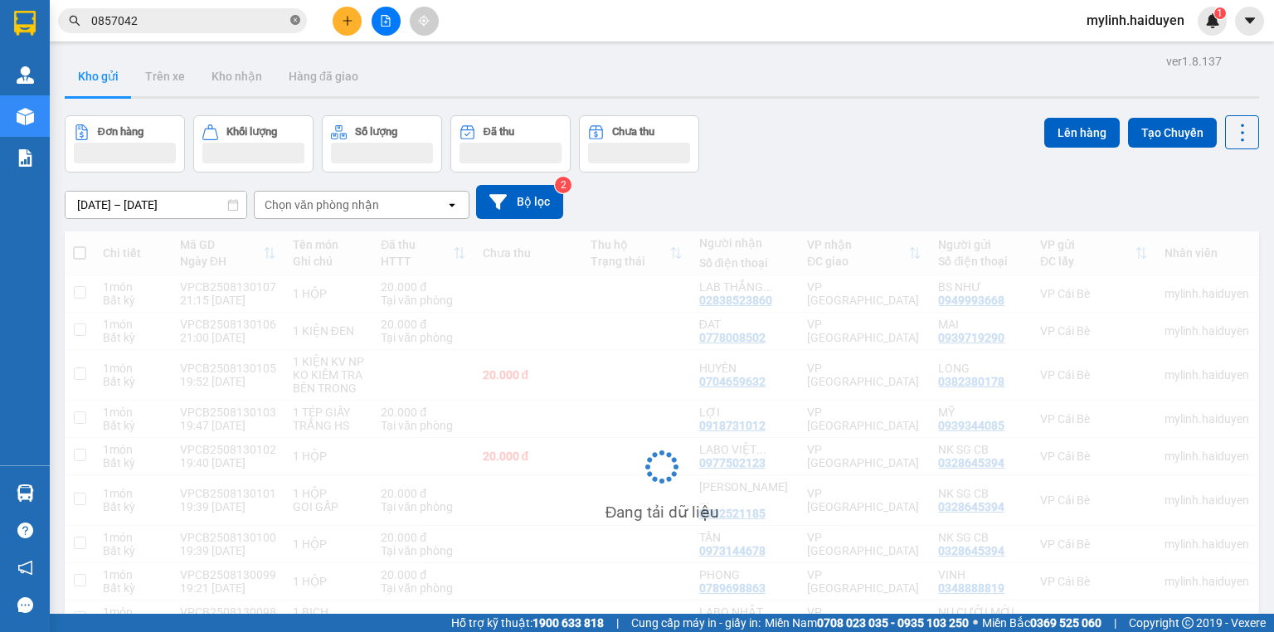
click at [296, 19] on icon "close-circle" at bounding box center [295, 20] width 10 height 10
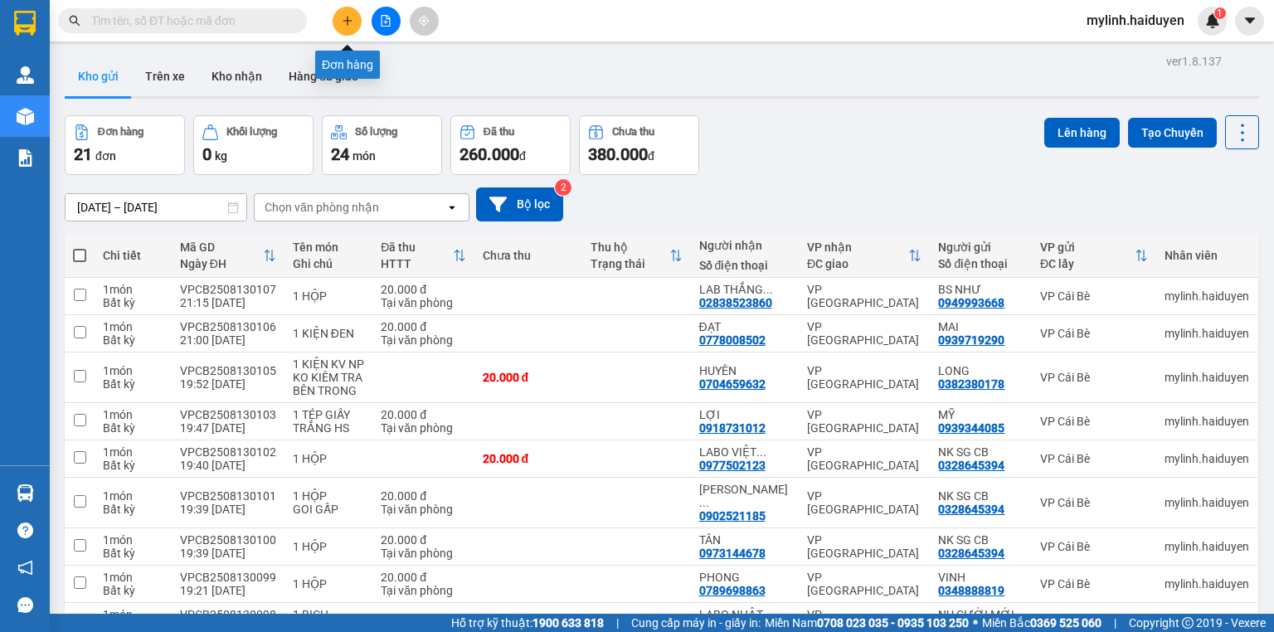
click at [355, 17] on button at bounding box center [347, 21] width 29 height 29
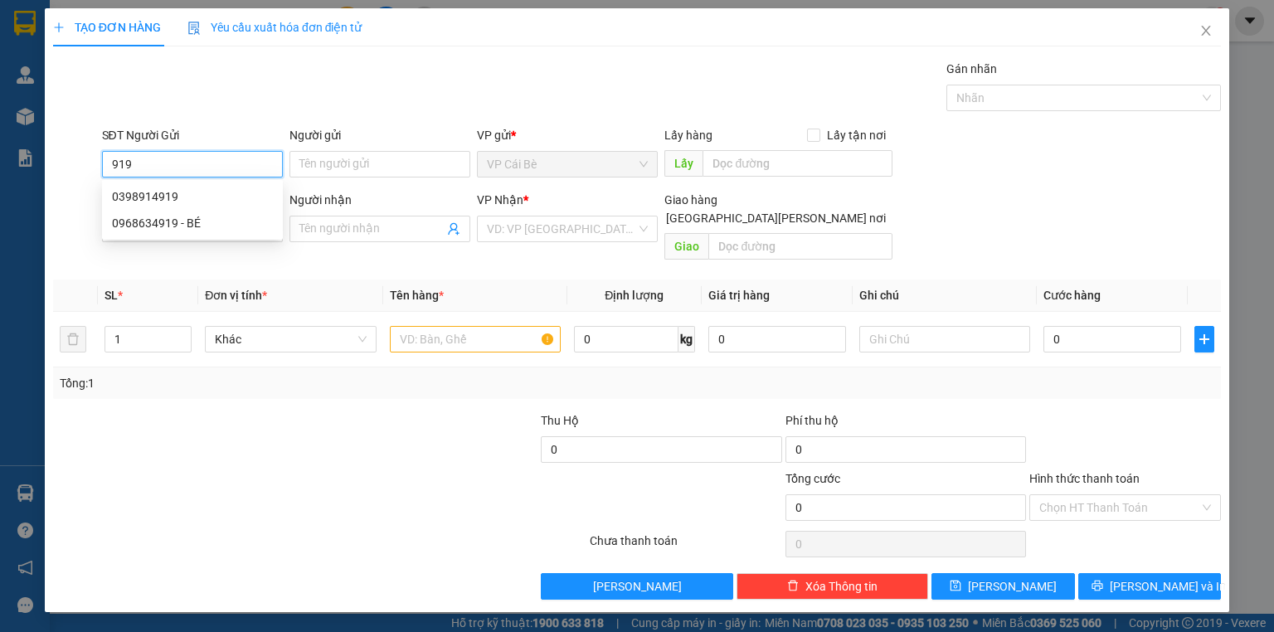
click at [170, 165] on input "919" at bounding box center [192, 164] width 181 height 27
click at [182, 226] on div "0968634919 - BÉ" at bounding box center [192, 223] width 161 height 18
type input "0968634919"
type input "BÉ"
type input "0909237527"
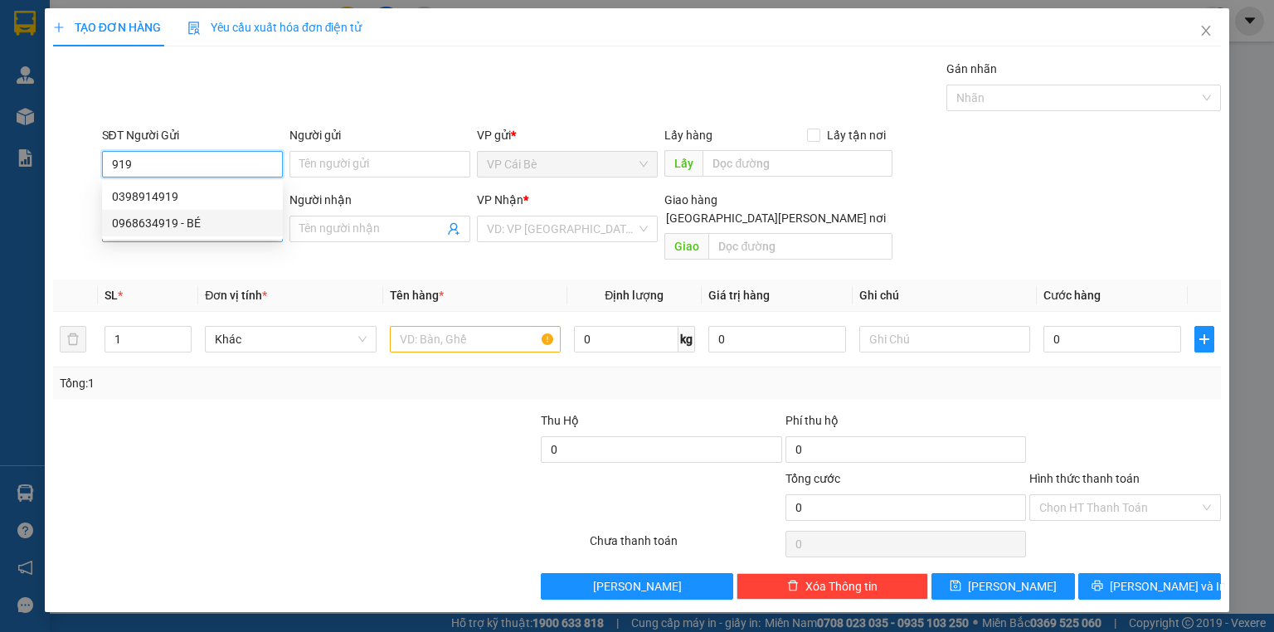
type input "ĐOÀN 1,2/KG"
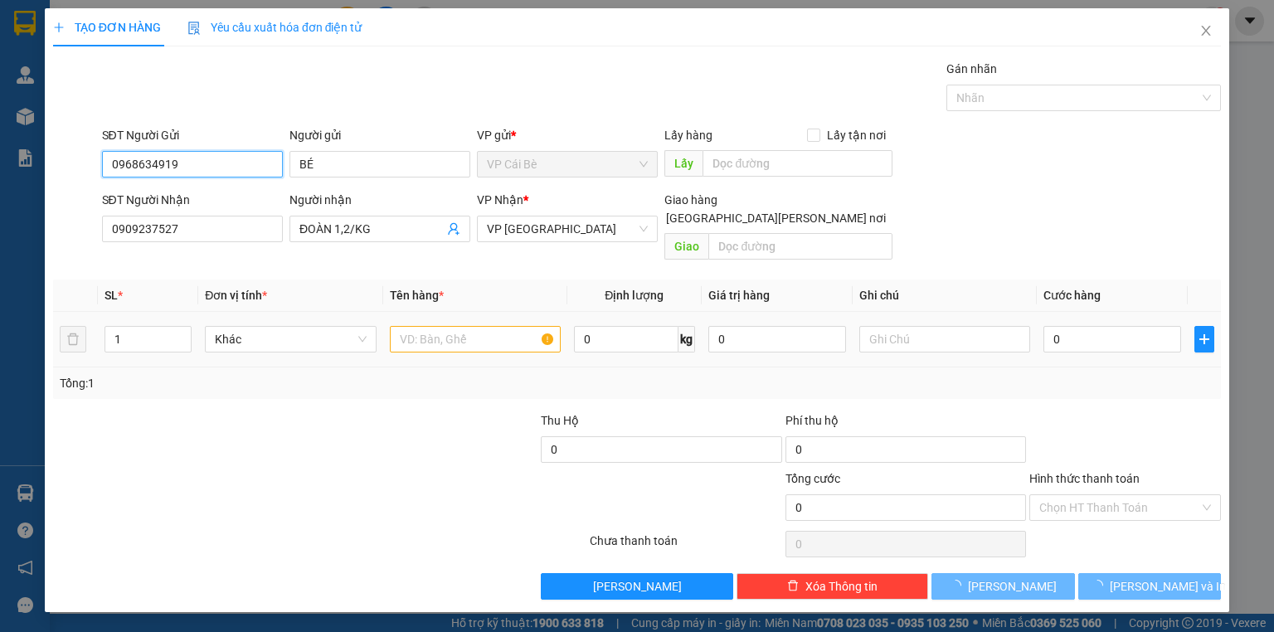
type input "60.000"
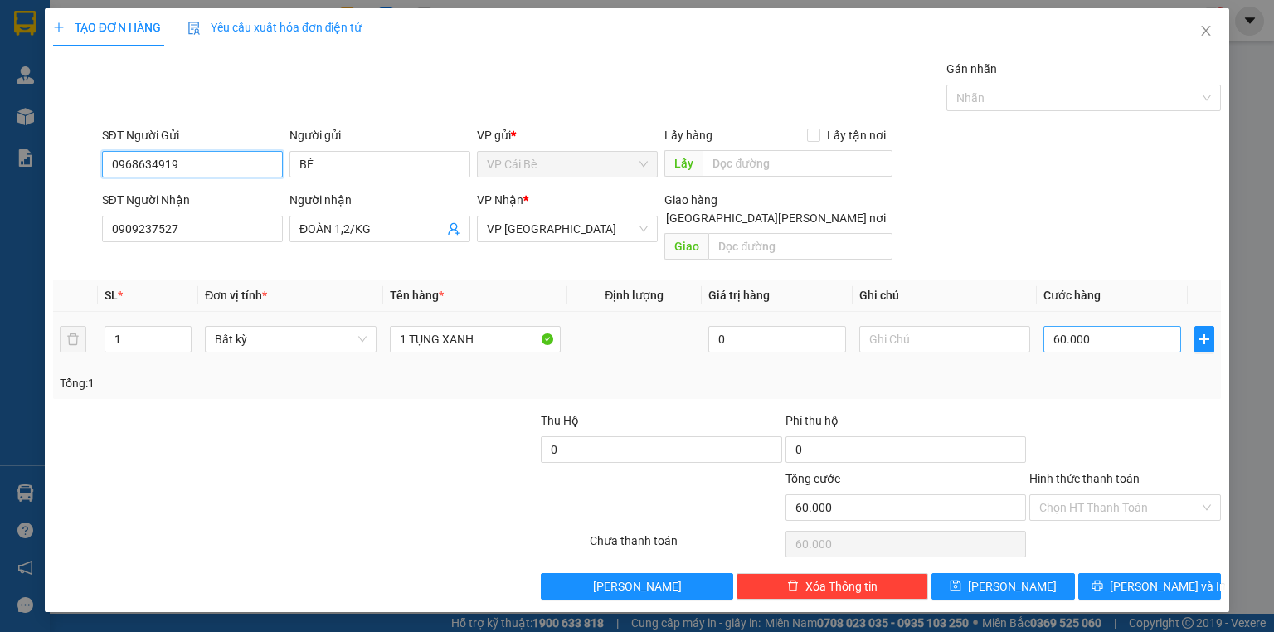
type input "0968634919"
click at [1101, 326] on input "60.000" at bounding box center [1112, 339] width 138 height 27
type input "0"
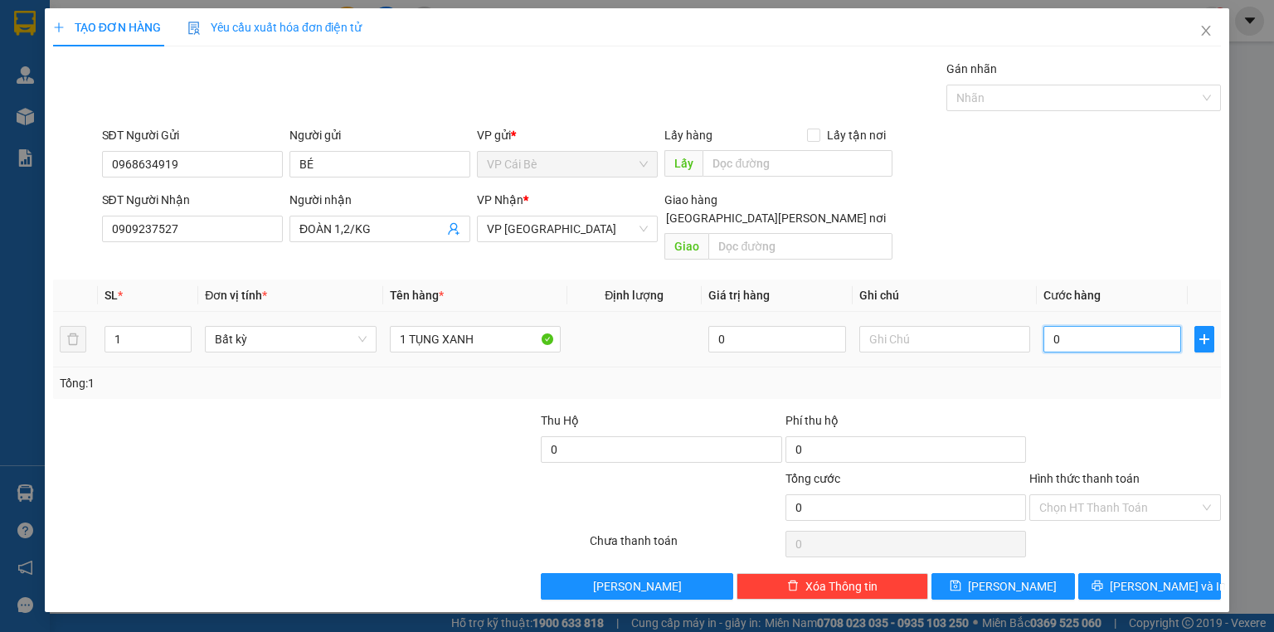
type input "4"
type input "04"
type input "40"
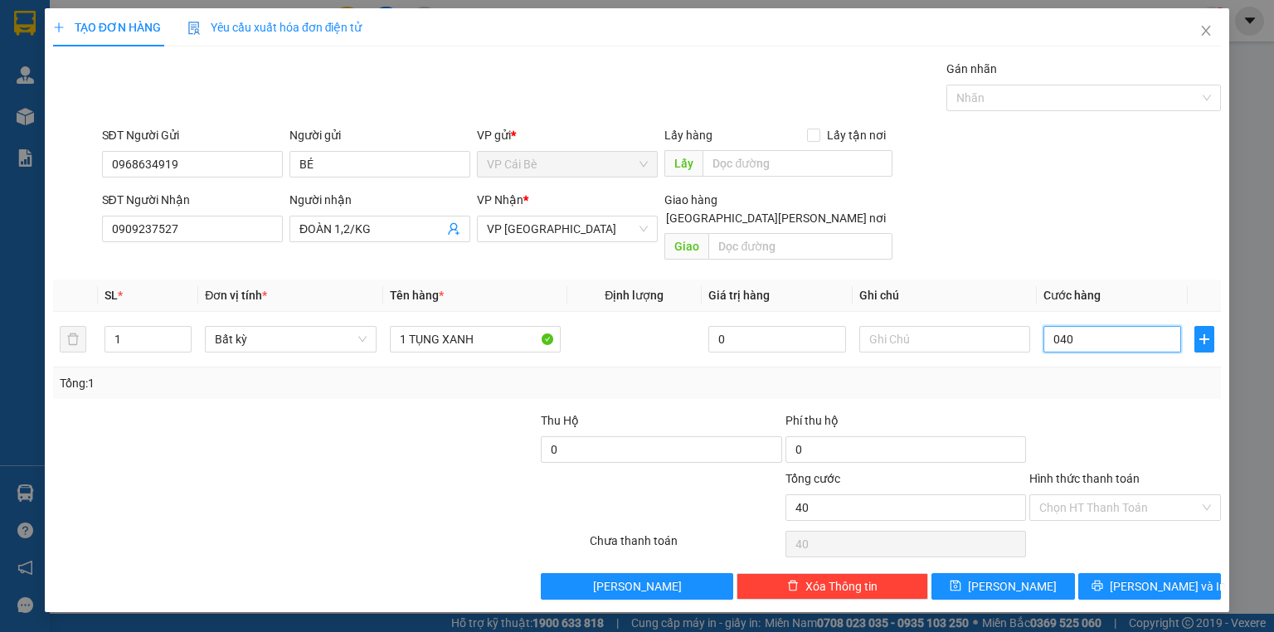
type input "040"
type input "40.000"
click at [978, 231] on div "SĐT Người Nhận 0909237527 Người nhận ĐOÀN 1,2/KG VP Nhận * VP Sài Gòn Giao hàng…" at bounding box center [662, 229] width 1126 height 76
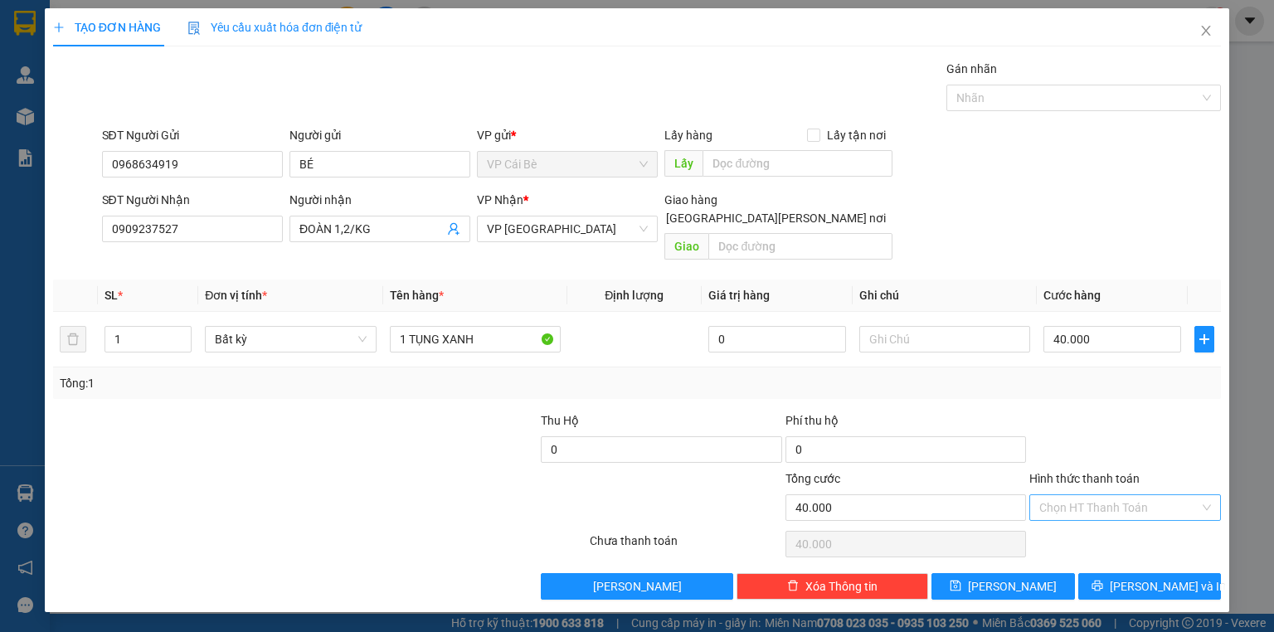
click at [1082, 495] on input "Hình thức thanh toán" at bounding box center [1119, 507] width 160 height 25
click at [1088, 514] on div "Tại văn phòng" at bounding box center [1125, 521] width 172 height 18
type input "0"
click at [1103, 573] on button "Lưu và In" at bounding box center [1149, 586] width 143 height 27
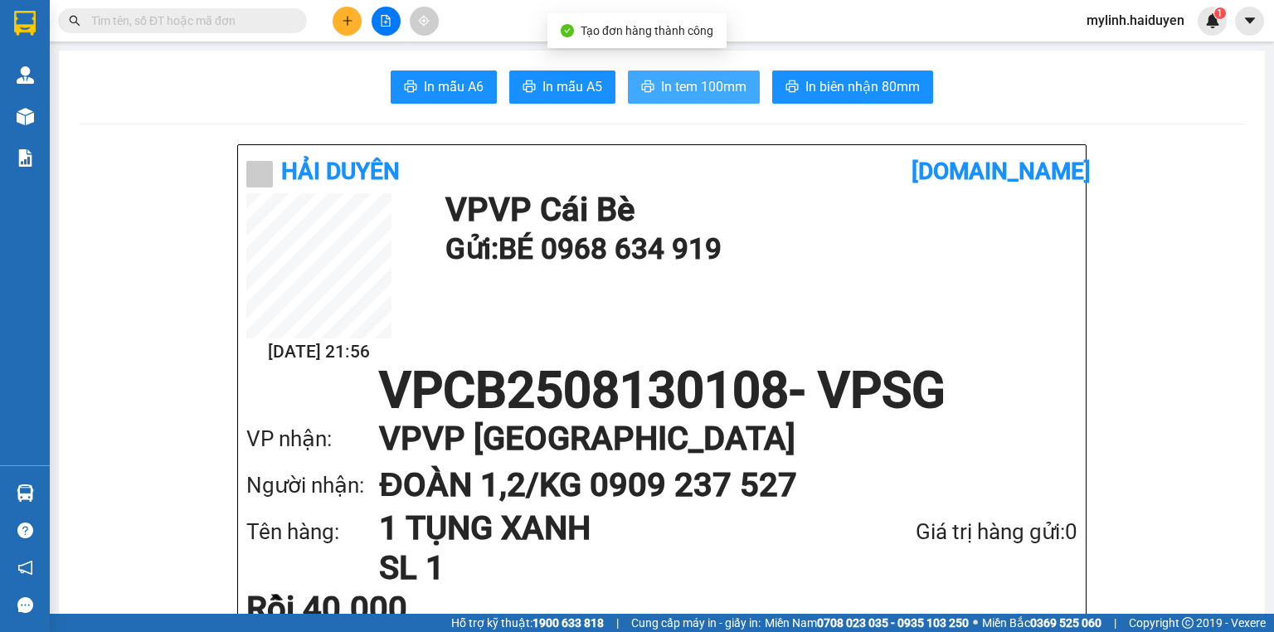
click at [680, 86] on span "In tem 100mm" at bounding box center [703, 86] width 85 height 21
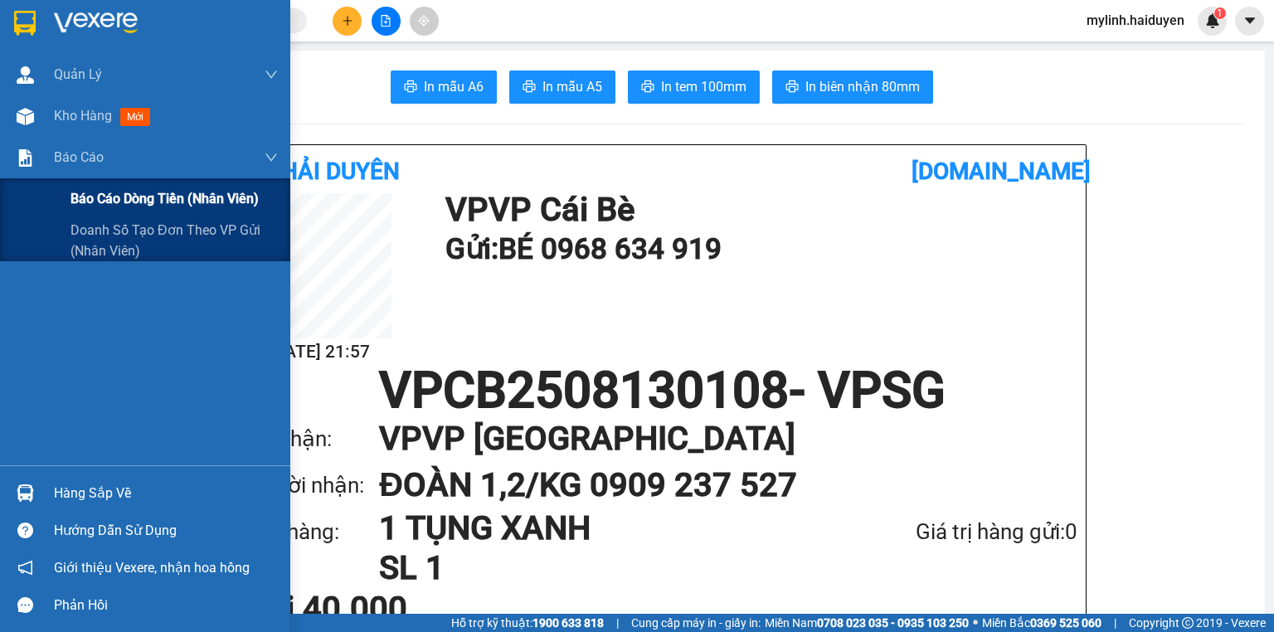
click at [103, 197] on span "Báo cáo dòng tiền (nhân viên)" at bounding box center [164, 198] width 188 height 21
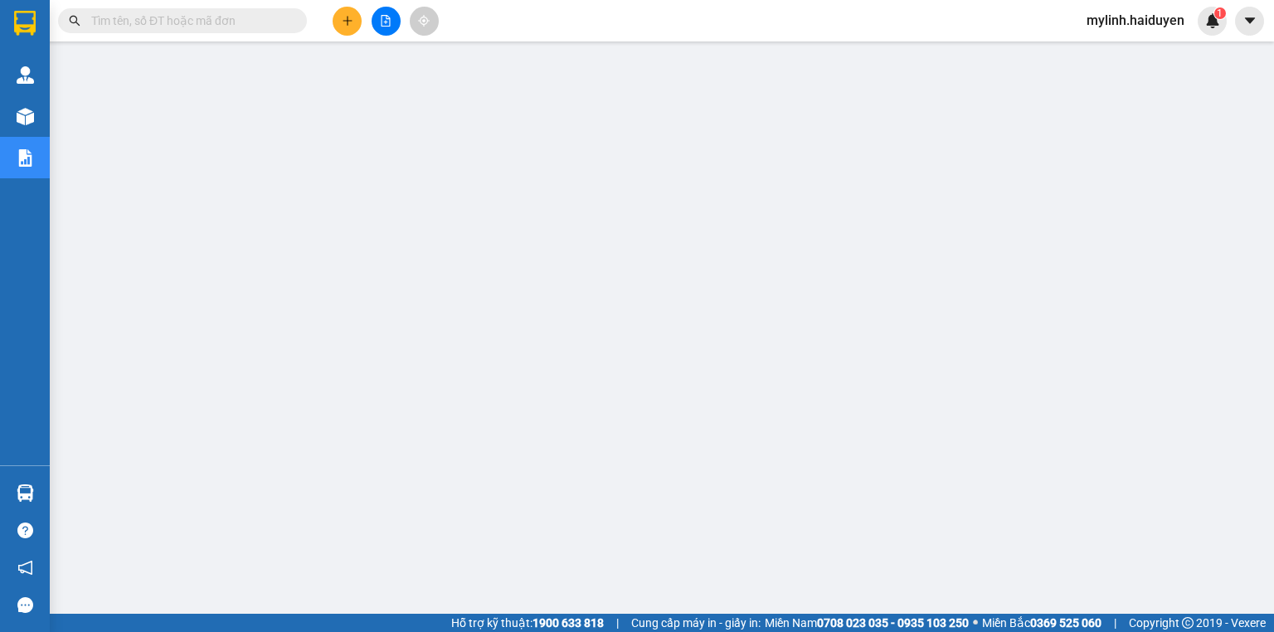
click at [343, 21] on icon "plus" at bounding box center [348, 21] width 12 height 12
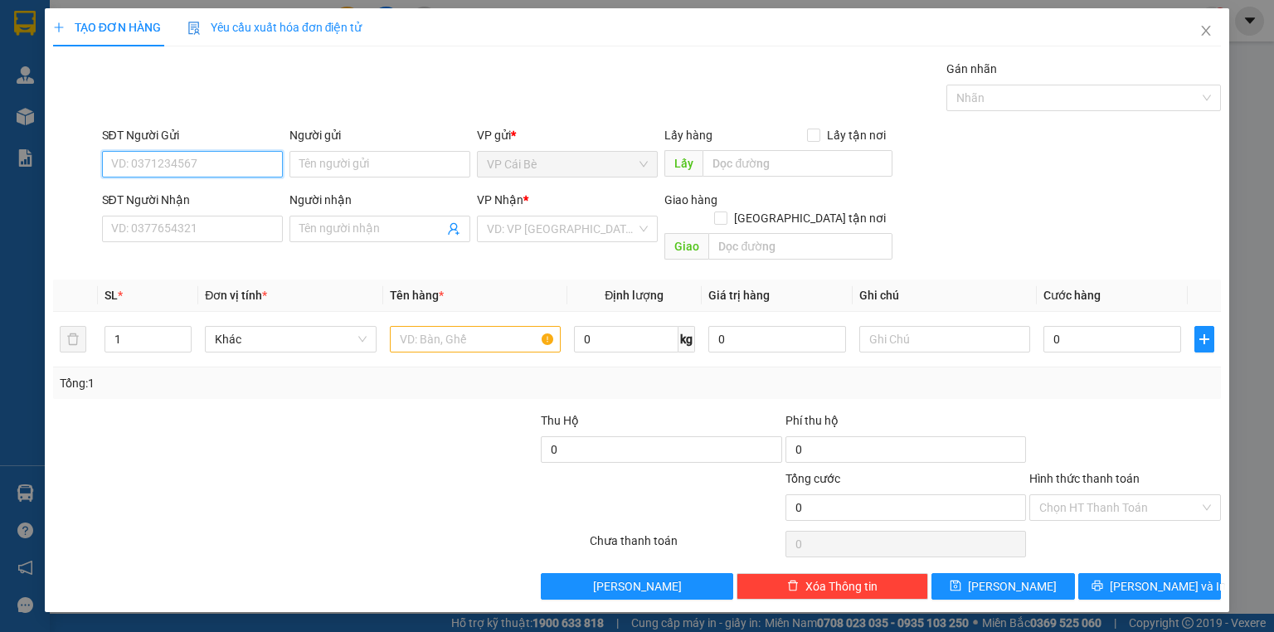
click at [229, 158] on input "SĐT Người Gửi" at bounding box center [192, 164] width 181 height 27
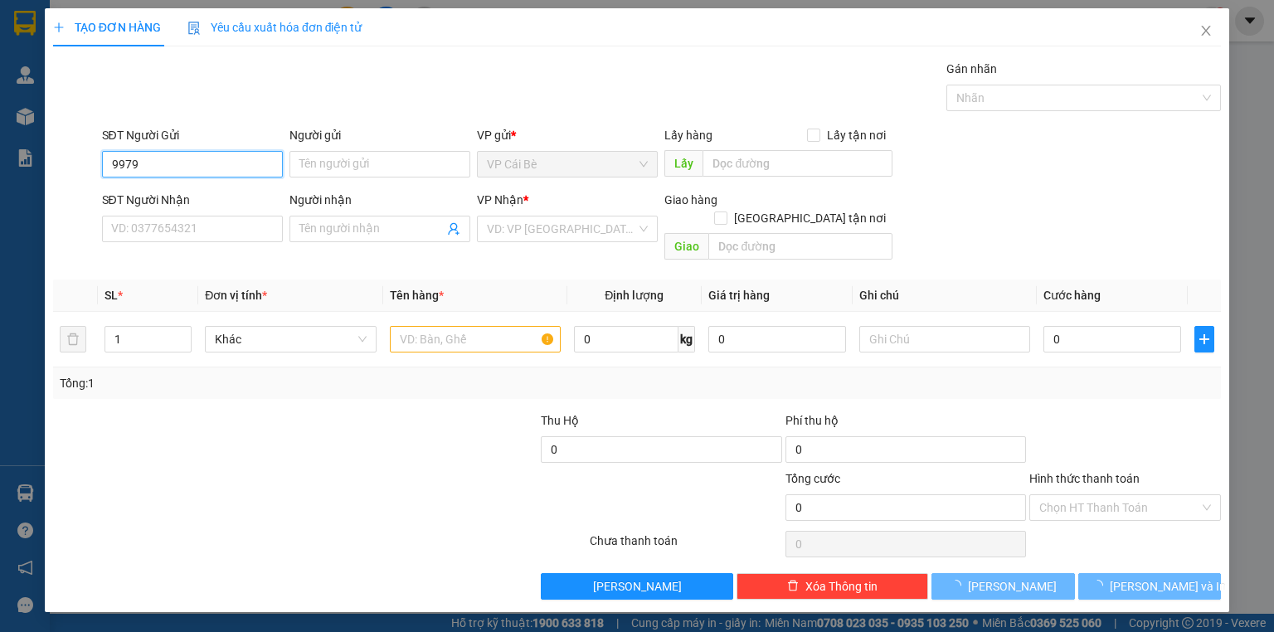
drag, startPoint x: 229, startPoint y: 158, endPoint x: 233, endPoint y: 144, distance: 14.7
click at [233, 144] on div "SĐT Người Gửi 9979 9979" at bounding box center [192, 155] width 181 height 58
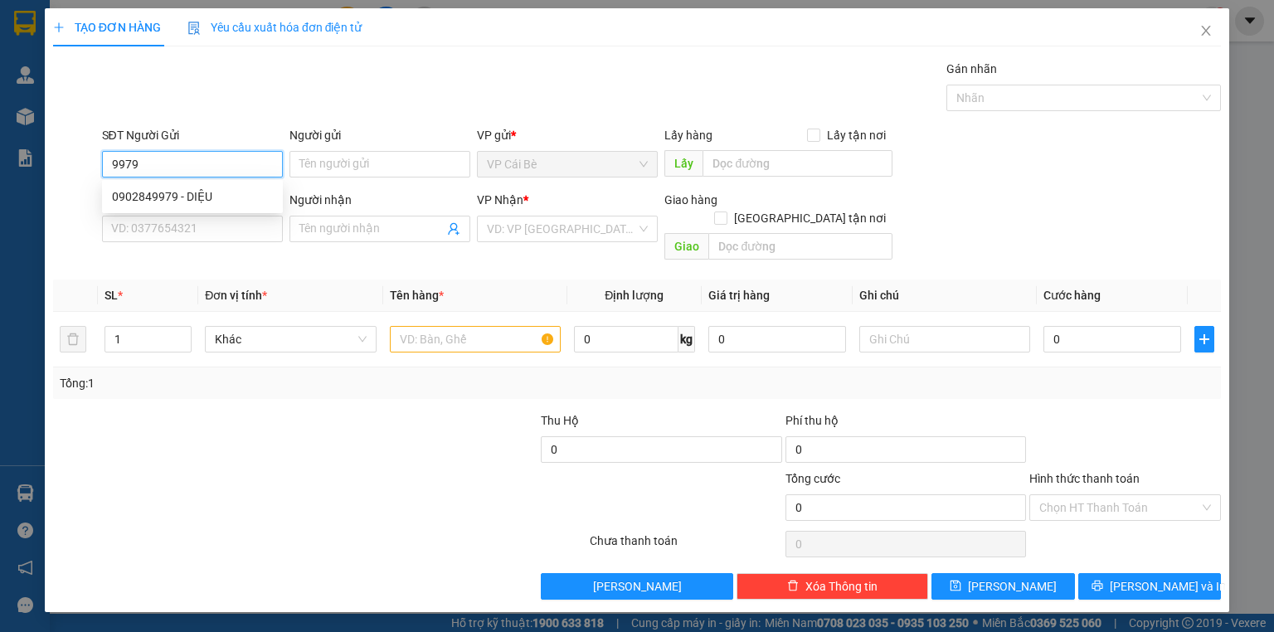
click at [235, 153] on input "9979" at bounding box center [192, 164] width 181 height 27
click at [233, 197] on div "0902849979 - DIỆU" at bounding box center [192, 196] width 161 height 18
type input "0902849979"
type input "DIỆU"
type input "0932062441"
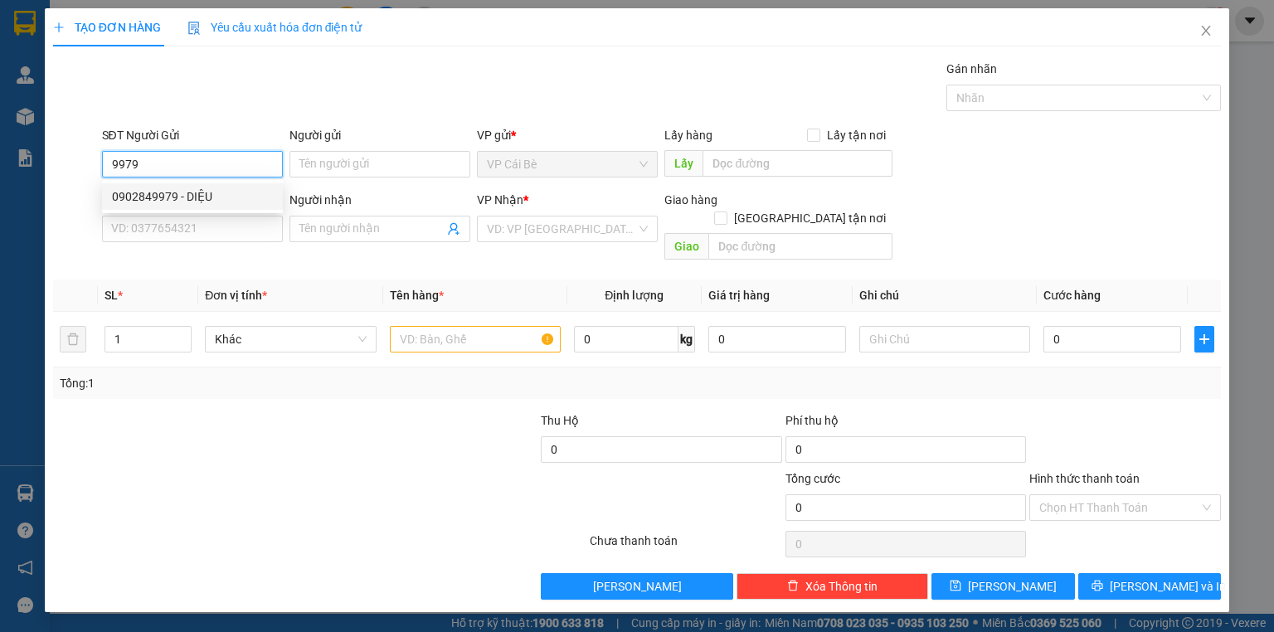
type input "TÈO"
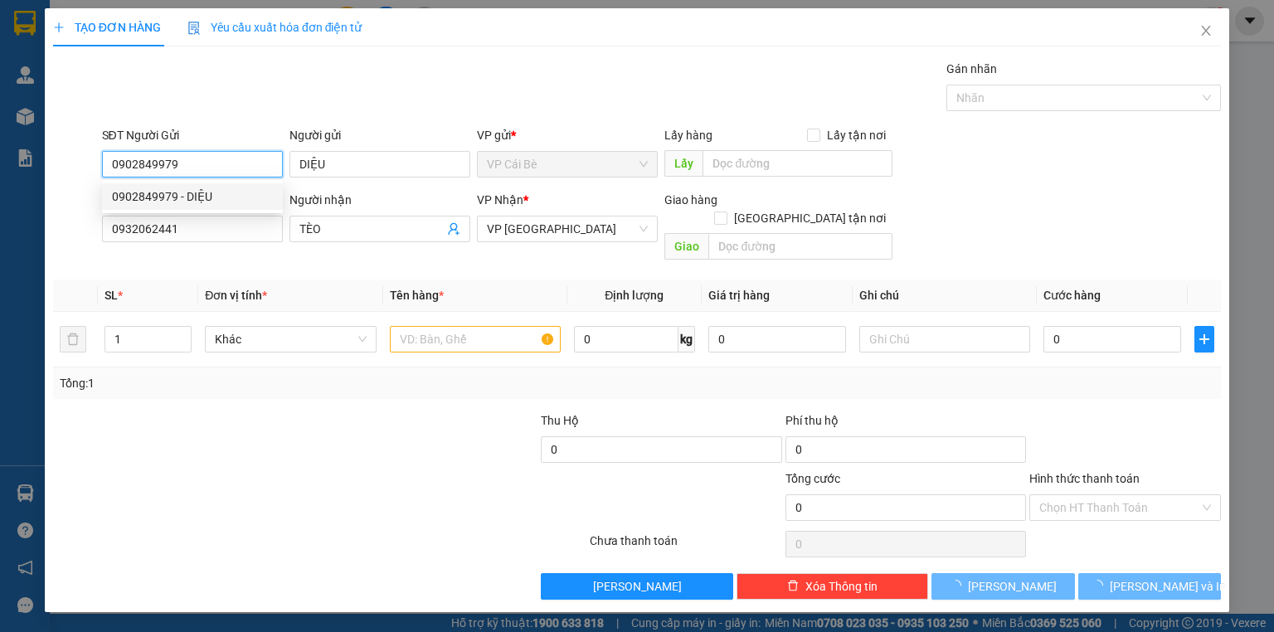
type input "70.000"
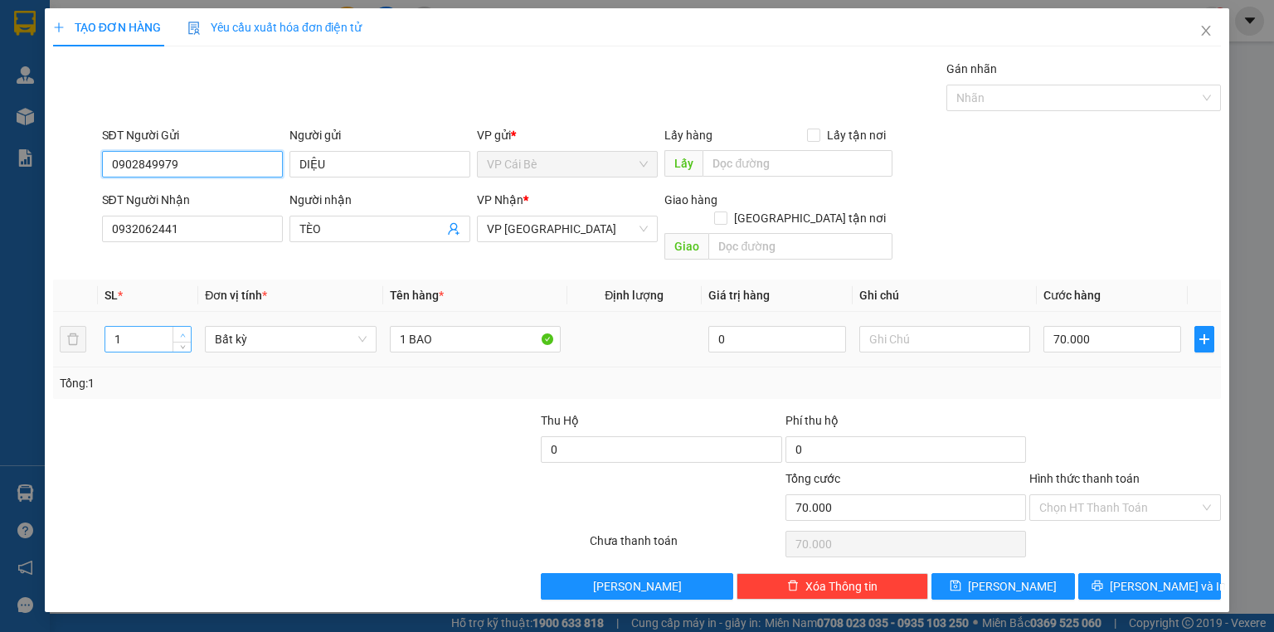
type input "0902849979"
type input "2"
click at [174, 327] on span "Increase Value" at bounding box center [182, 334] width 18 height 15
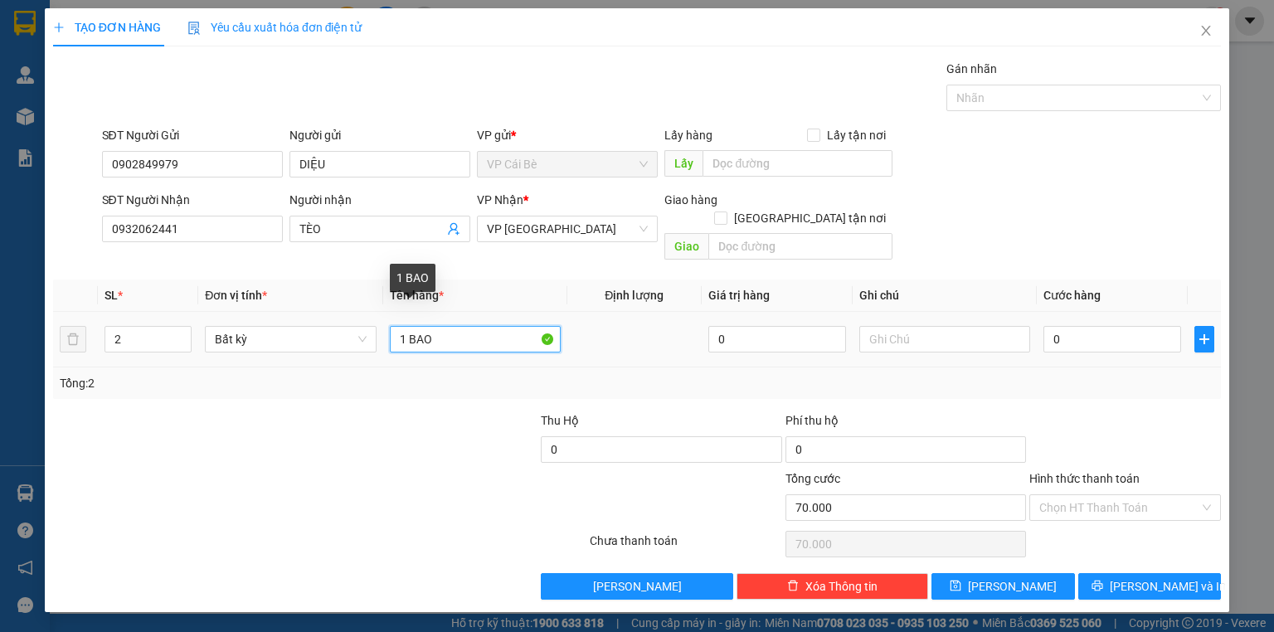
type input "0"
click at [386, 323] on td "1 BAO" at bounding box center [475, 340] width 184 height 56
type input "2 BAO"
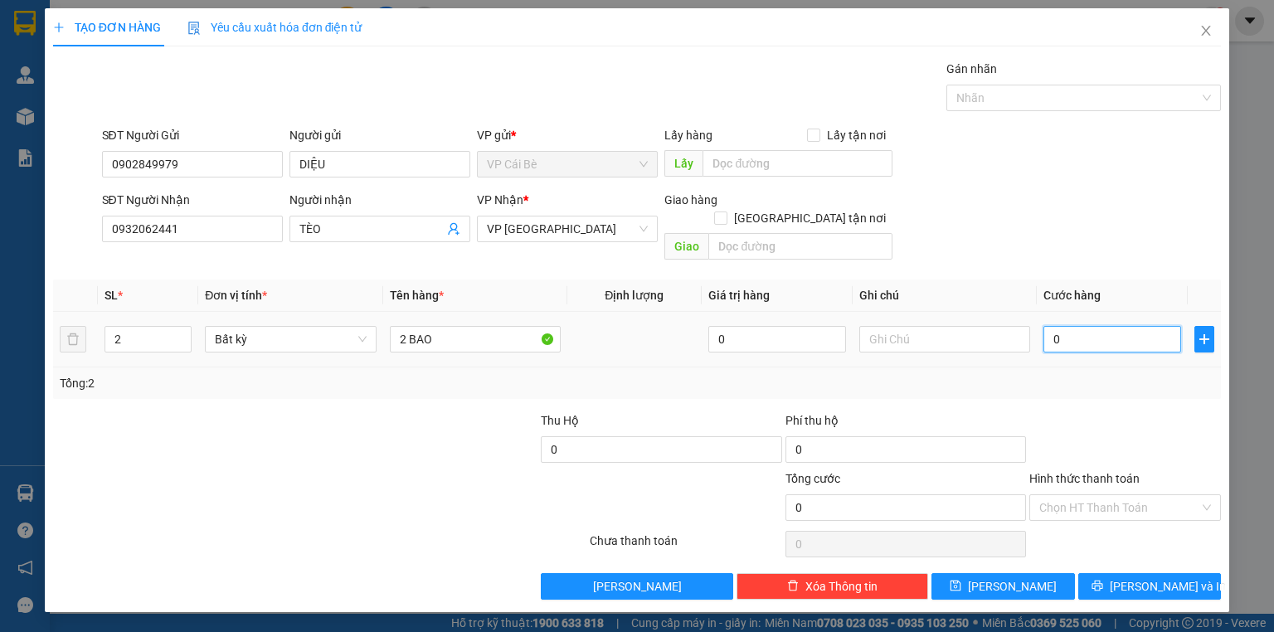
click at [1109, 332] on input "0" at bounding box center [1112, 339] width 138 height 27
type input "1"
type input "10"
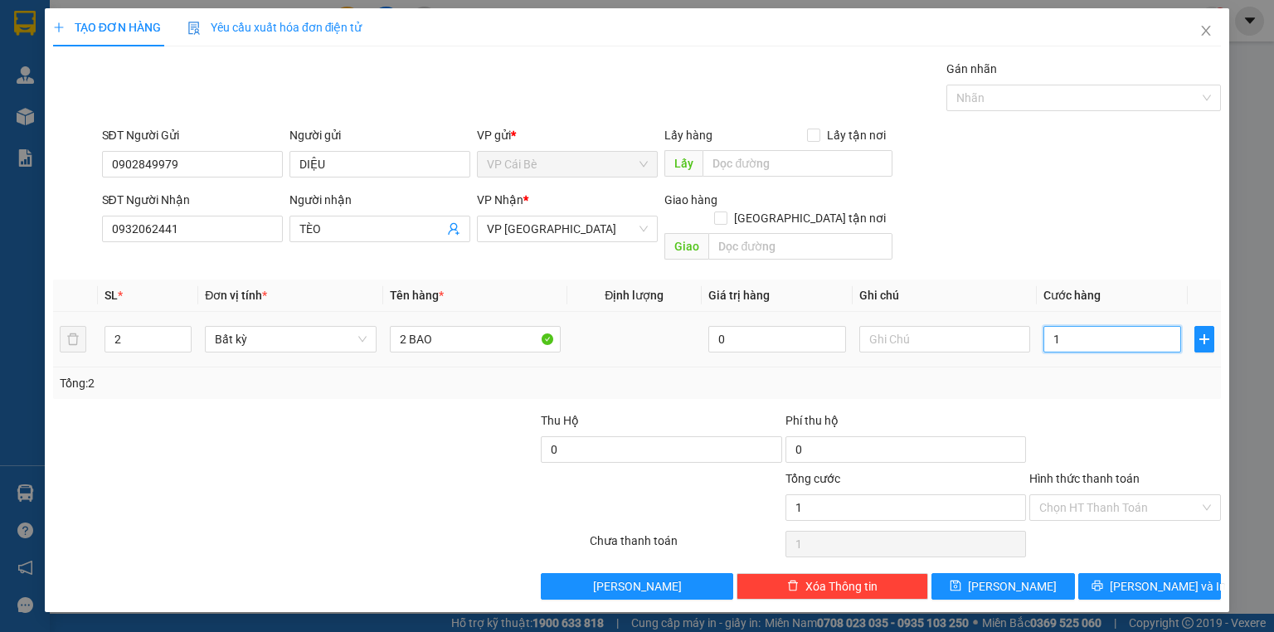
type input "10"
type input "100"
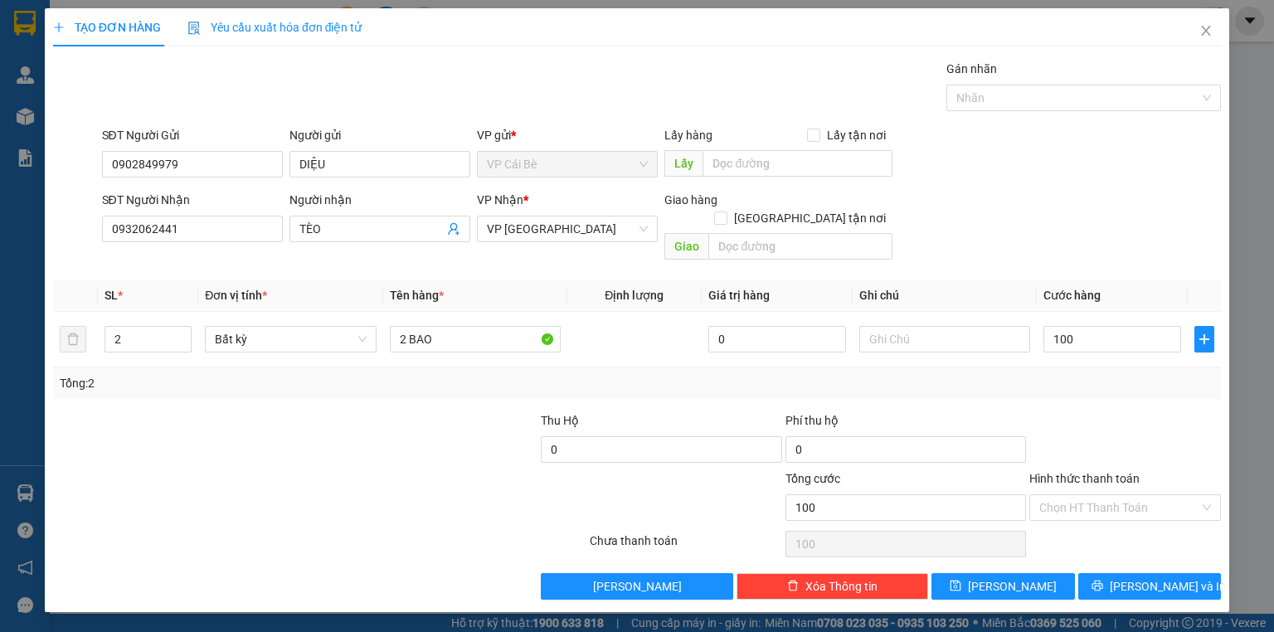
type input "100.000"
click at [1162, 411] on div at bounding box center [1125, 440] width 195 height 58
click at [1181, 577] on span "Lưu và In" at bounding box center [1168, 586] width 116 height 18
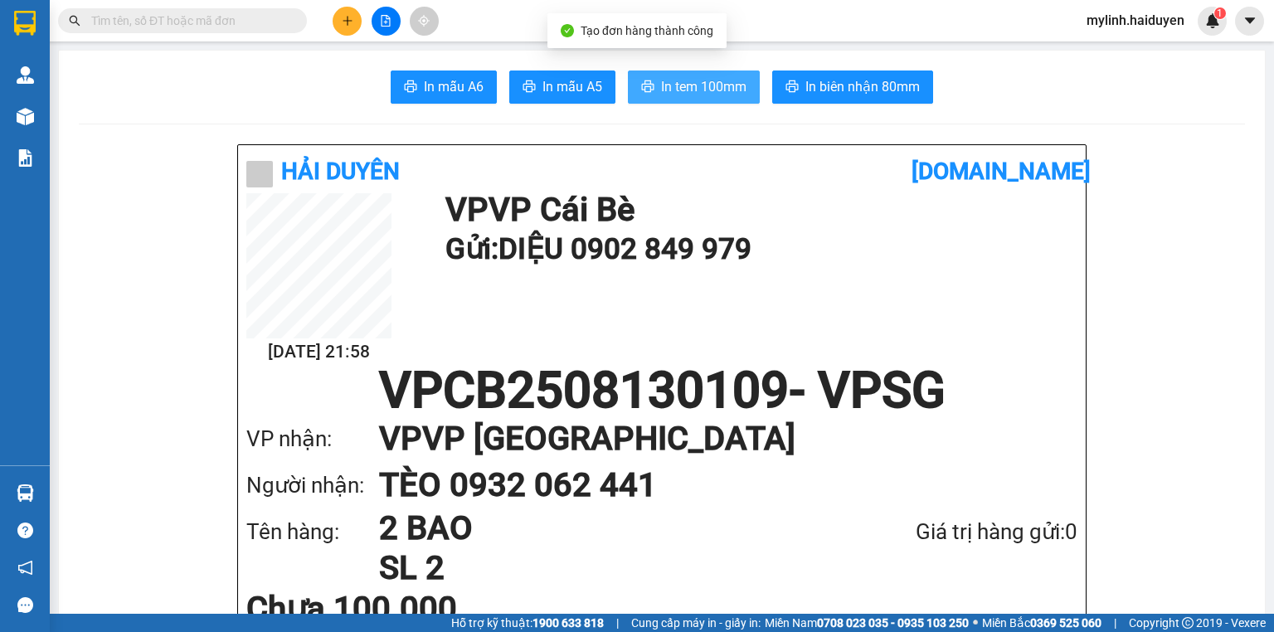
click at [708, 90] on span "In tem 100mm" at bounding box center [703, 86] width 85 height 21
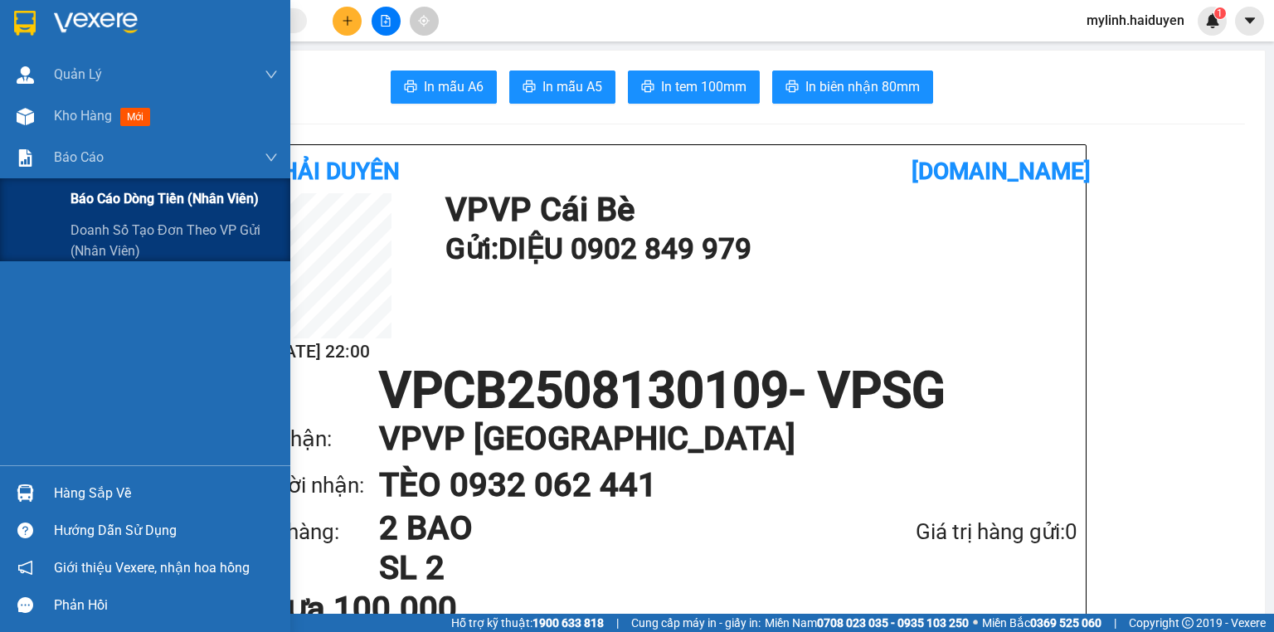
click at [102, 202] on span "Báo cáo dòng tiền (nhân viên)" at bounding box center [164, 198] width 188 height 21
